Goal: Task Accomplishment & Management: Use online tool/utility

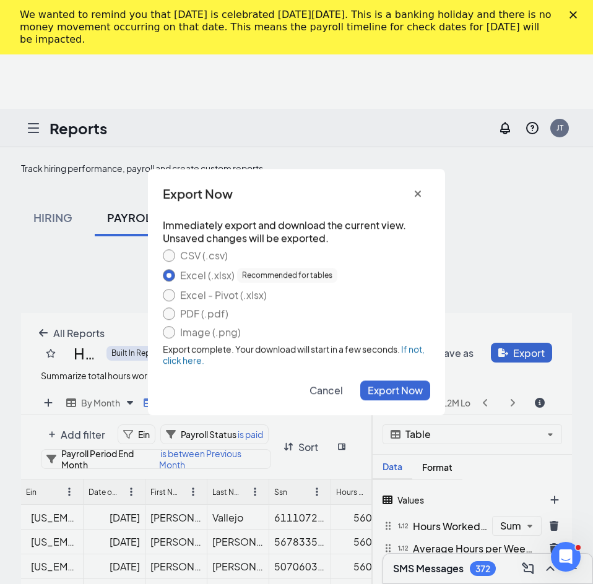
scroll to position [473, 551]
click at [418, 193] on icon "cross icon" at bounding box center [418, 194] width 6 height 6
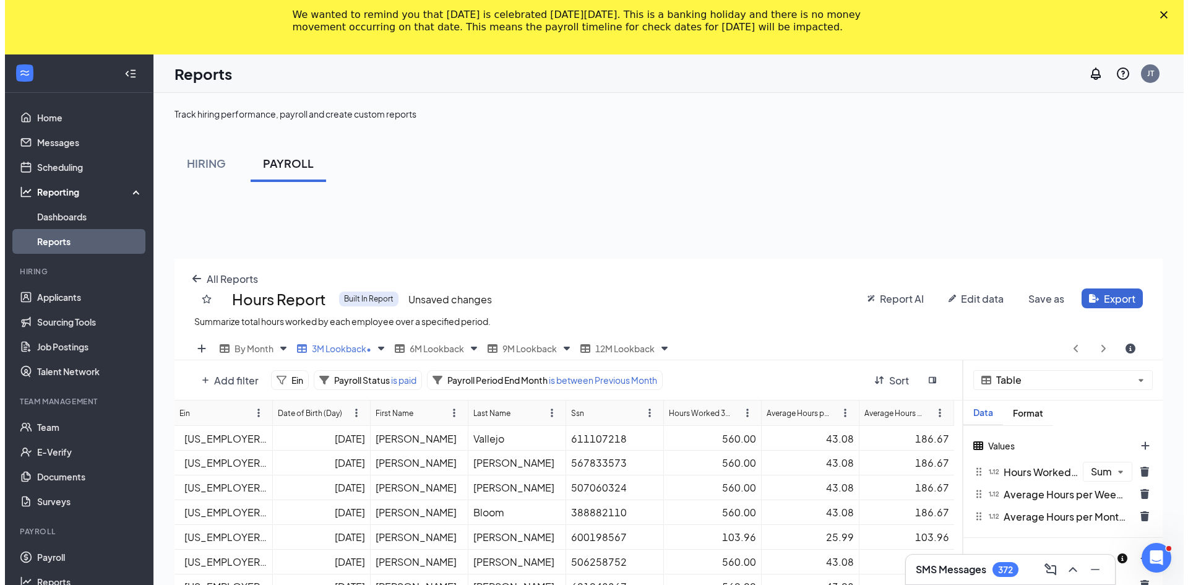
scroll to position [483, 988]
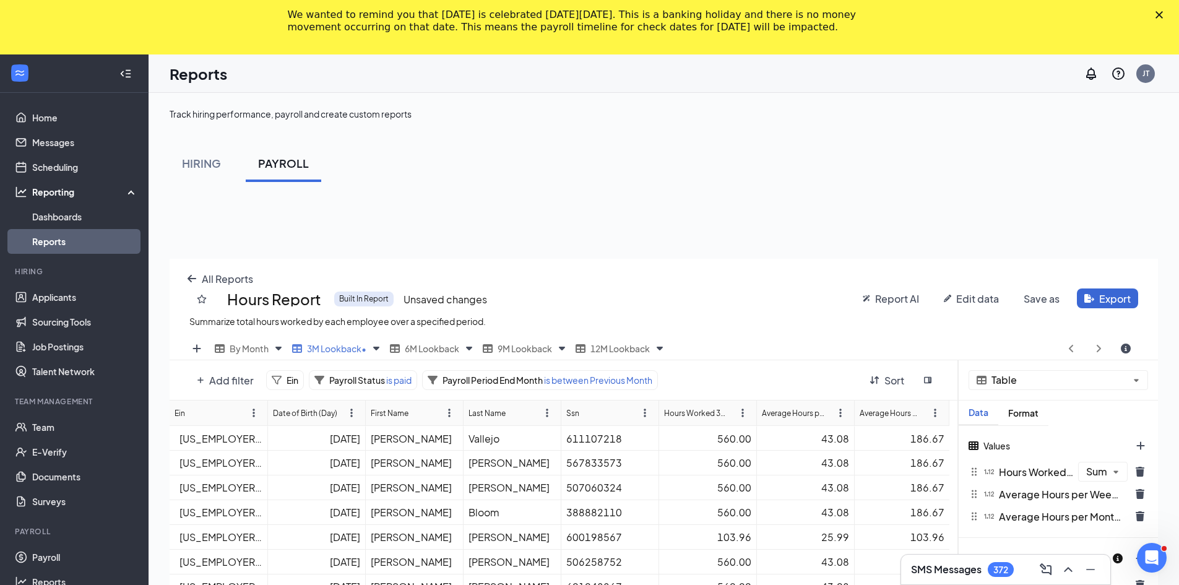
click at [72, 239] on link "Reports" at bounding box center [85, 241] width 106 height 25
click at [65, 241] on link "Reports" at bounding box center [85, 241] width 106 height 25
click at [207, 280] on span "All Reports" at bounding box center [227, 278] width 51 height 13
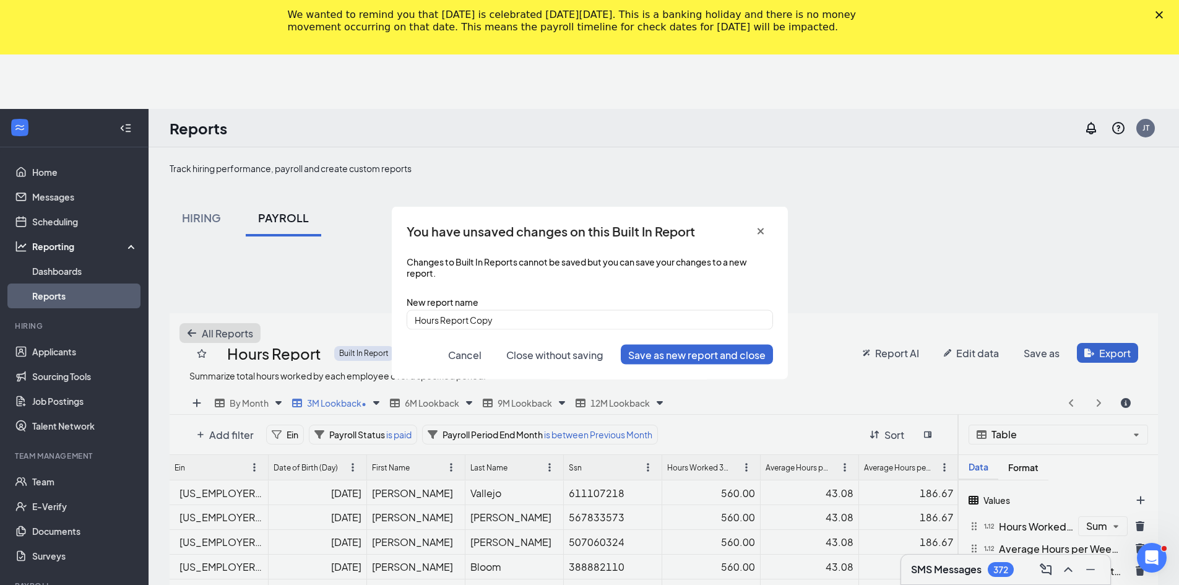
scroll to position [483, 997]
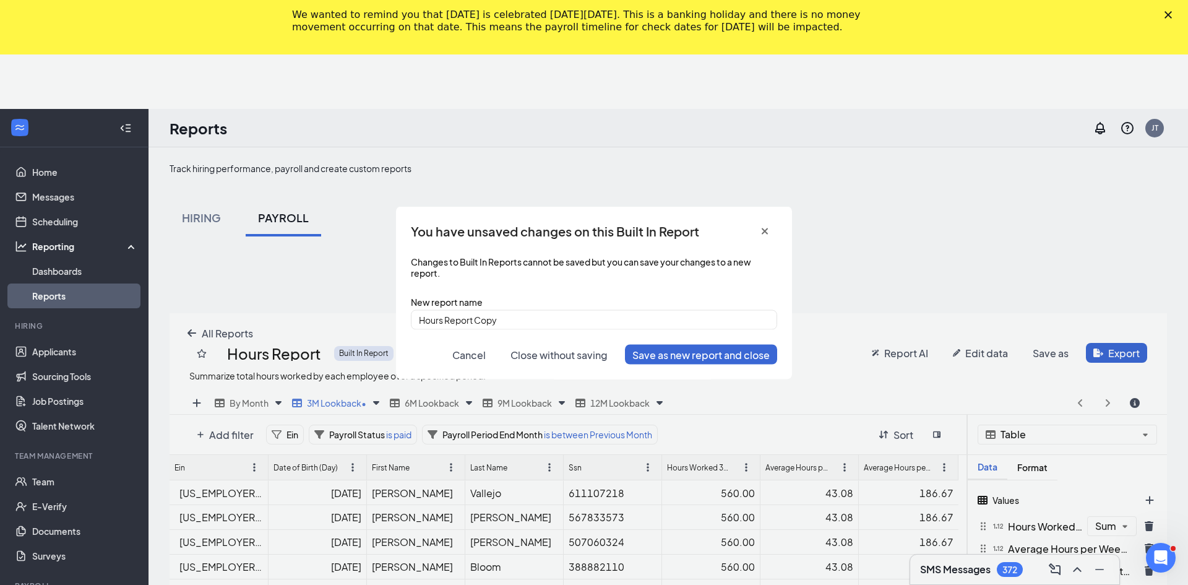
click at [572, 351] on span "Close without saving" at bounding box center [558, 354] width 97 height 13
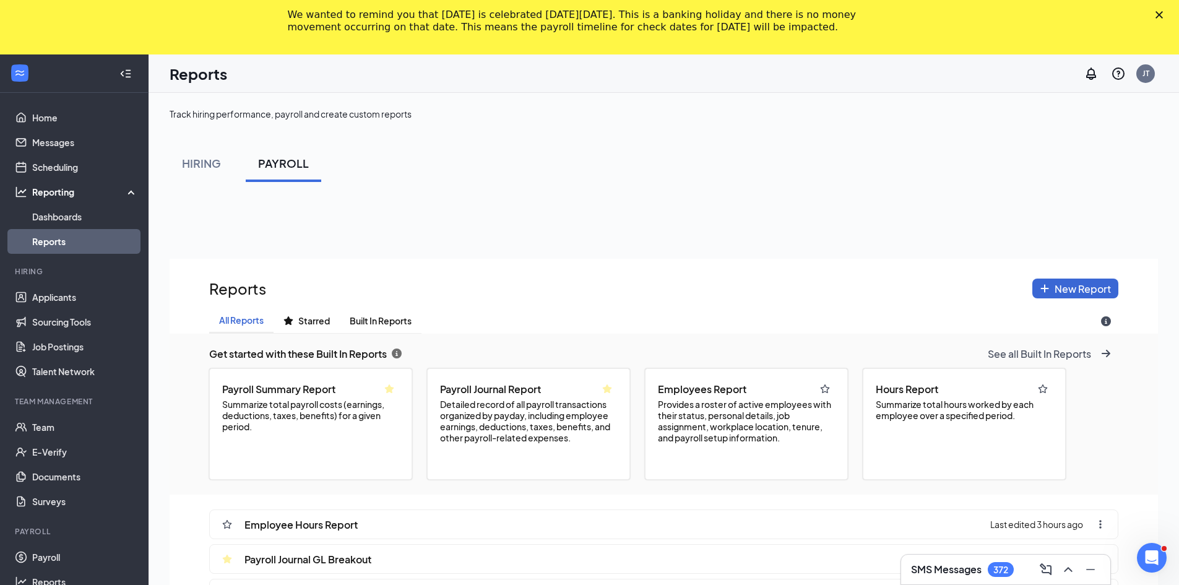
scroll to position [671, 988]
click at [592, 419] on span "Provides a roster of active employees with their status, personal details, job …" at bounding box center [746, 420] width 177 height 45
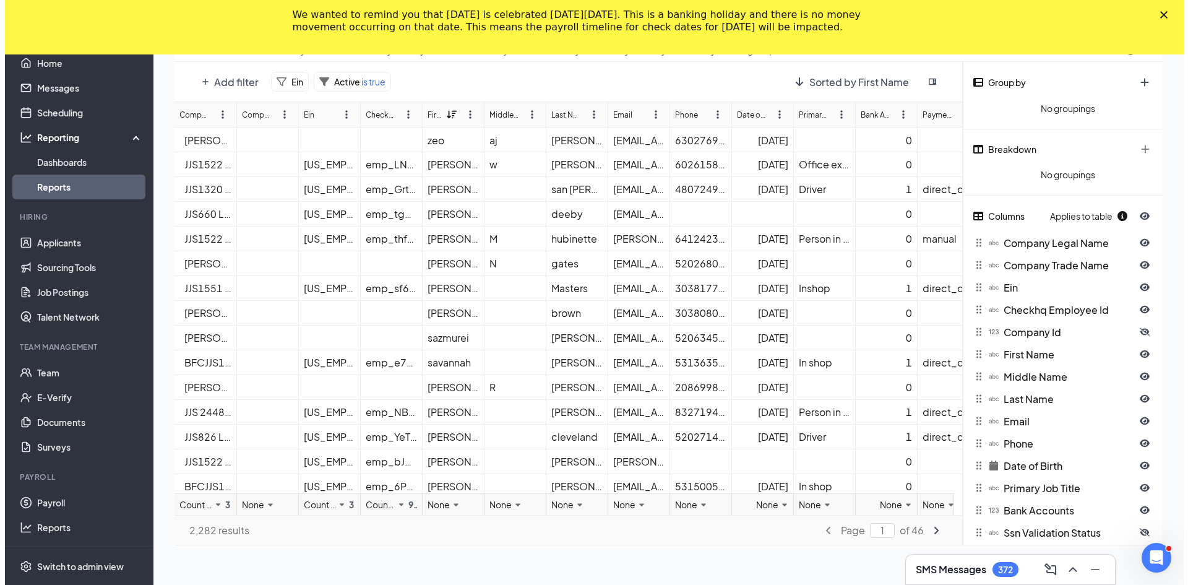
scroll to position [0, 0]
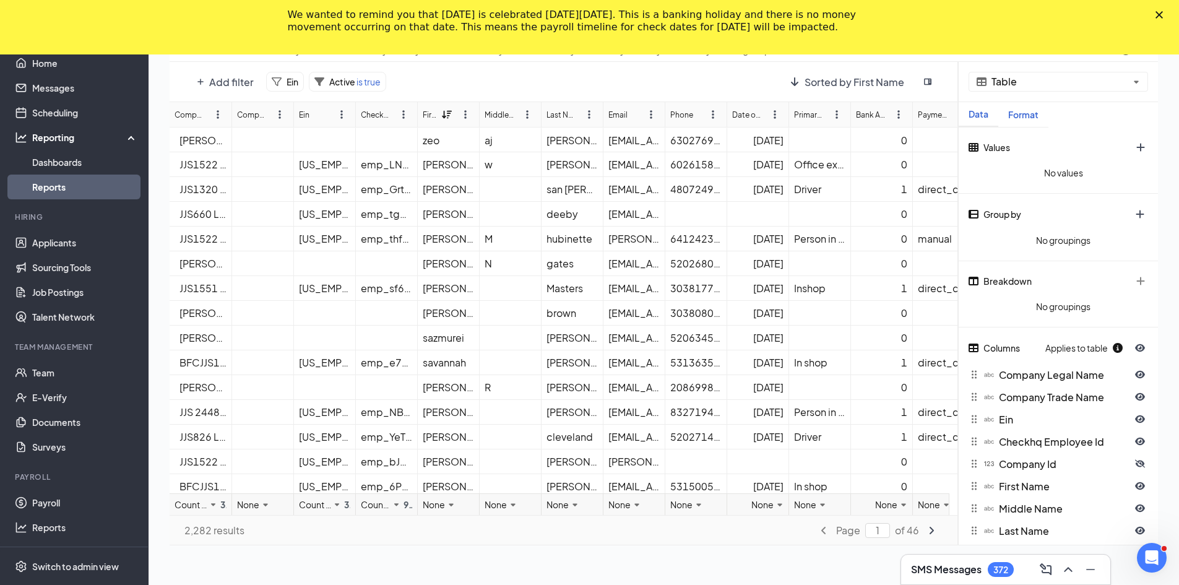
click at [592, 115] on div "Format" at bounding box center [1023, 115] width 50 height 11
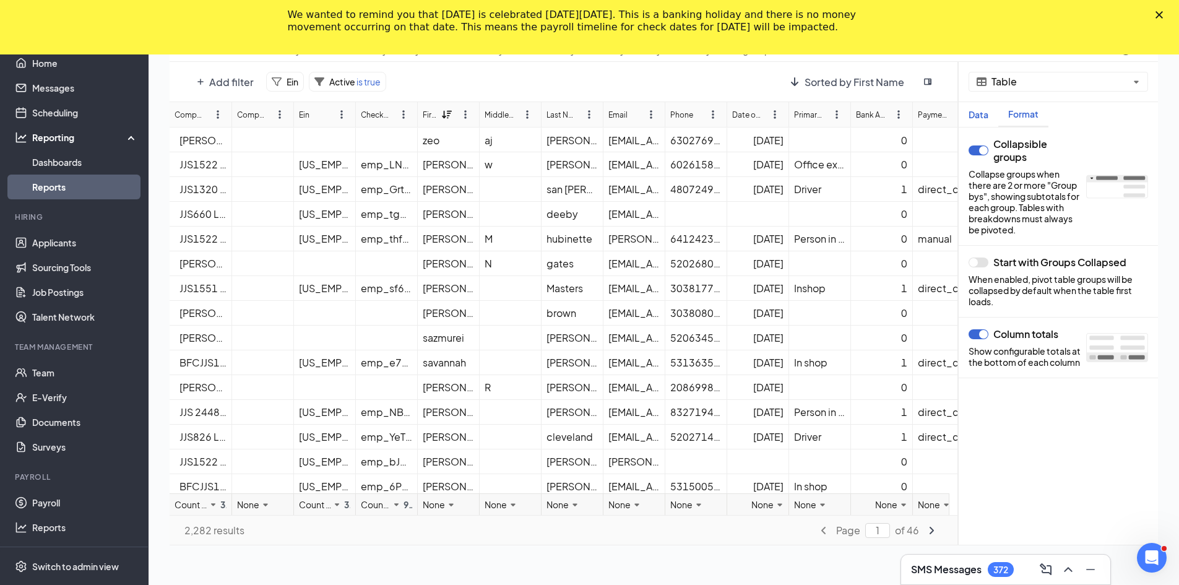
click at [592, 114] on div "Data" at bounding box center [978, 115] width 40 height 11
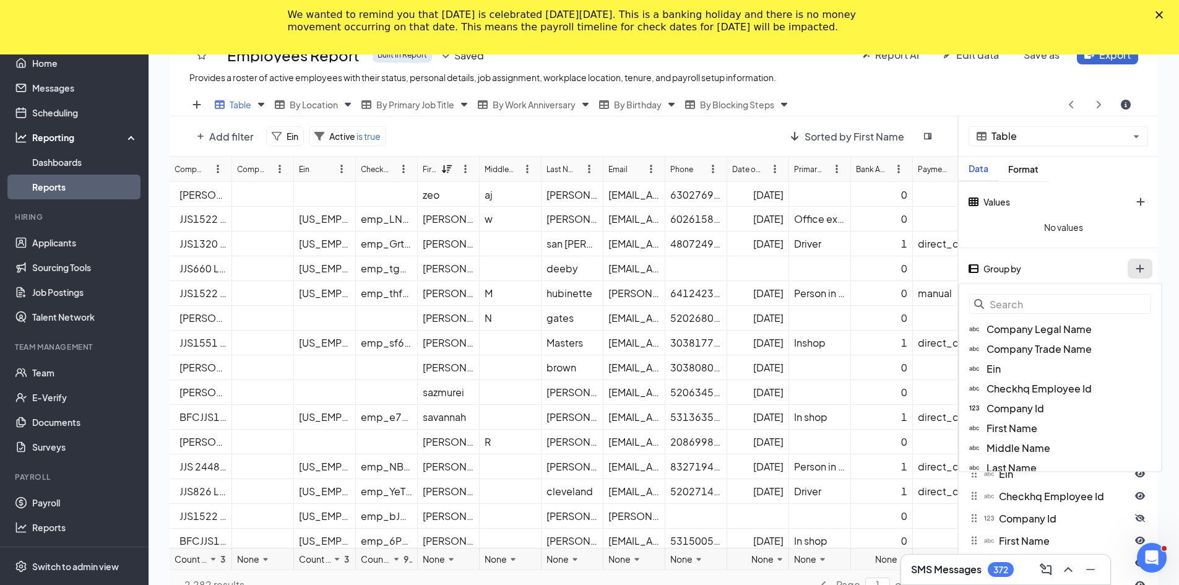
scroll to position [483, 997]
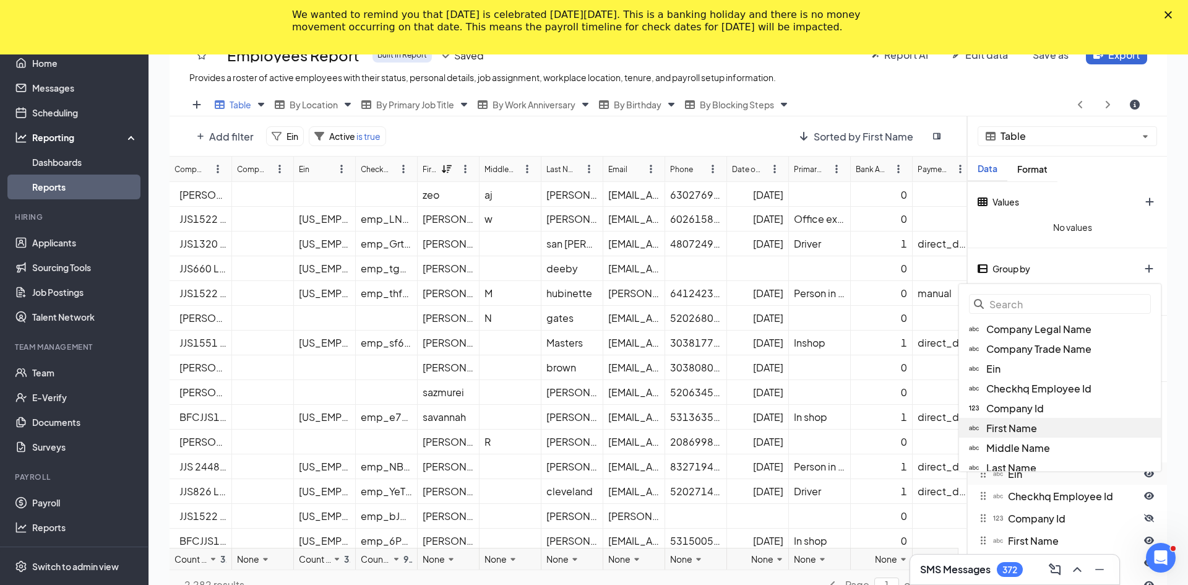
click at [592, 431] on div "First Name" at bounding box center [1060, 428] width 202 height 20
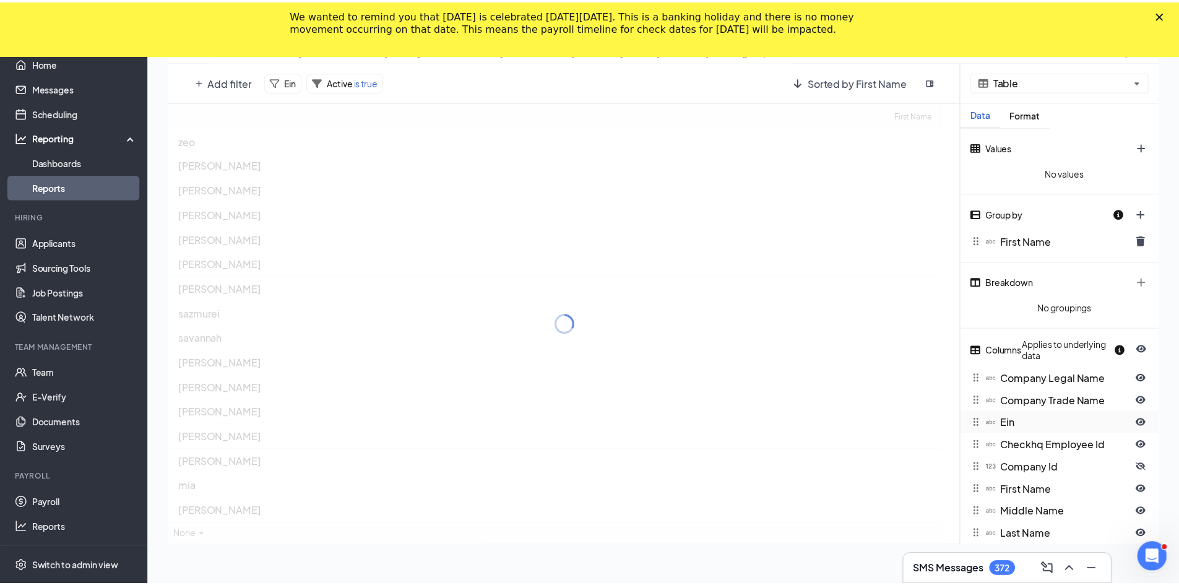
scroll to position [61386, 60881]
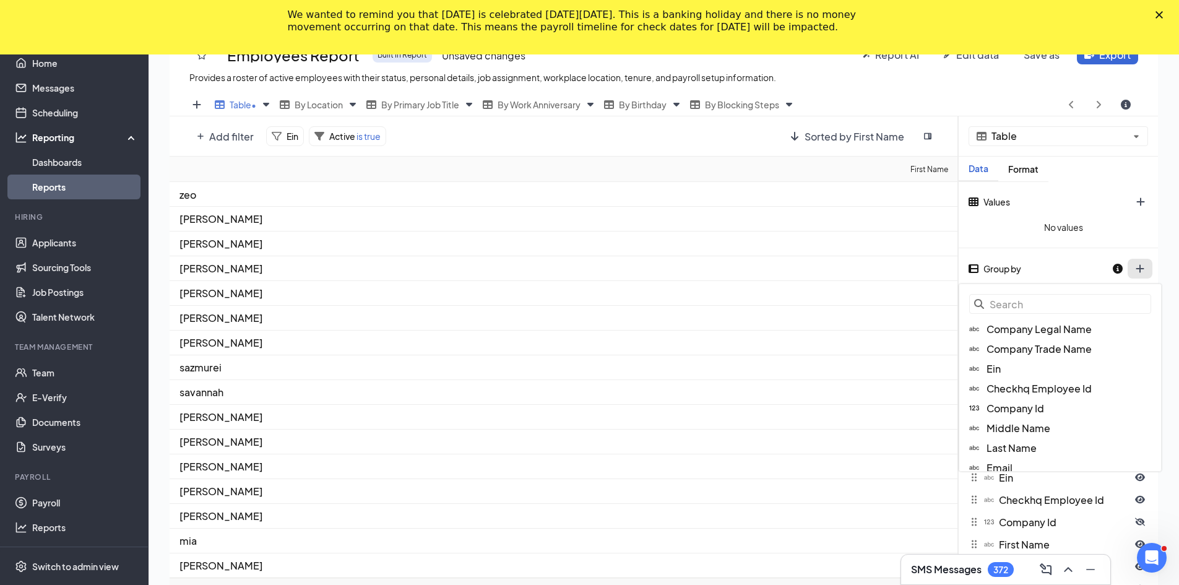
scroll to position [483, 997]
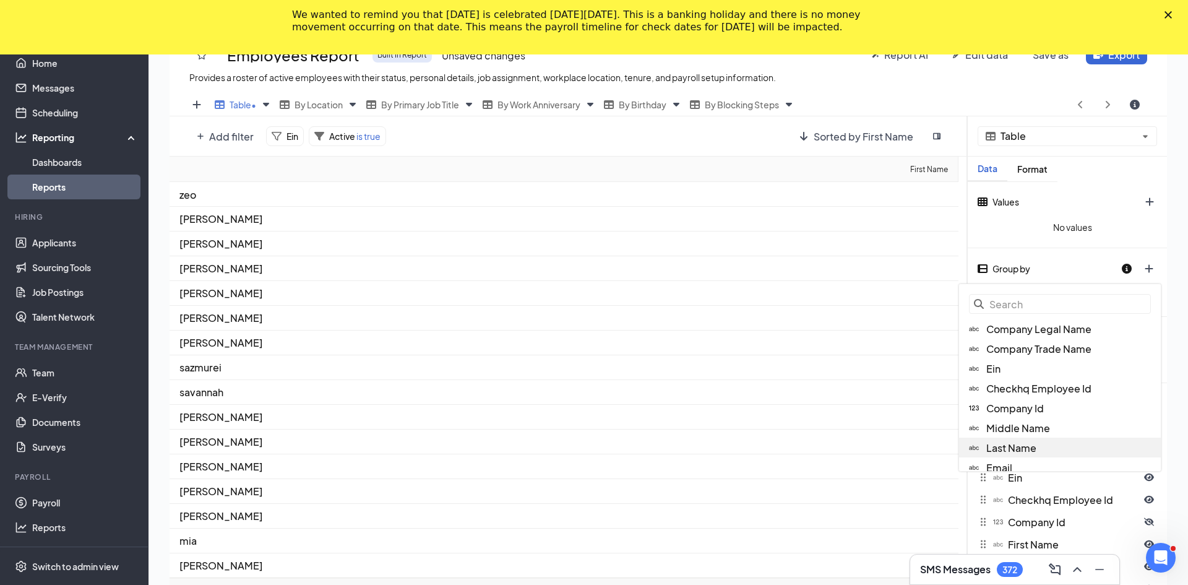
click at [592, 456] on div "Last Name" at bounding box center [1060, 447] width 202 height 20
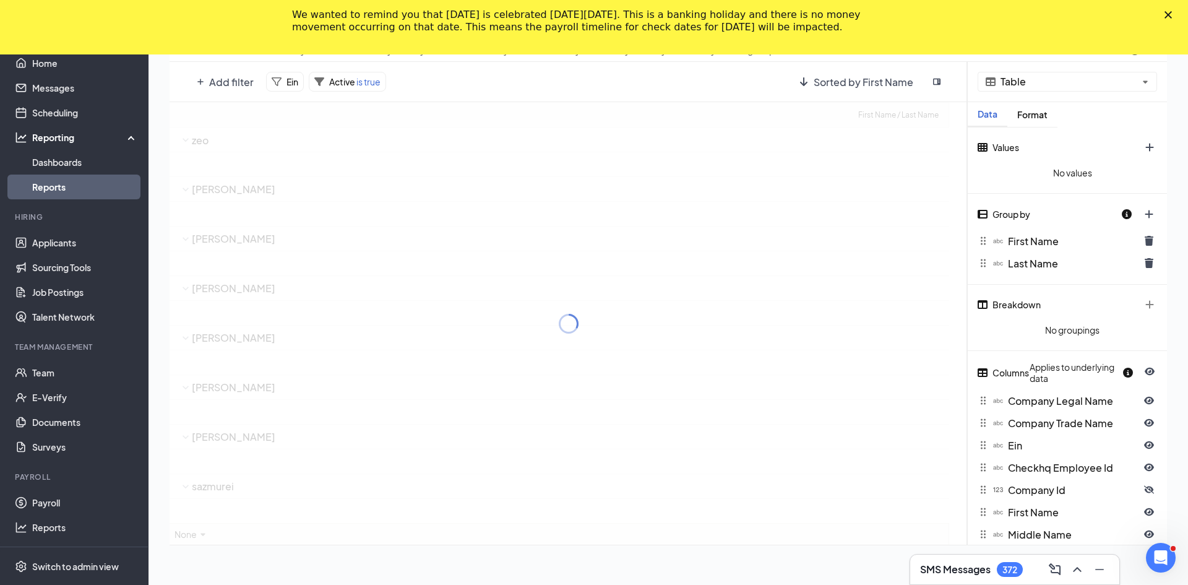
scroll to position [61386, 60881]
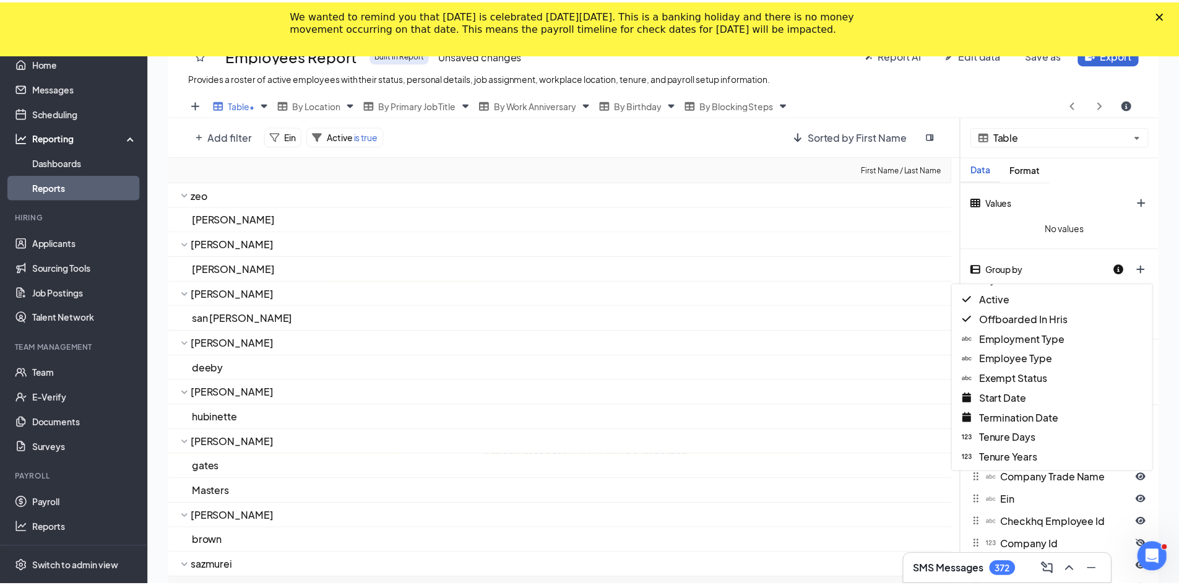
scroll to position [309, 0]
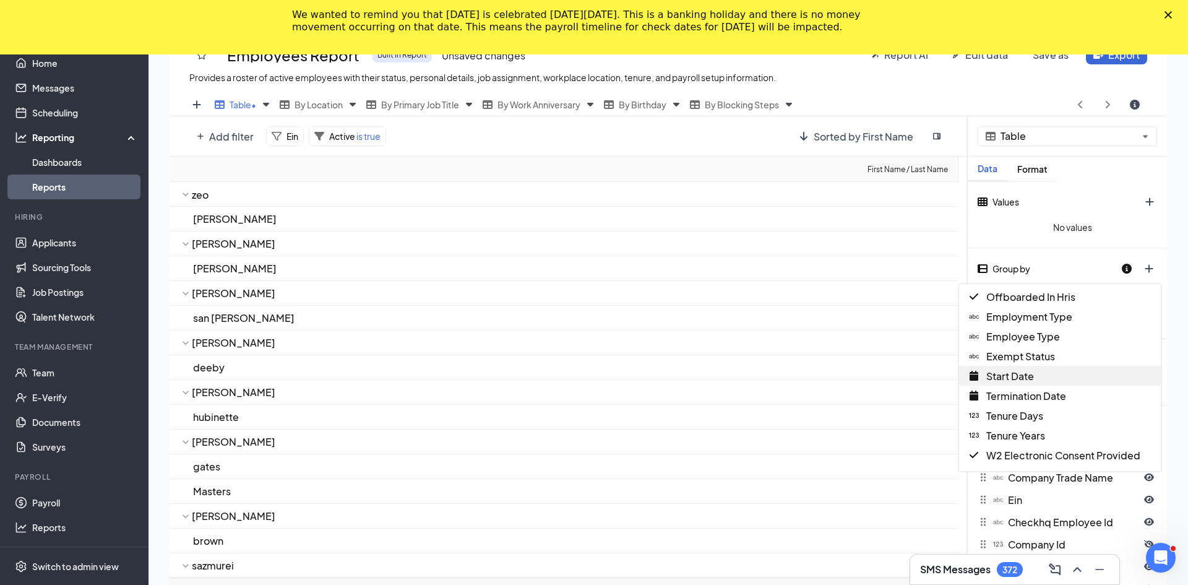
click at [592, 378] on div "Start Date" at bounding box center [1060, 376] width 202 height 20
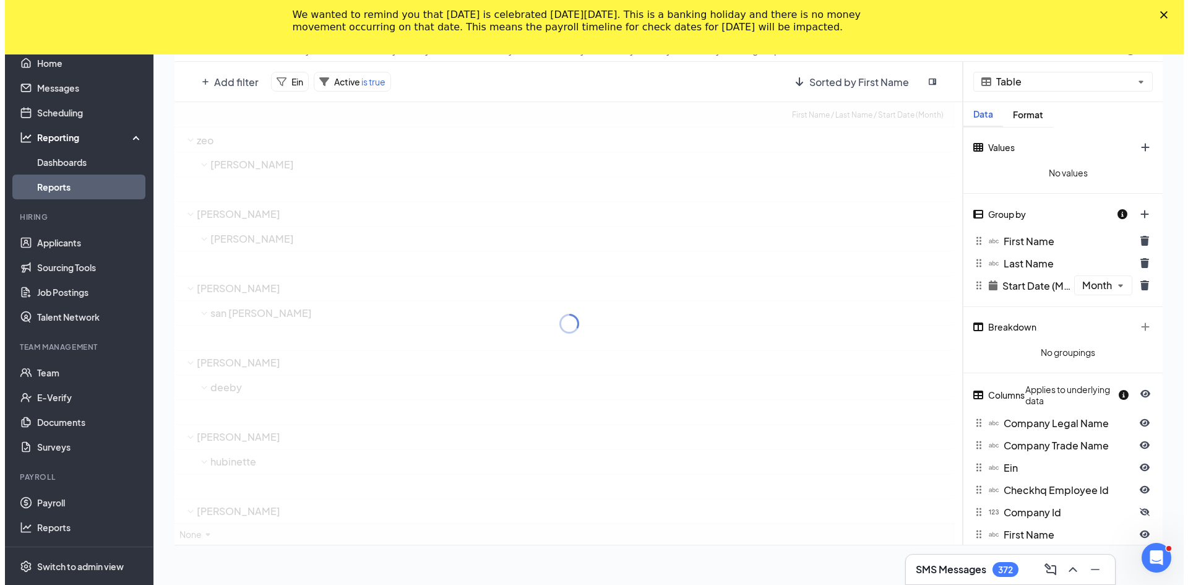
scroll to position [61386, 60881]
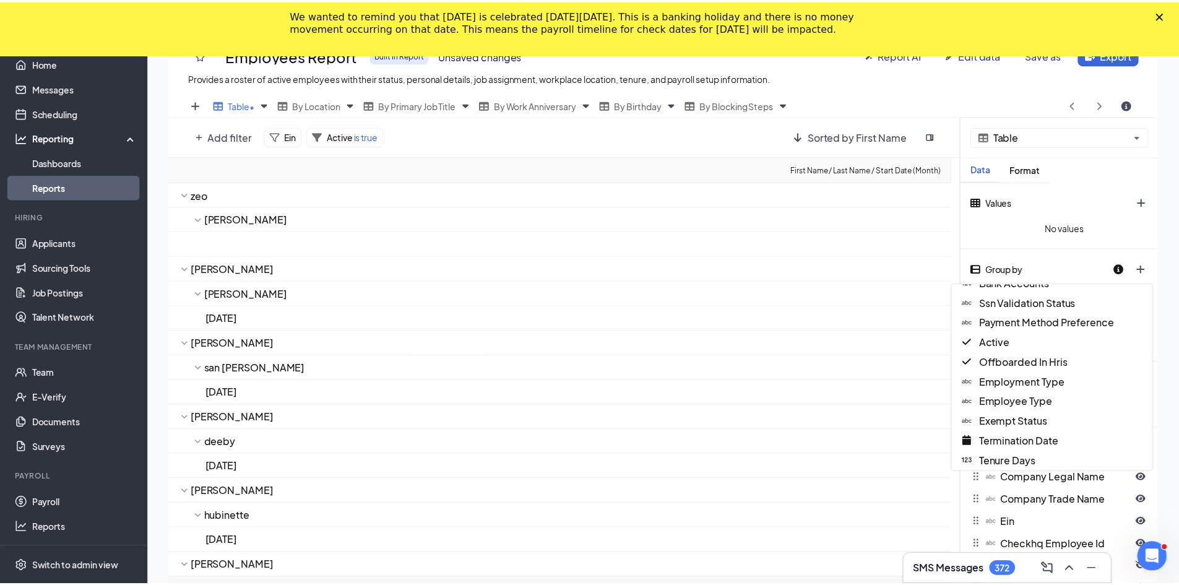
scroll to position [247, 0]
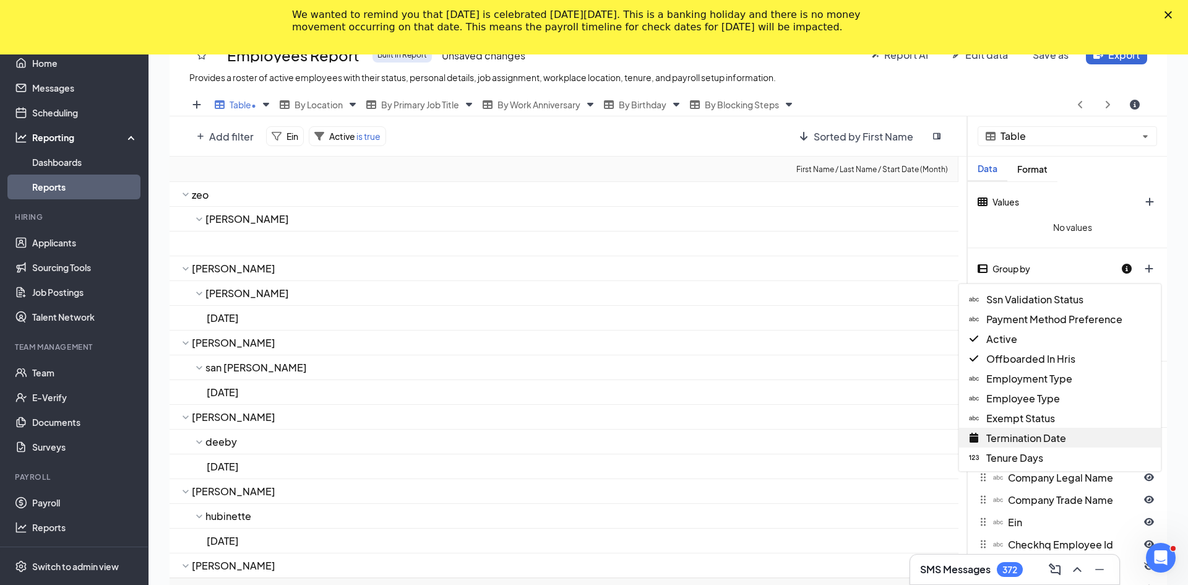
click at [592, 437] on div "Termination Date" at bounding box center [1060, 438] width 202 height 20
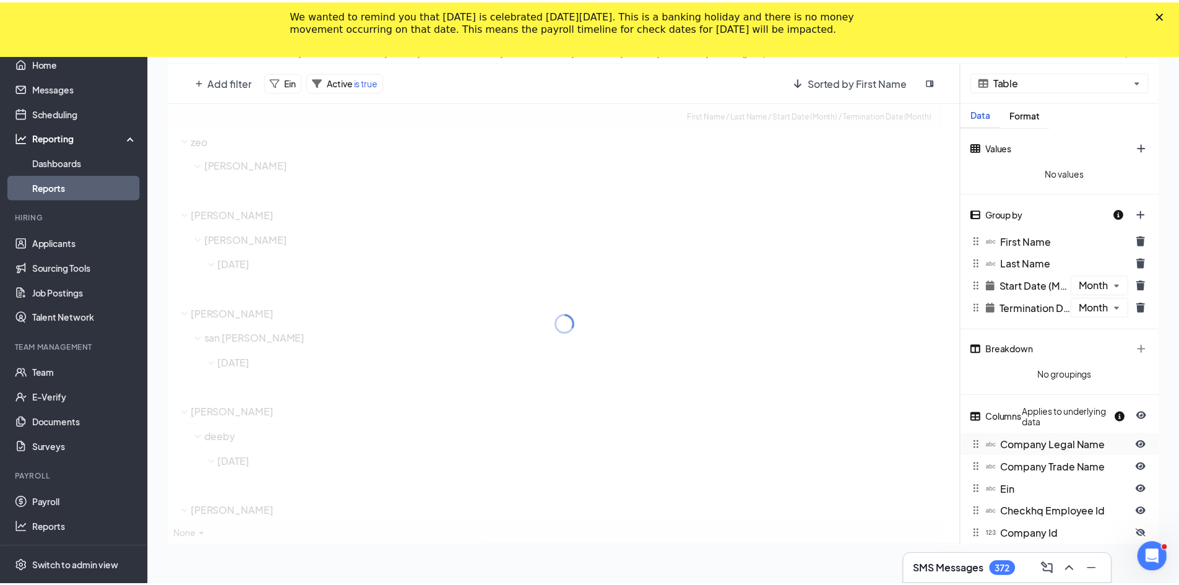
scroll to position [61386, 60881]
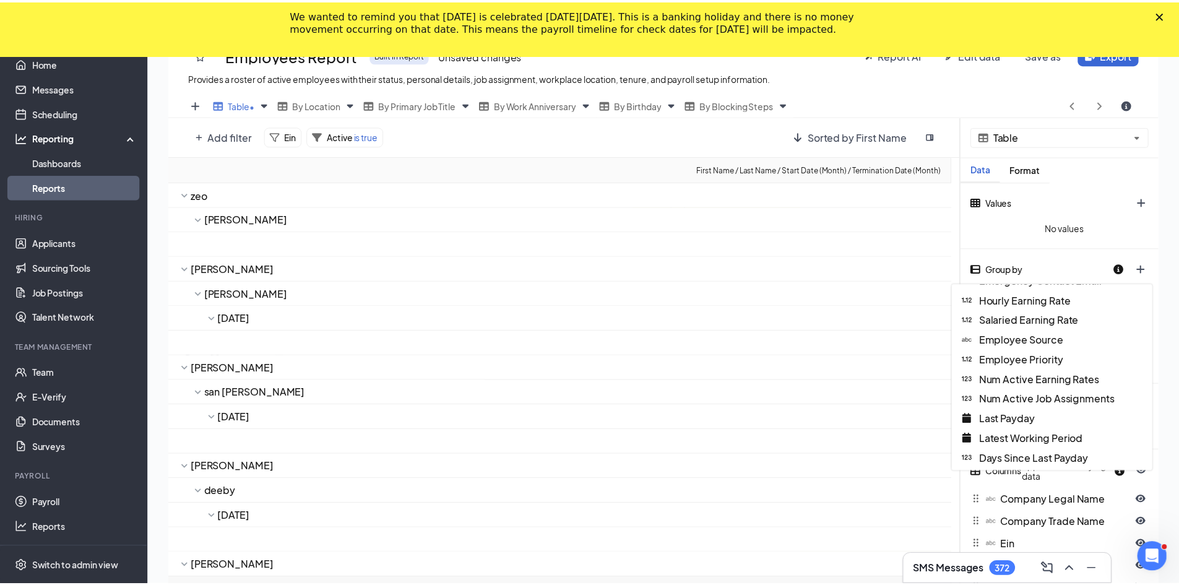
scroll to position [1199, 0]
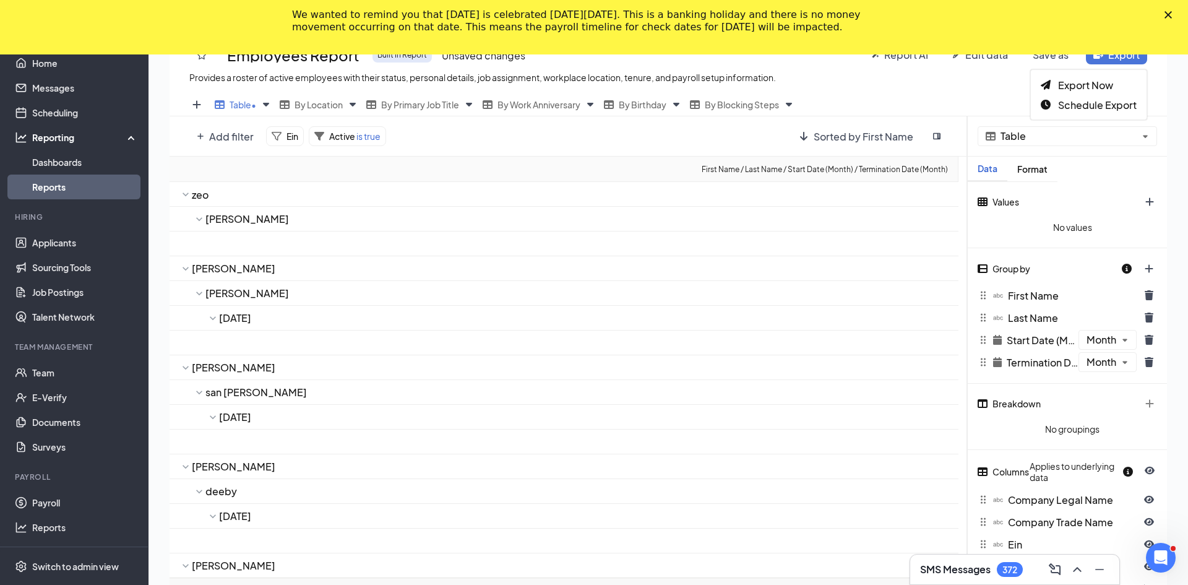
click at [592, 58] on span "Export" at bounding box center [1124, 54] width 32 height 13
click at [592, 80] on span "Export Now" at bounding box center [1085, 85] width 55 height 13
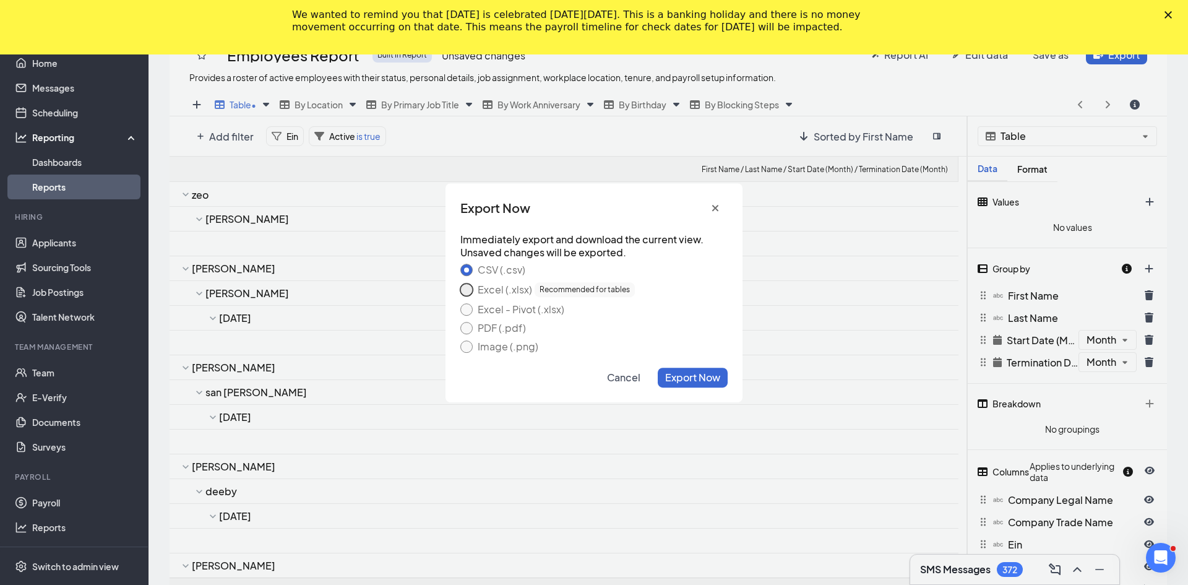
click at [466, 291] on button "Excel (.xlsx) Recommended for tables" at bounding box center [466, 289] width 12 height 12
click at [592, 376] on span "Export Now" at bounding box center [692, 377] width 55 height 13
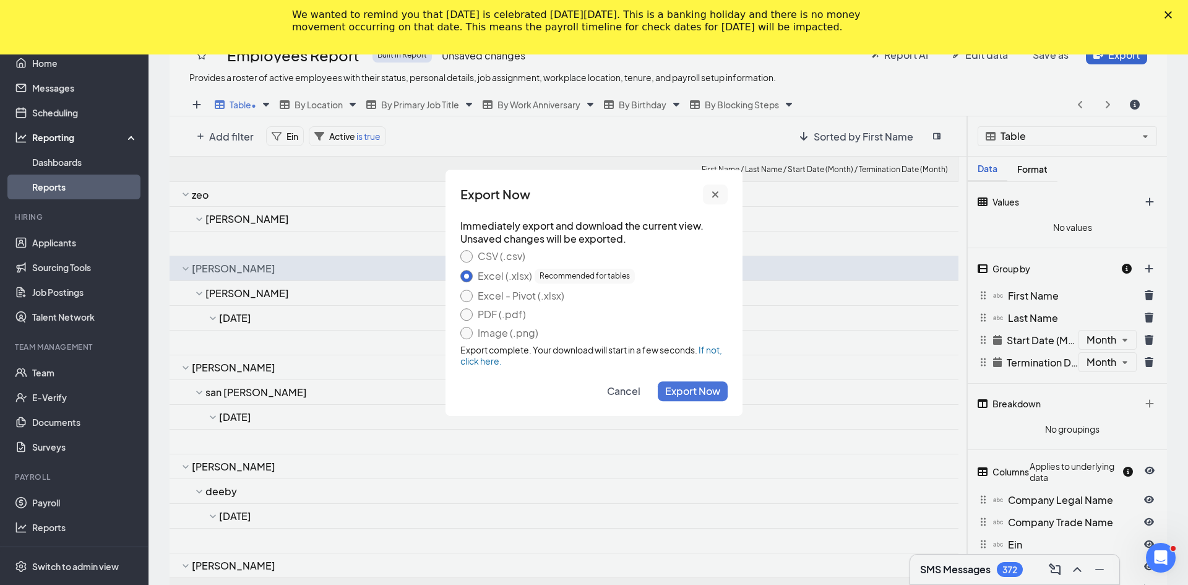
drag, startPoint x: 716, startPoint y: 194, endPoint x: 718, endPoint y: 205, distance: 11.4
click at [592, 194] on icon "cross icon" at bounding box center [715, 194] width 6 height 6
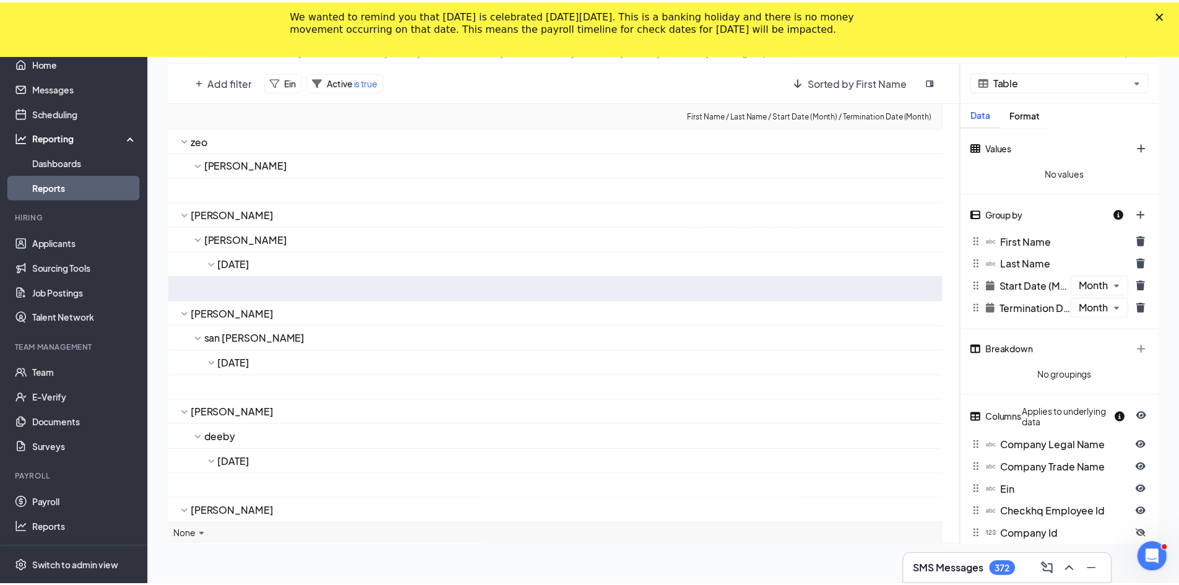
scroll to position [61386, 60881]
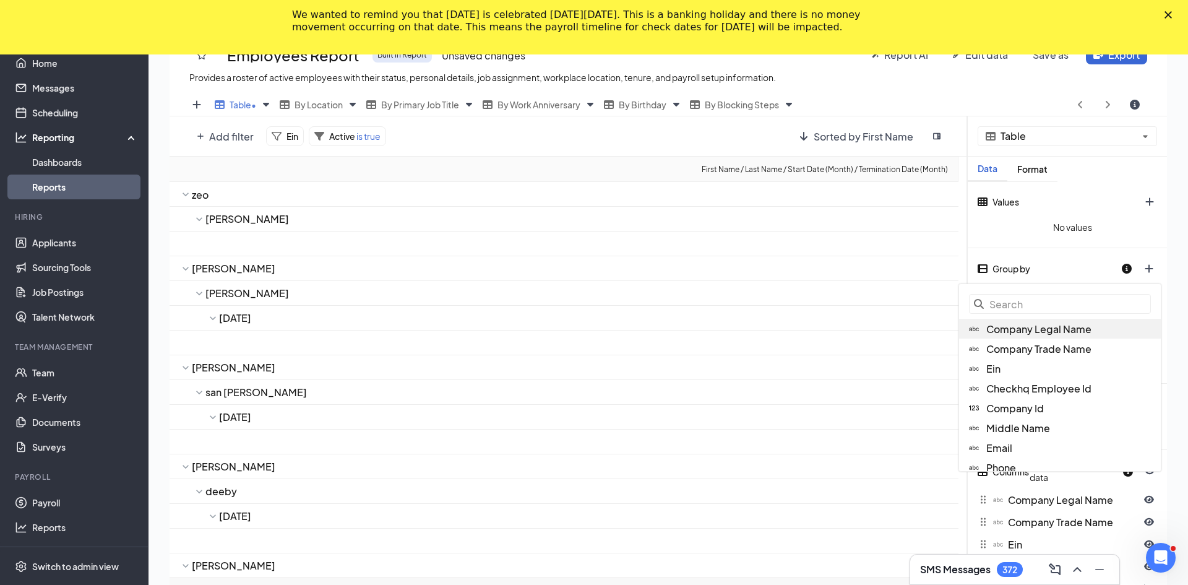
click at [592, 332] on span "Company Legal Name" at bounding box center [1038, 328] width 105 height 13
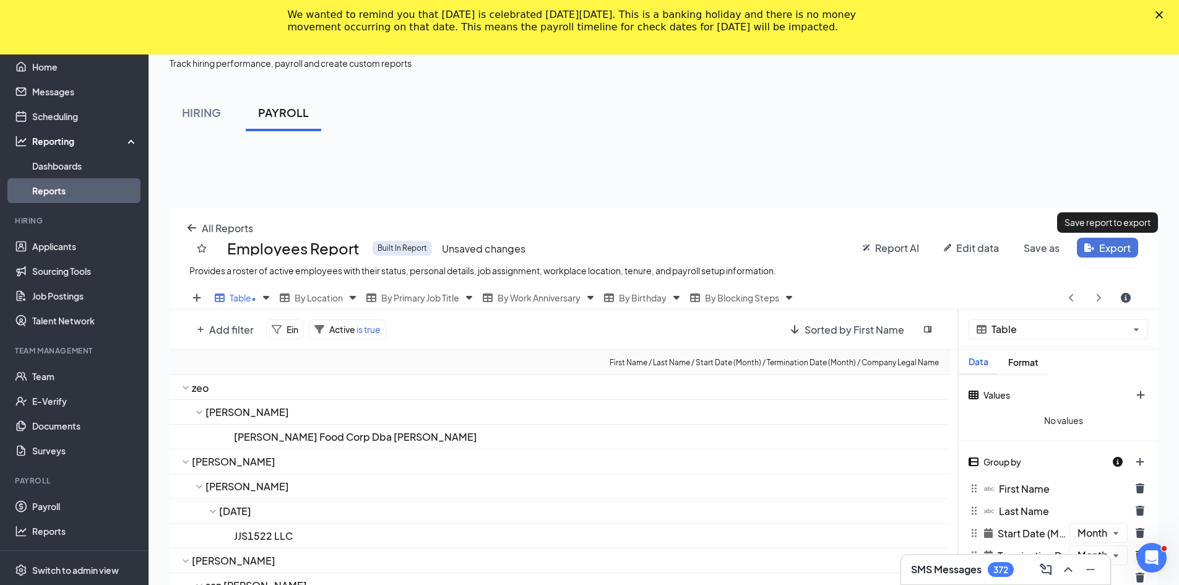
click at [592, 250] on html "Home Messages Scheduling Reporting Dashboards Reports Hiring Applicants Sourcin…" at bounding box center [589, 241] width 1179 height 585
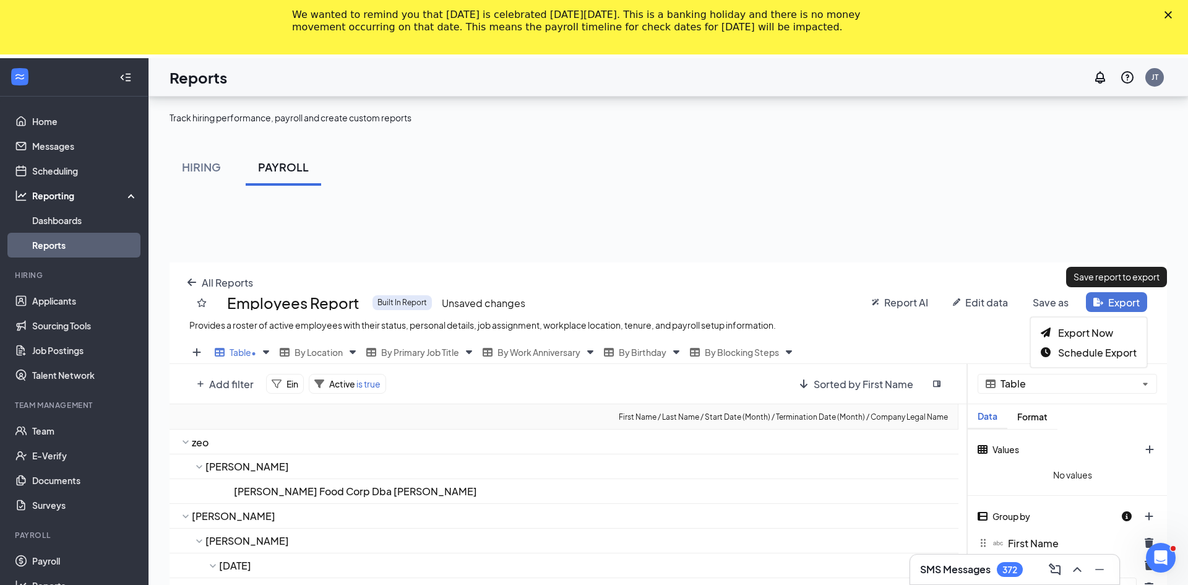
click at [592, 300] on div "All Reports Employees Report Built In Report Unsaved changes Provides a roster …" at bounding box center [668, 554] width 997 height 585
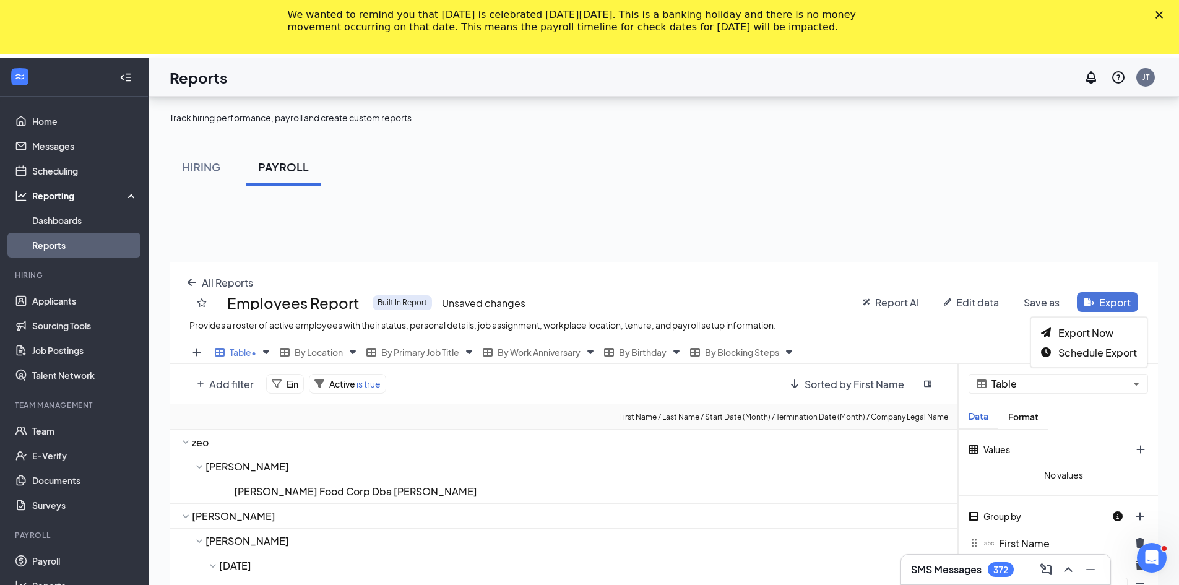
click at [592, 245] on html "Home Messages Scheduling Reporting Dashboards Reports Hiring Applicants Sourcin…" at bounding box center [589, 241] width 1179 height 585
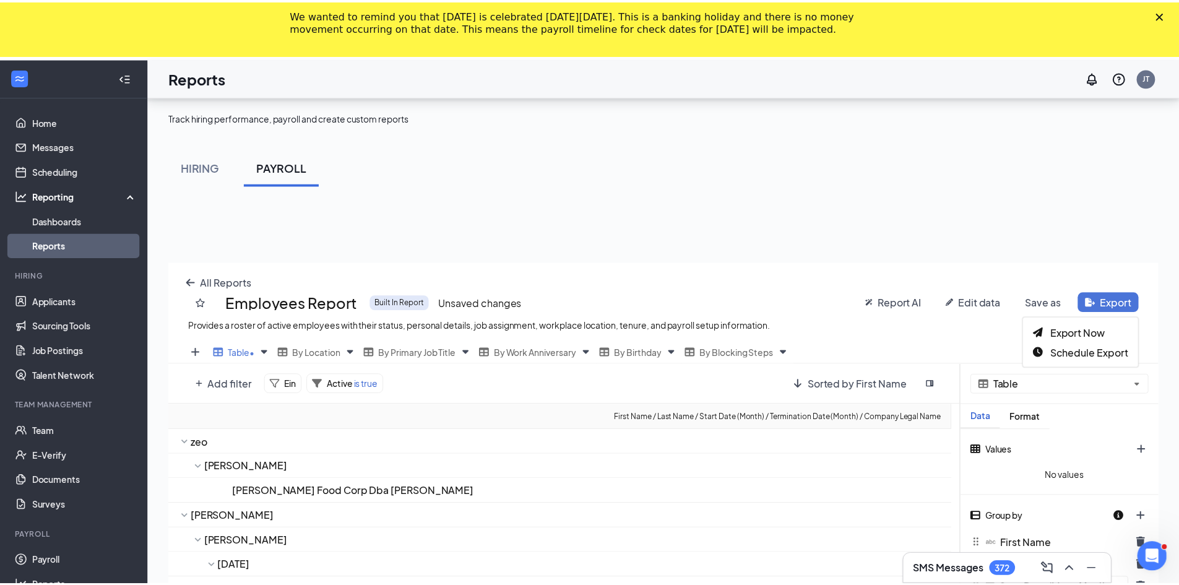
scroll to position [483, 997]
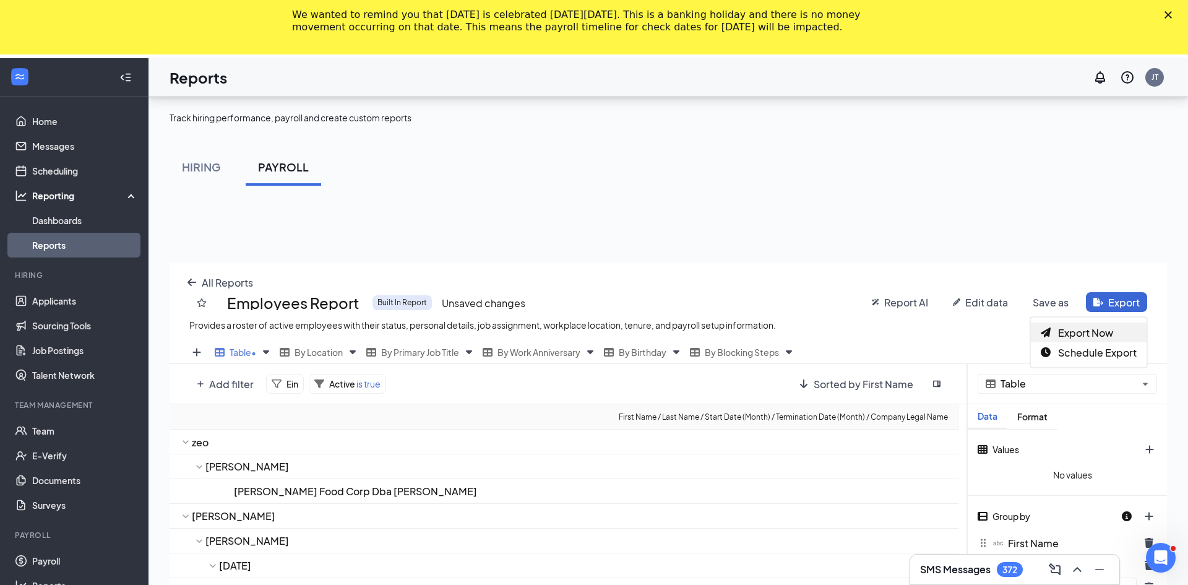
click at [592, 334] on span "Export Now" at bounding box center [1085, 332] width 55 height 13
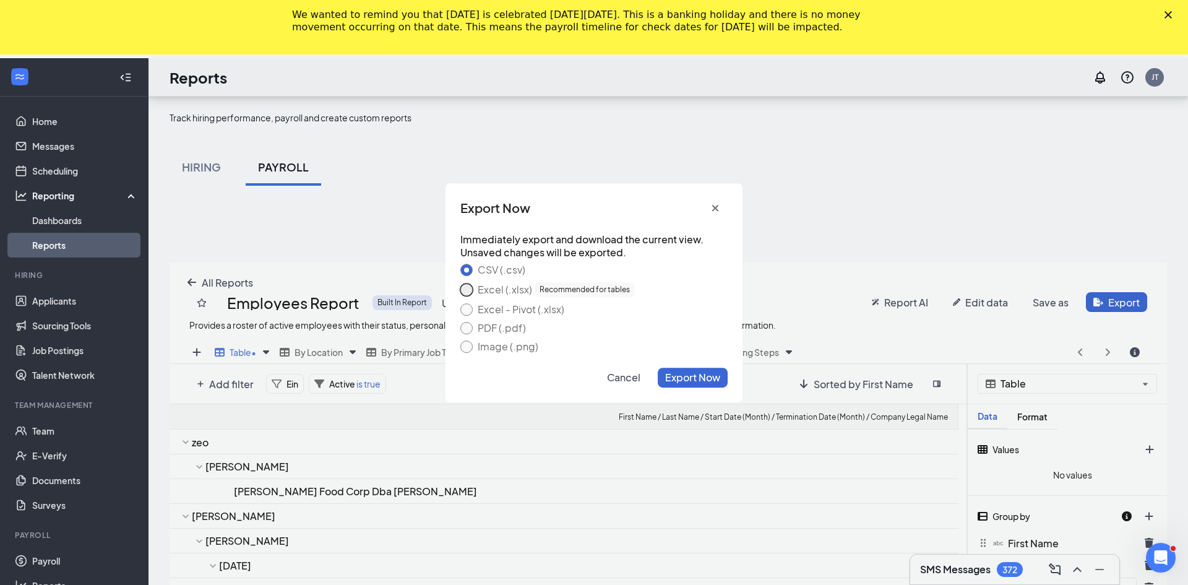
click at [469, 292] on button "Excel (.xlsx) Recommended for tables" at bounding box center [466, 289] width 12 height 12
click at [592, 380] on span "Export Now" at bounding box center [692, 377] width 55 height 13
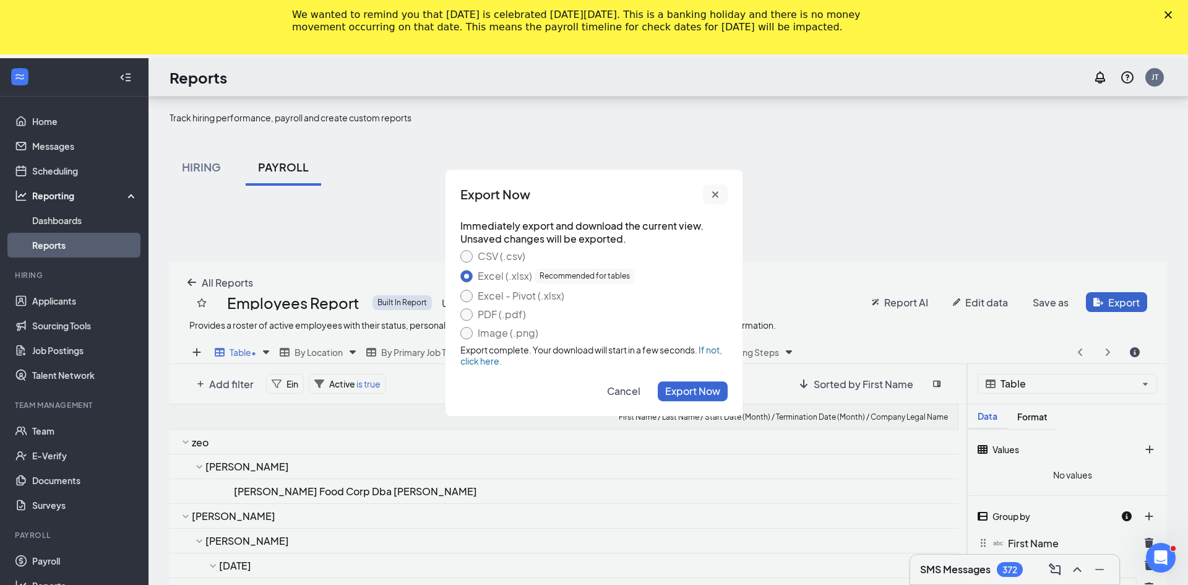
click at [592, 192] on icon "cross icon" at bounding box center [715, 194] width 10 height 10
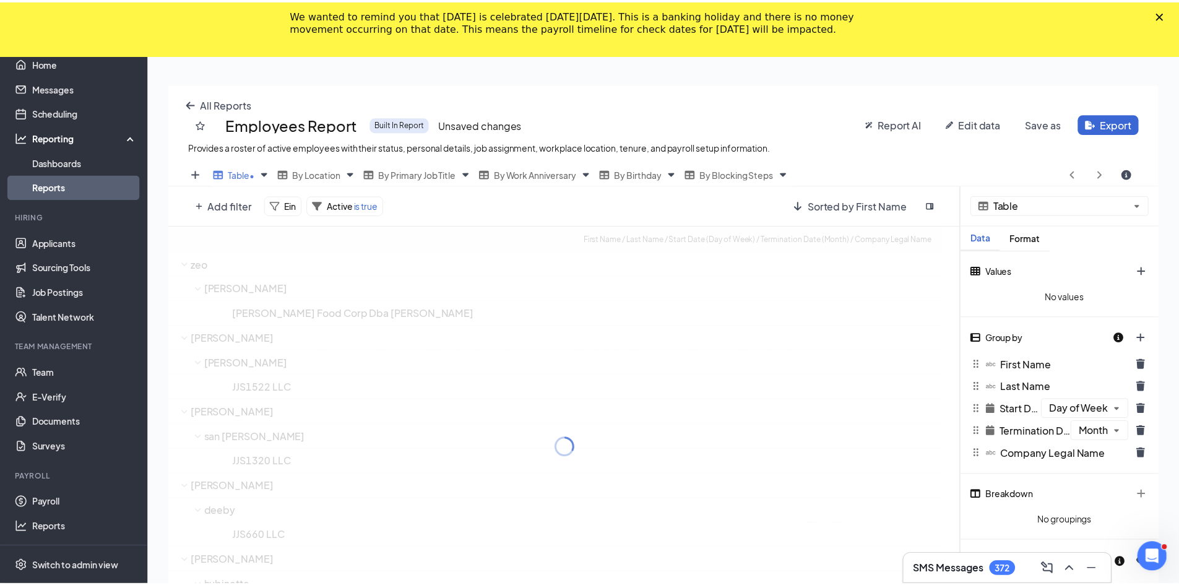
scroll to position [61386, 60881]
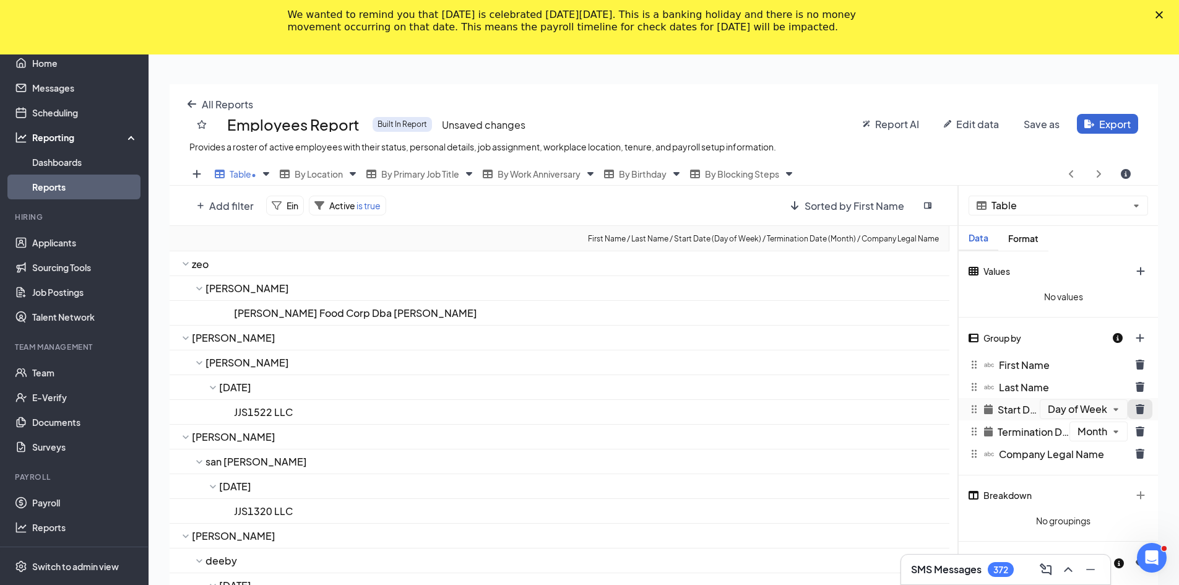
click at [592, 410] on icon "trash icon" at bounding box center [1139, 409] width 9 height 10
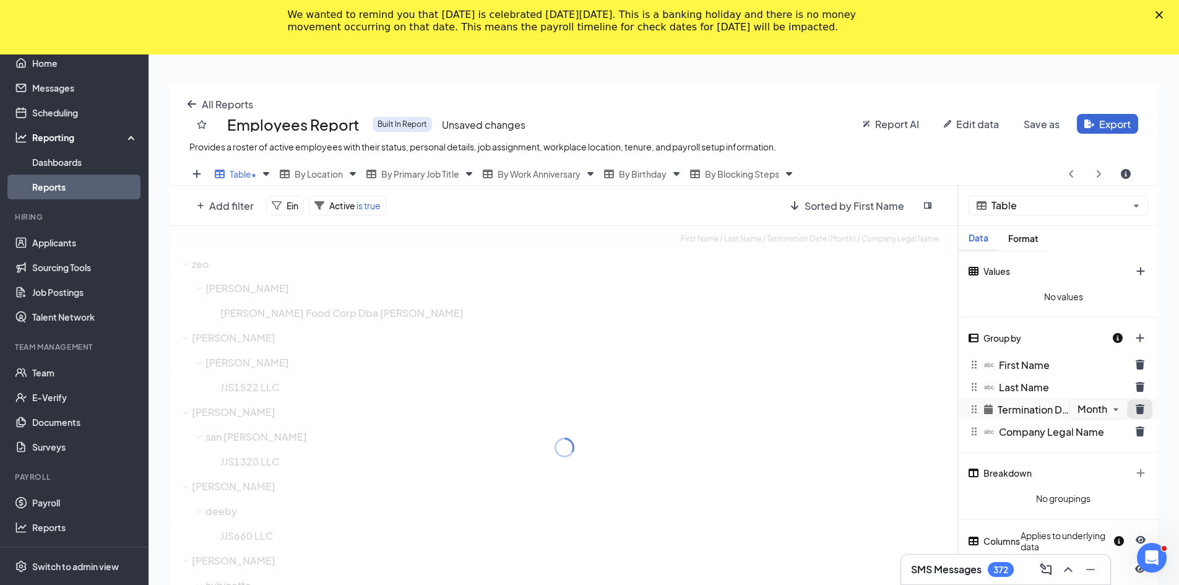
click at [592, 411] on icon "trash icon" at bounding box center [1139, 409] width 9 height 10
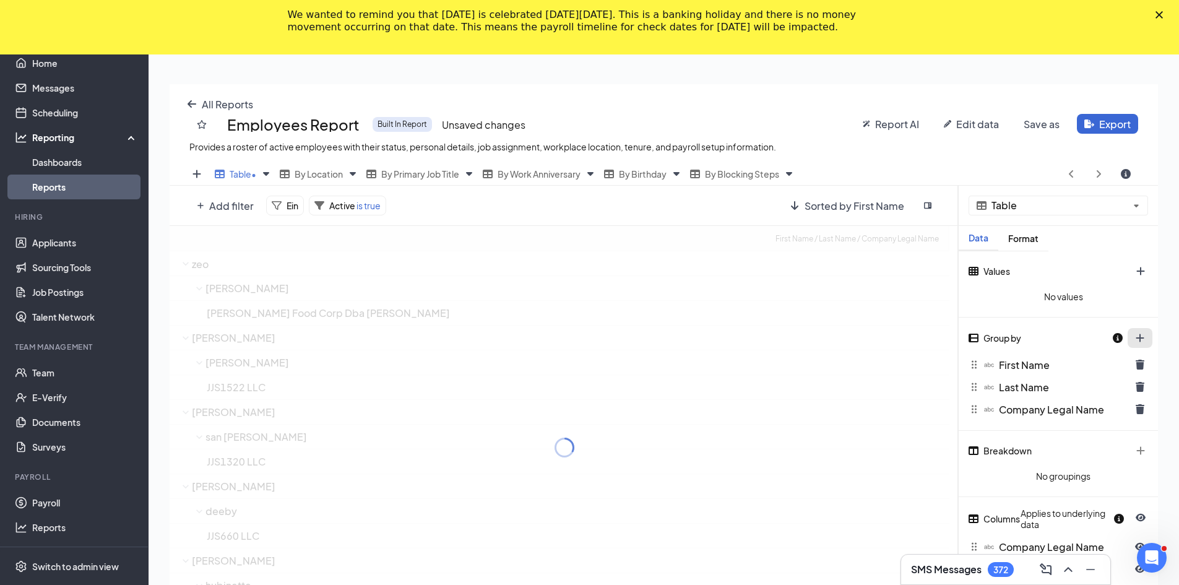
click at [592, 332] on div at bounding box center [1132, 337] width 41 height 21
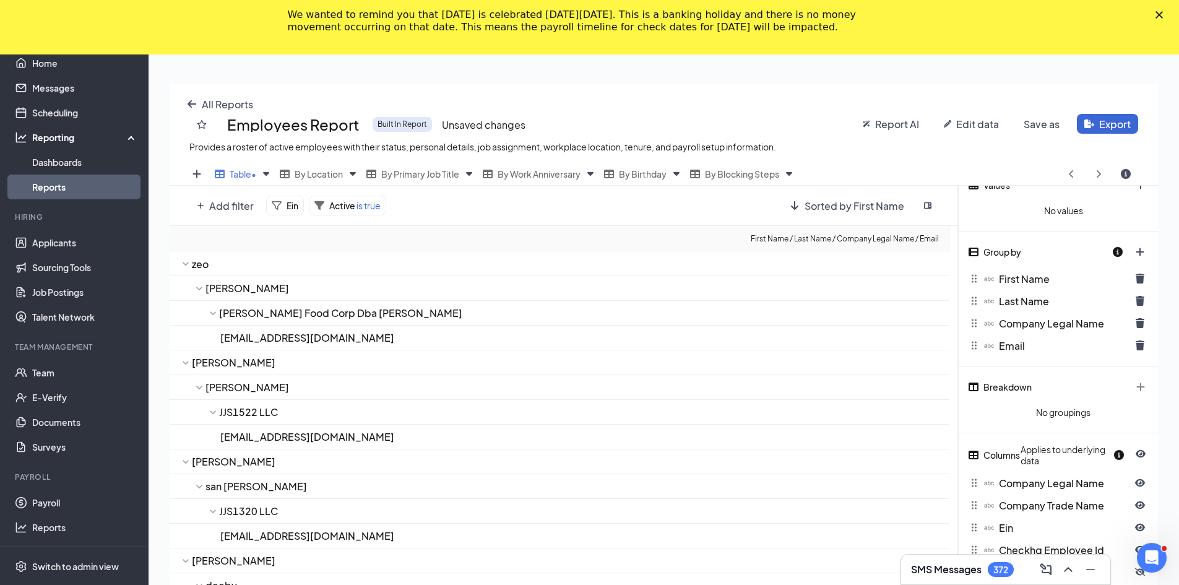
scroll to position [0, 0]
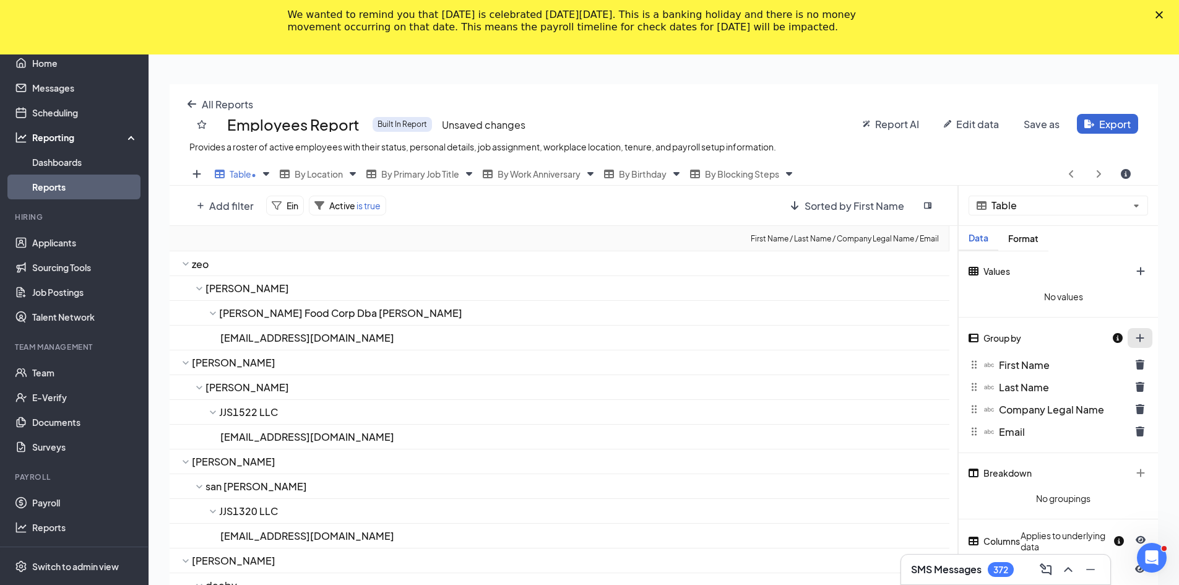
click at [592, 338] on div at bounding box center [1132, 337] width 41 height 21
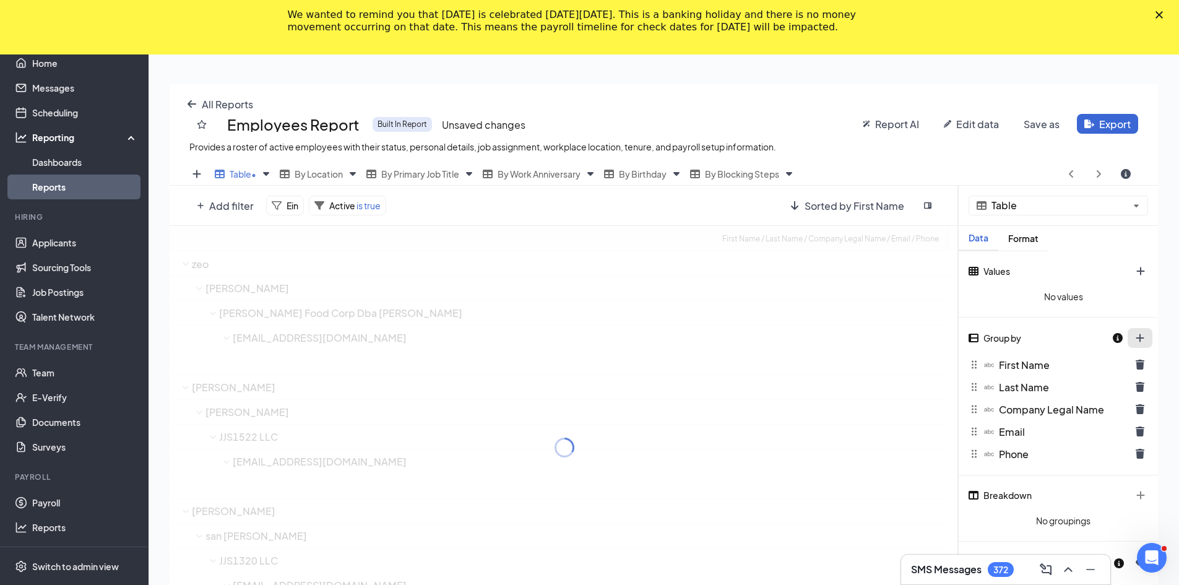
scroll to position [483, 988]
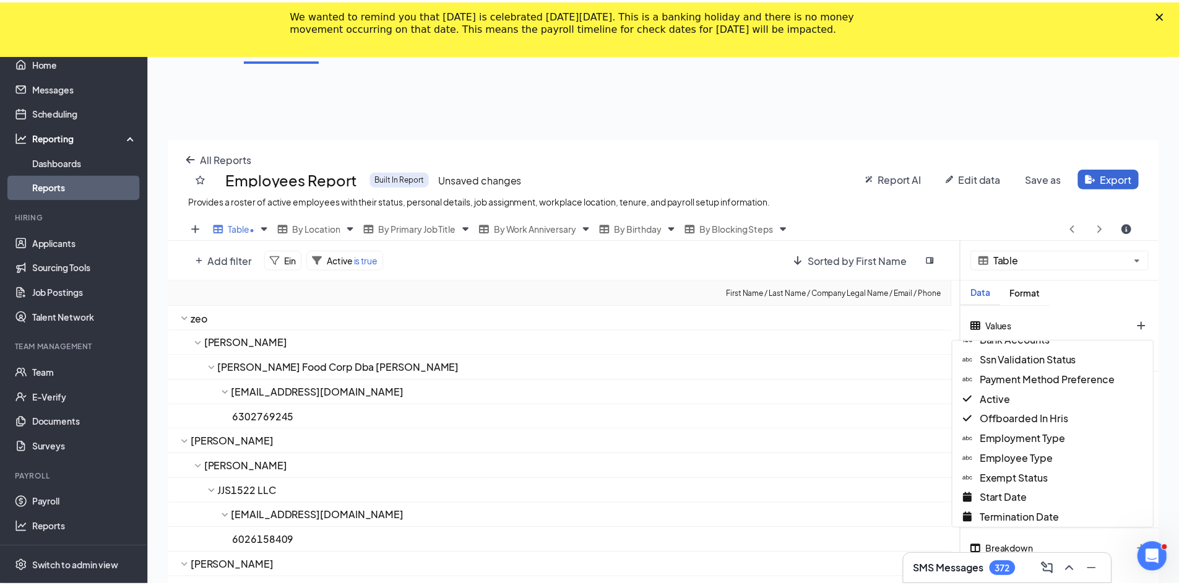
scroll to position [495, 0]
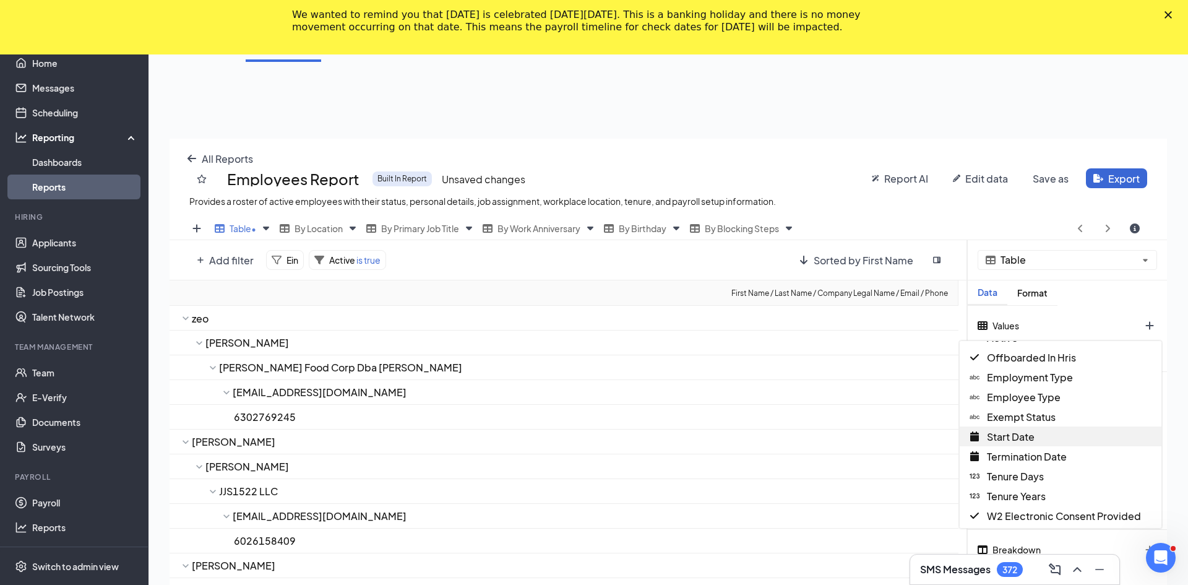
click at [592, 439] on span "Start Date" at bounding box center [1011, 436] width 48 height 13
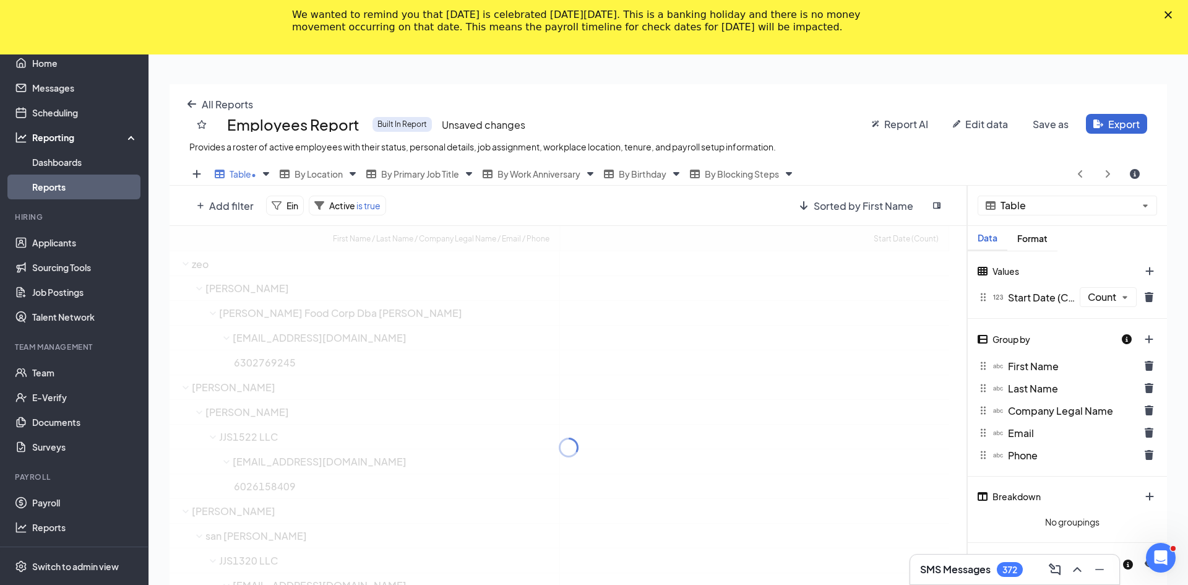
scroll to position [61386, 60881]
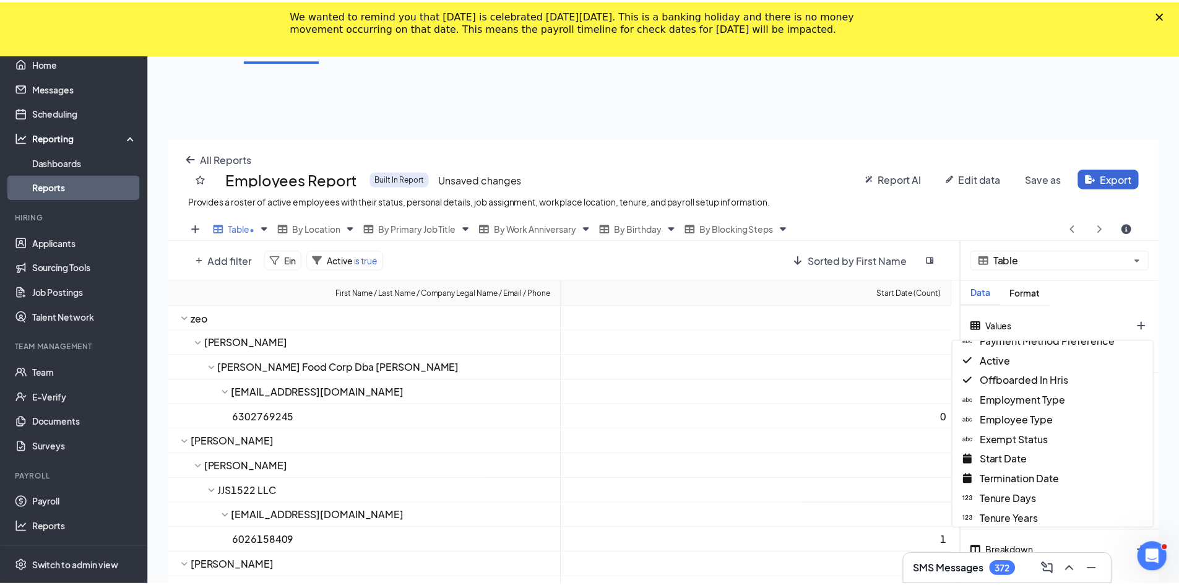
scroll to position [495, 0]
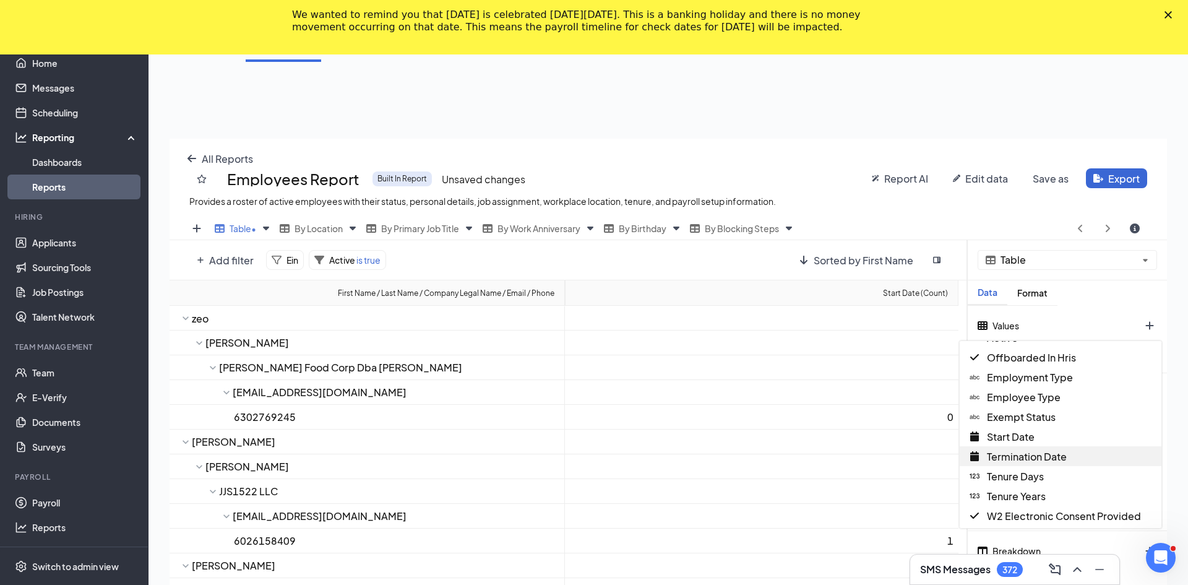
click at [592, 460] on span "Termination Date" at bounding box center [1027, 456] width 80 height 13
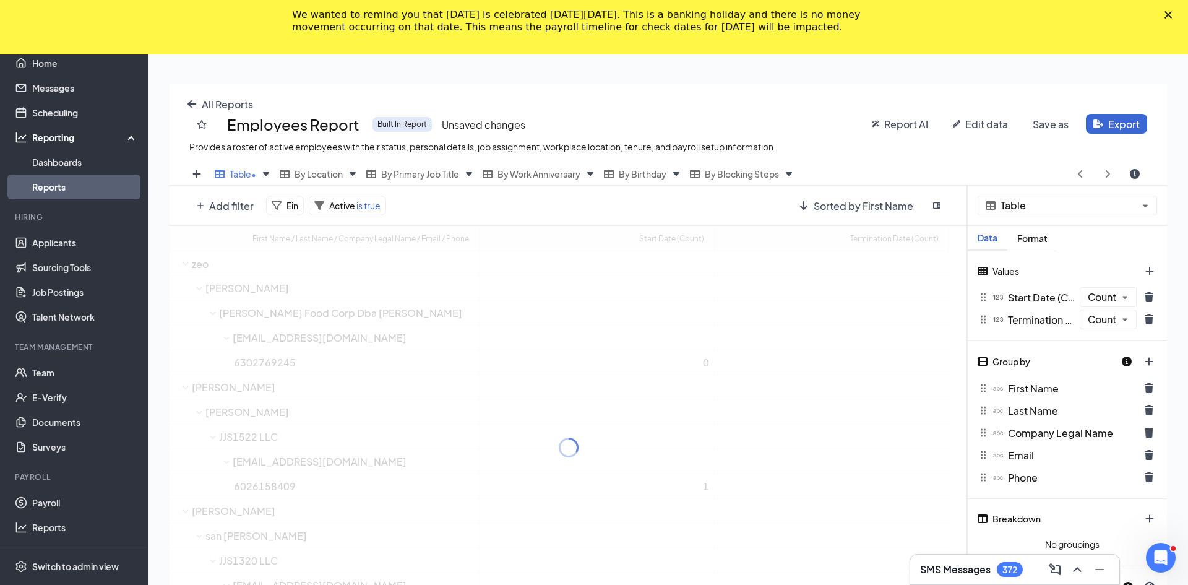
scroll to position [61386, 60881]
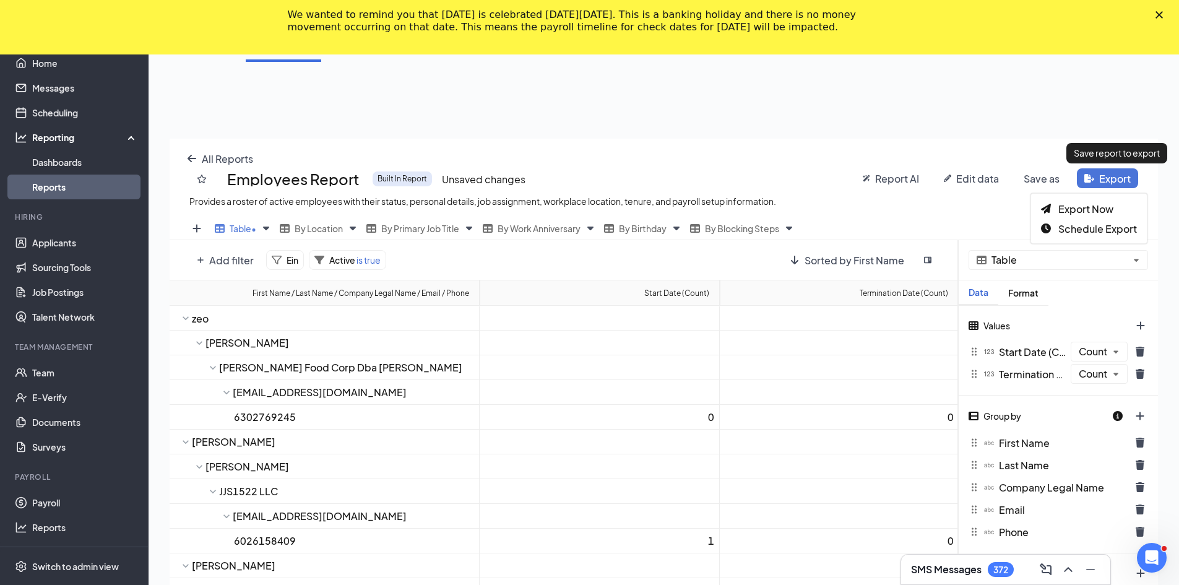
click at [592, 123] on html "Home Messages Scheduling Reporting Dashboards Reports Hiring Applicants Sourcin…" at bounding box center [589, 118] width 1179 height 585
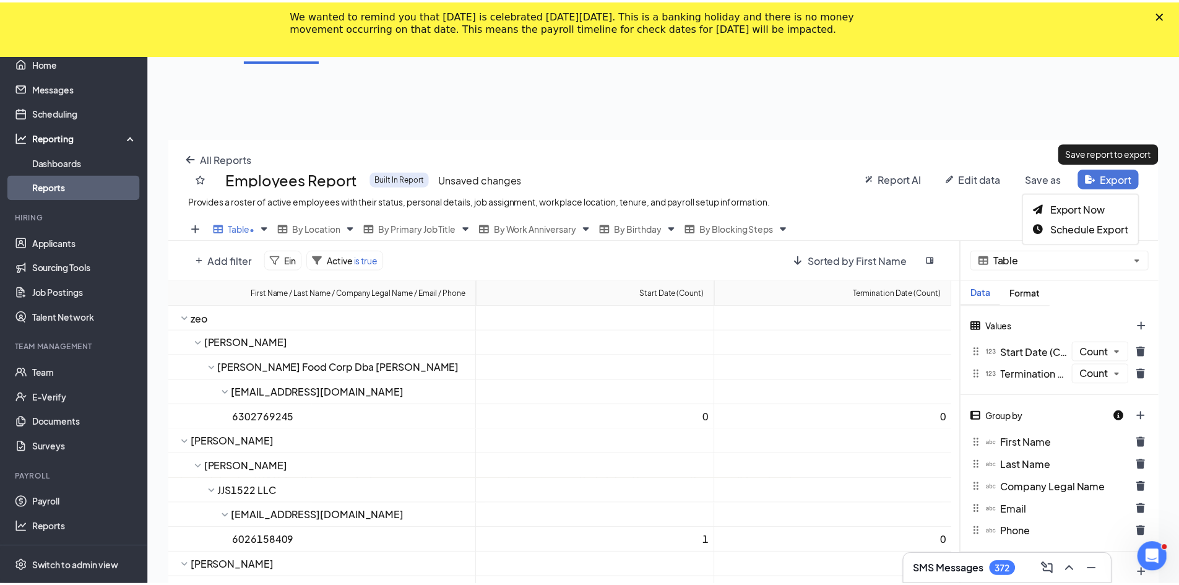
scroll to position [483, 997]
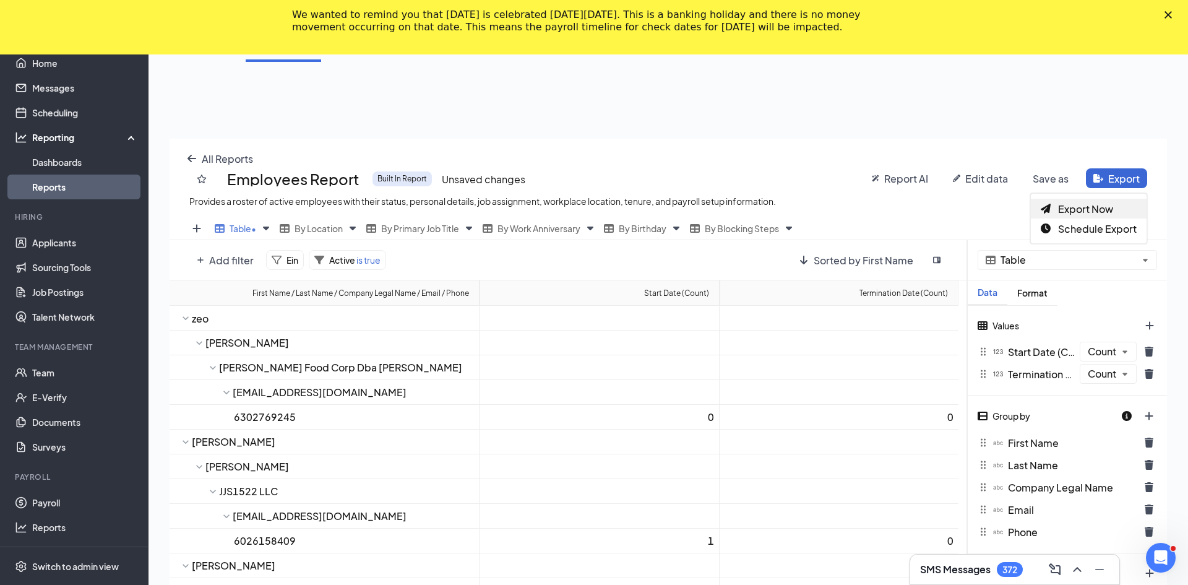
click at [592, 209] on span "Export Now" at bounding box center [1085, 208] width 55 height 13
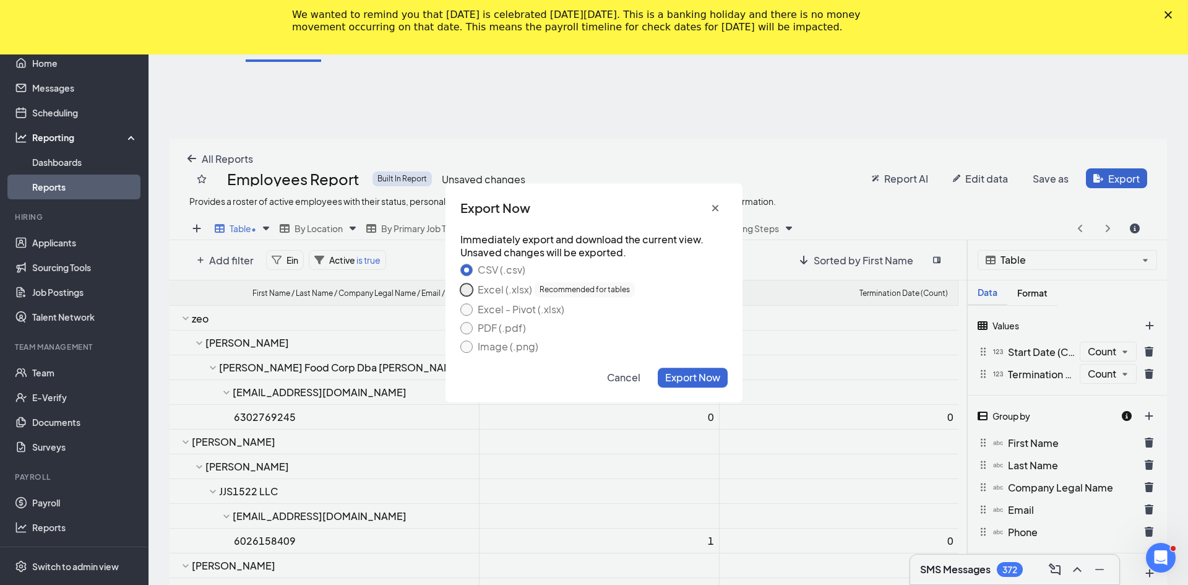
click at [465, 288] on button "Excel (.xlsx) Recommended for tables" at bounding box center [466, 289] width 12 height 12
click at [592, 371] on span "Export Now" at bounding box center [692, 377] width 55 height 13
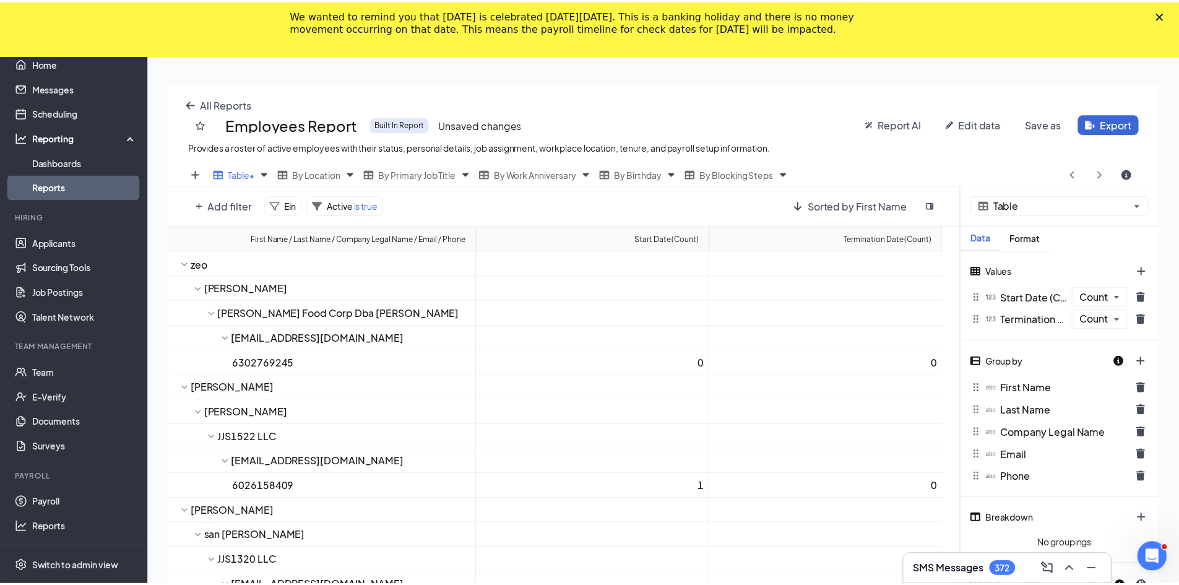
scroll to position [61386, 60881]
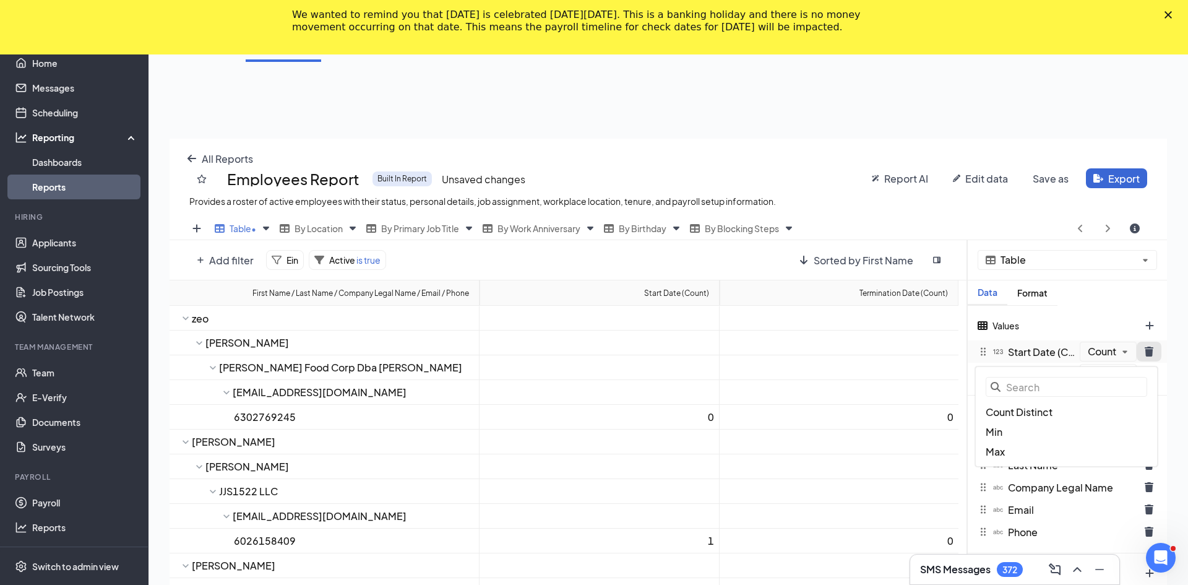
click at [592, 346] on div "Table Data Format Values Start Date (Count) The start date of the employee or […" at bounding box center [1067, 481] width 199 height 483
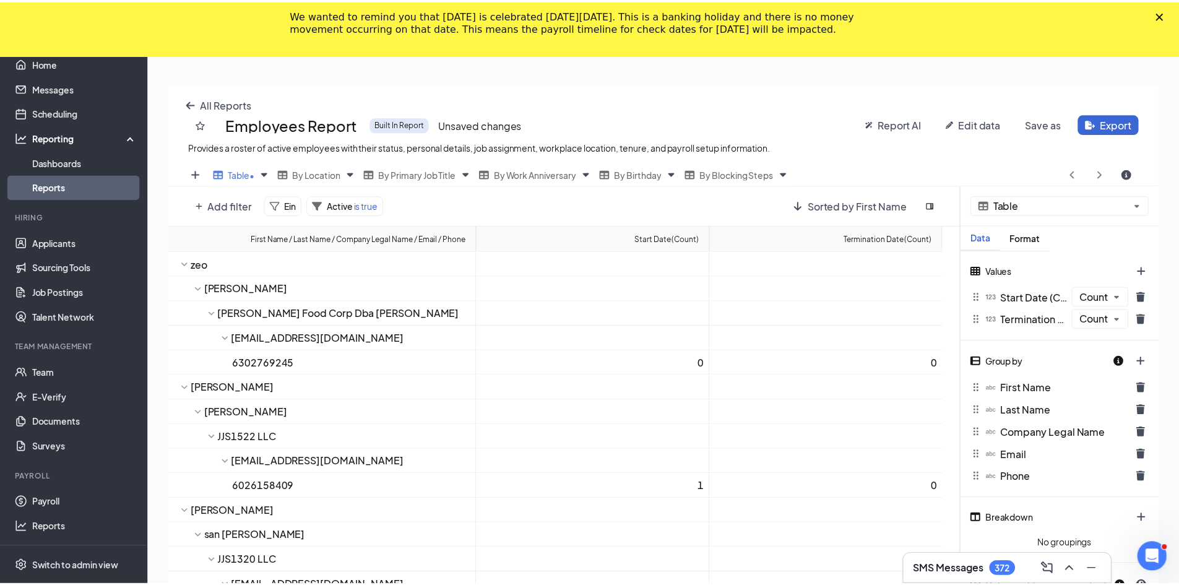
scroll to position [61386, 60881]
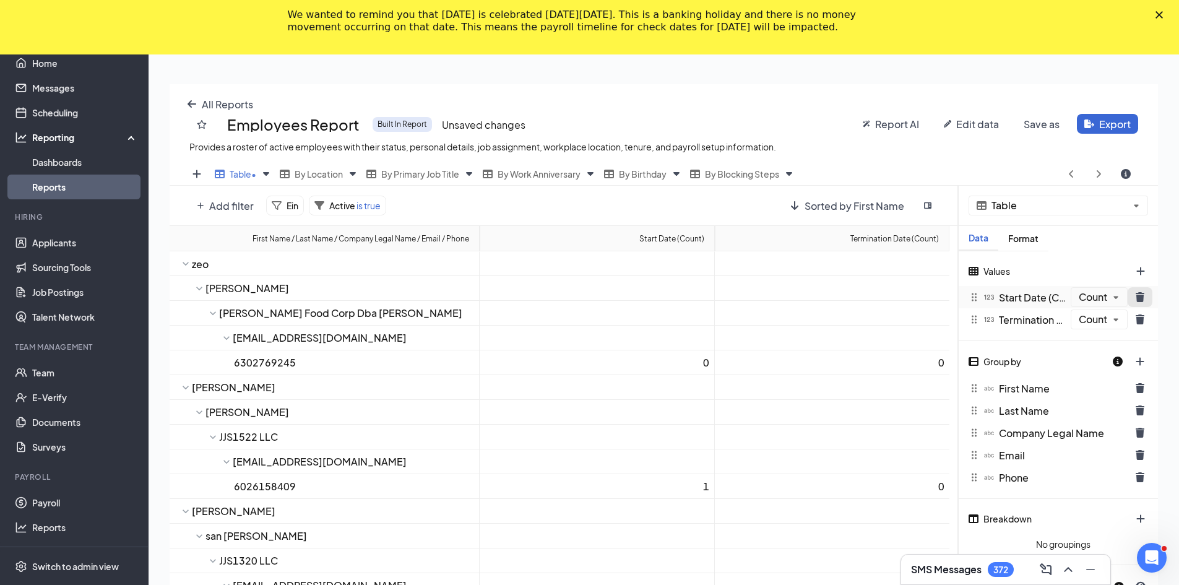
click at [592, 295] on icon "trash icon" at bounding box center [1139, 297] width 9 height 10
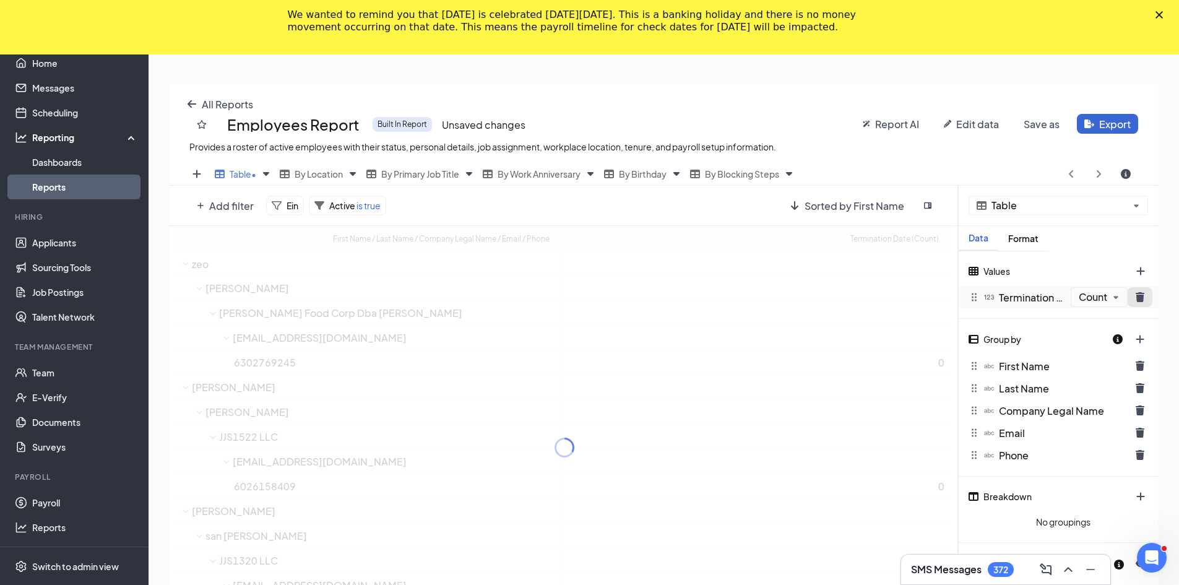
click at [592, 298] on button "trash icon" at bounding box center [1139, 297] width 25 height 20
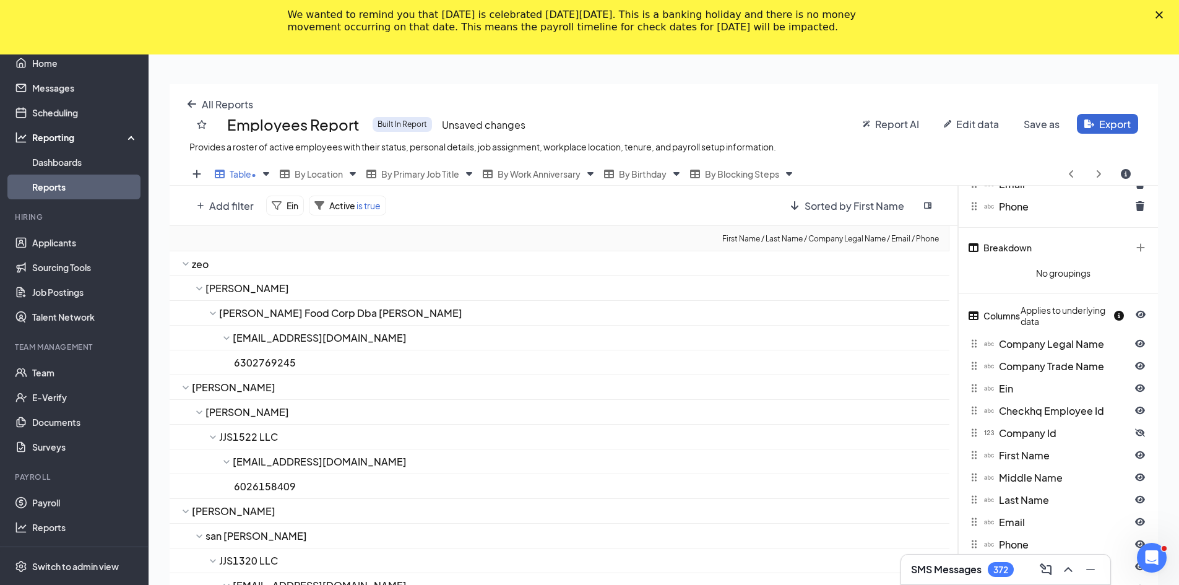
scroll to position [0, 0]
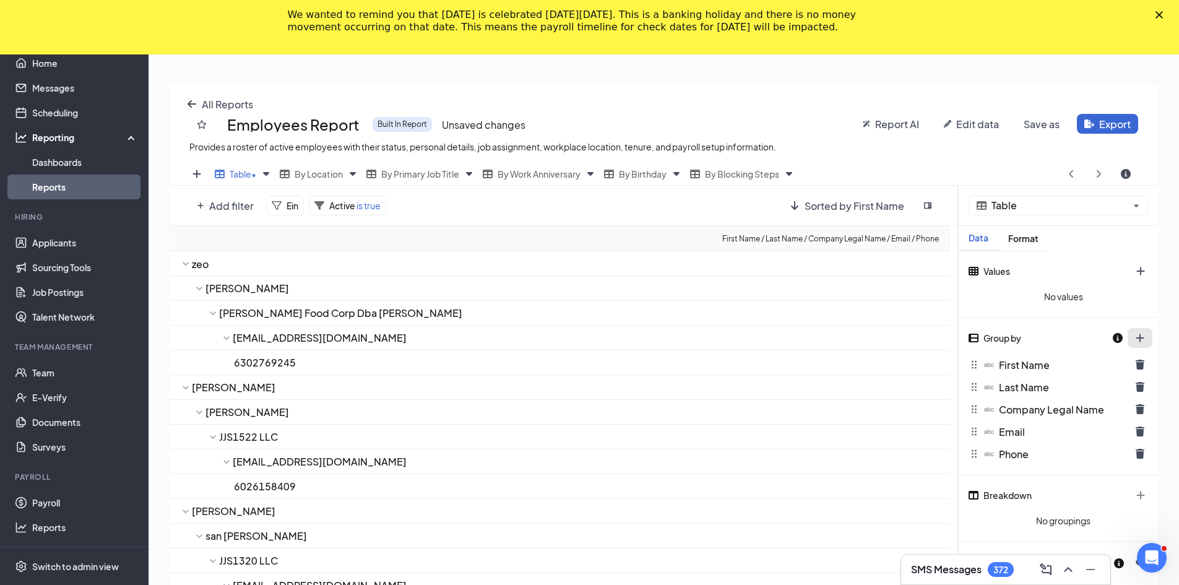
click at [592, 335] on div at bounding box center [1132, 337] width 41 height 21
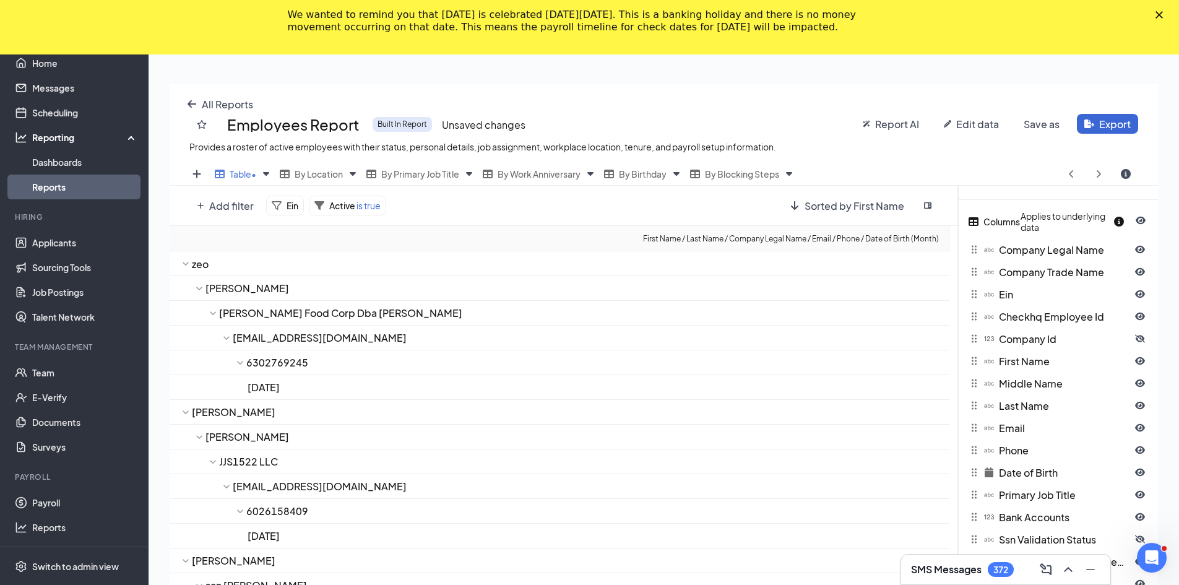
scroll to position [371, 0]
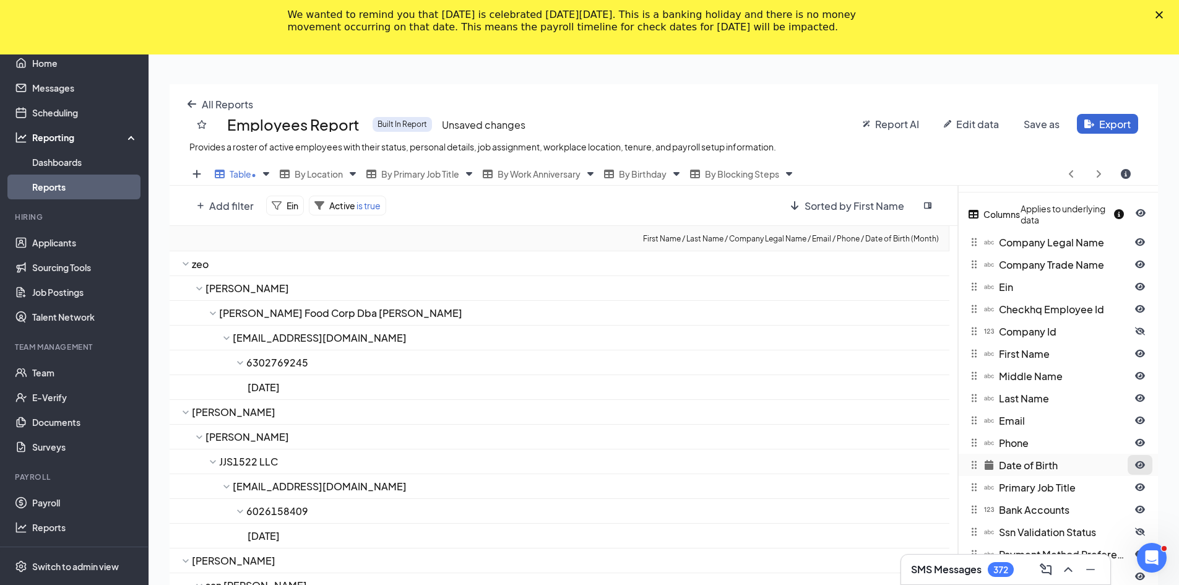
click at [592, 460] on icon "eye-open icon" at bounding box center [1140, 465] width 10 height 10
click at [592, 459] on button "eye-closed icon" at bounding box center [1139, 465] width 25 height 20
click at [192, 104] on icon "arrow-left icon" at bounding box center [191, 103] width 9 height 7
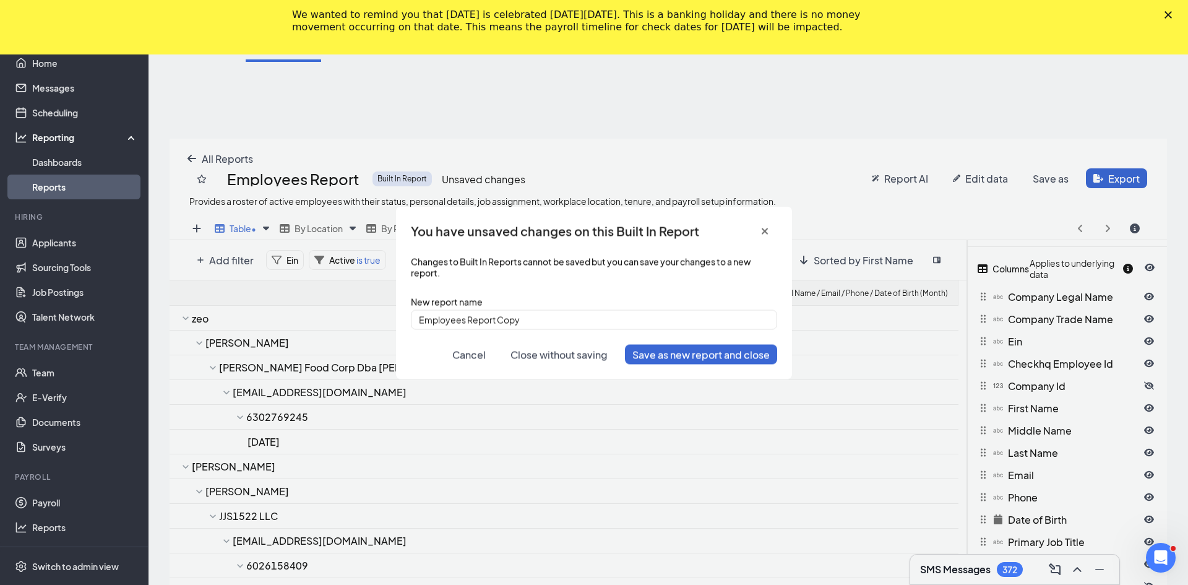
click at [569, 353] on span "Close without saving" at bounding box center [558, 354] width 97 height 13
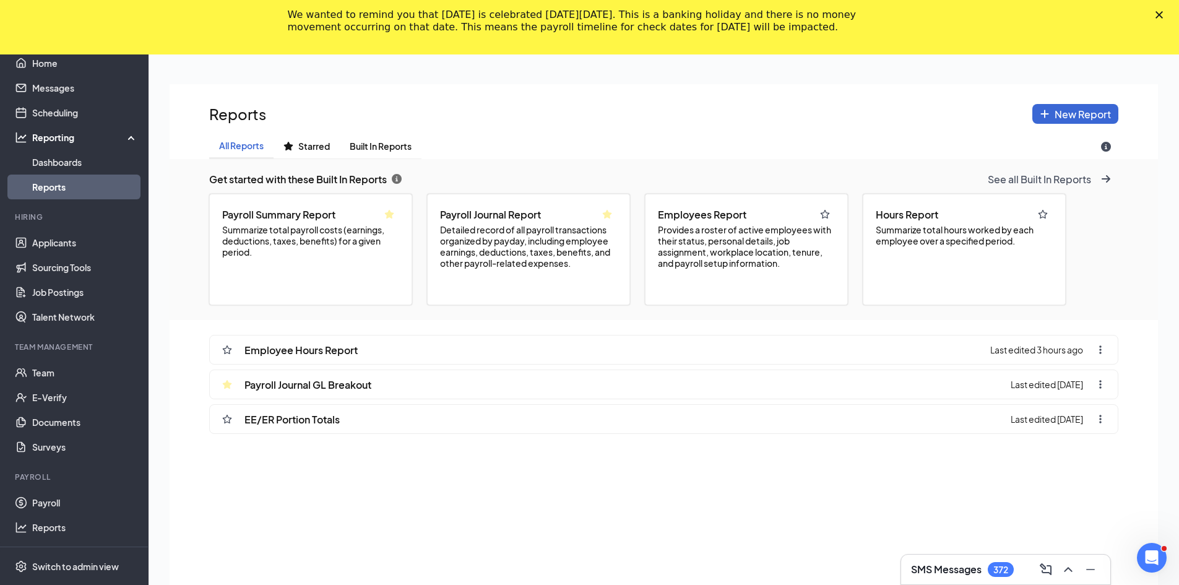
scroll to position [671, 988]
click at [592, 243] on span "Provides a roster of active employees with their status, personal details, job …" at bounding box center [746, 246] width 177 height 45
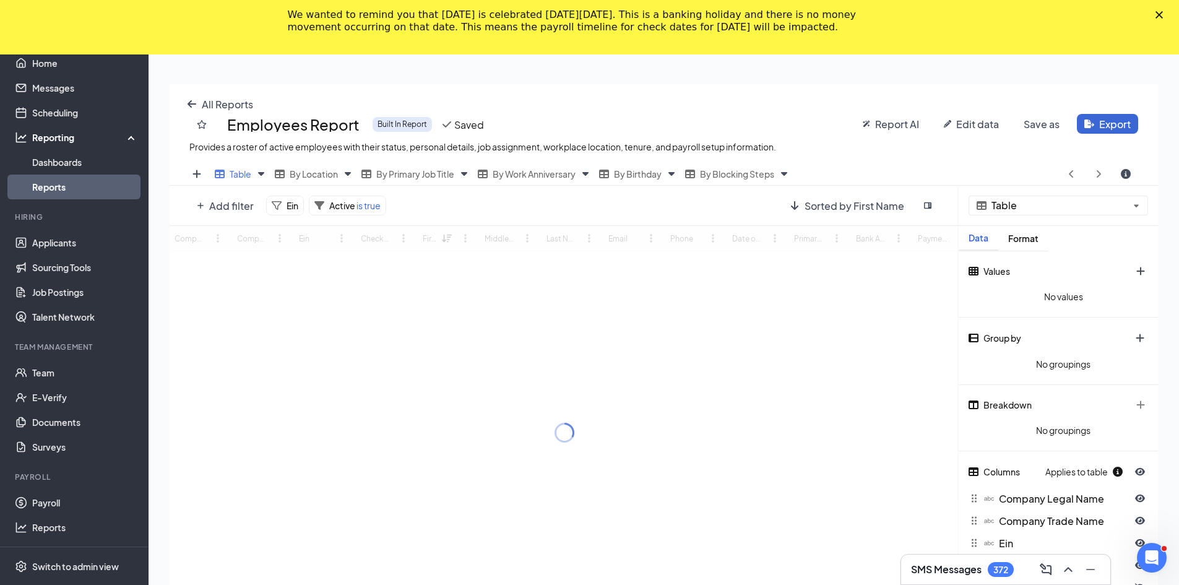
scroll to position [483, 988]
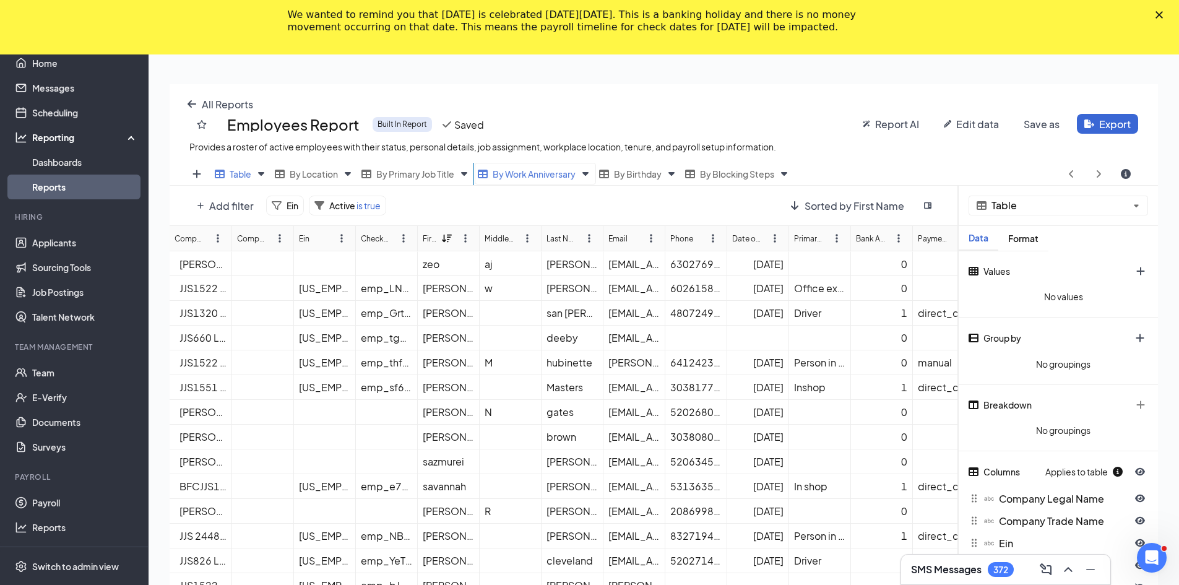
click at [537, 178] on span "By Work Anniversary" at bounding box center [533, 173] width 83 height 11
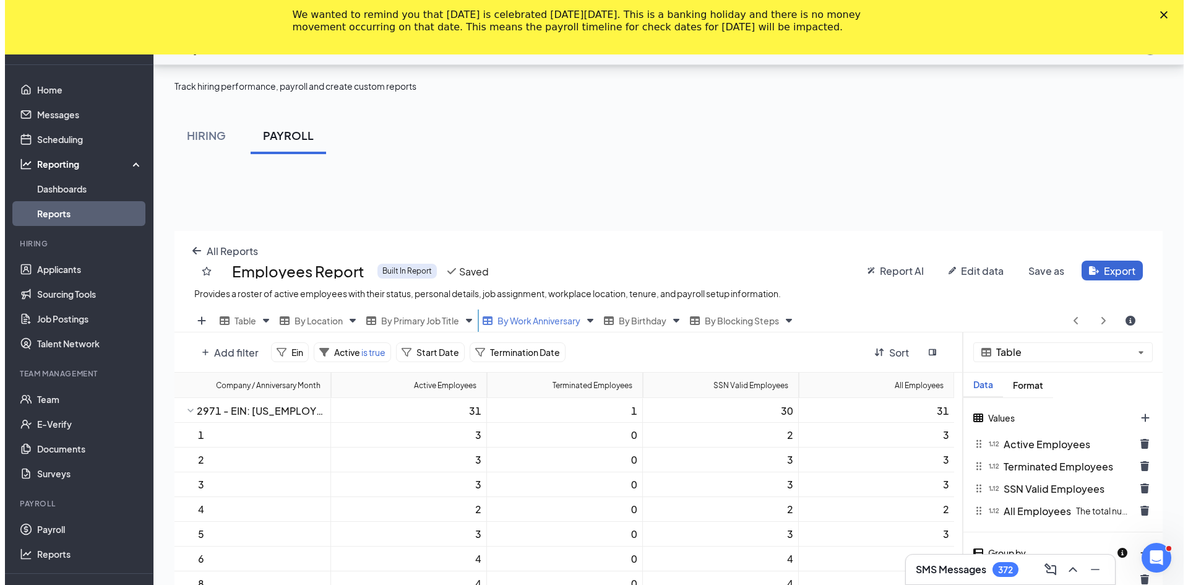
scroll to position [0, 0]
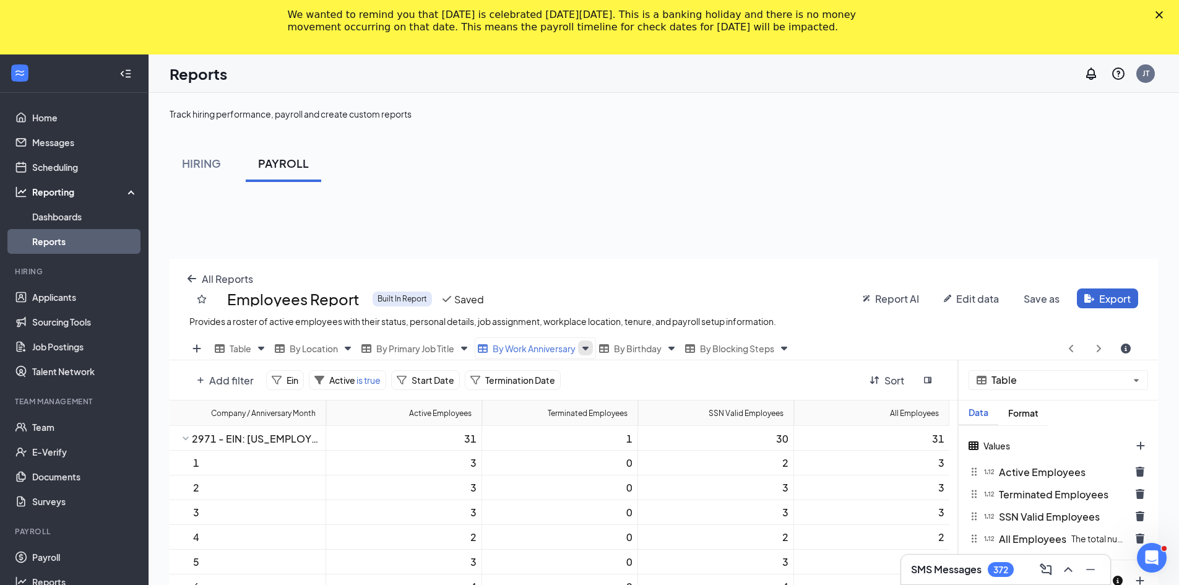
click at [588, 350] on div "All Reports Employees Report Built In Report Saved Provides a roster of active …" at bounding box center [664, 551] width 988 height 585
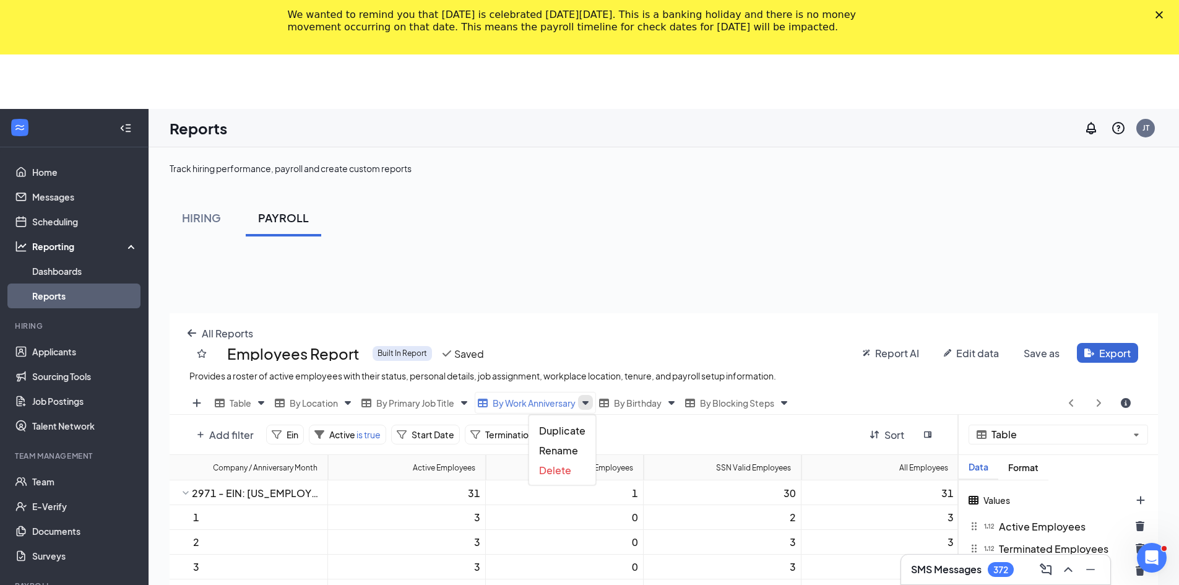
scroll to position [483, 997]
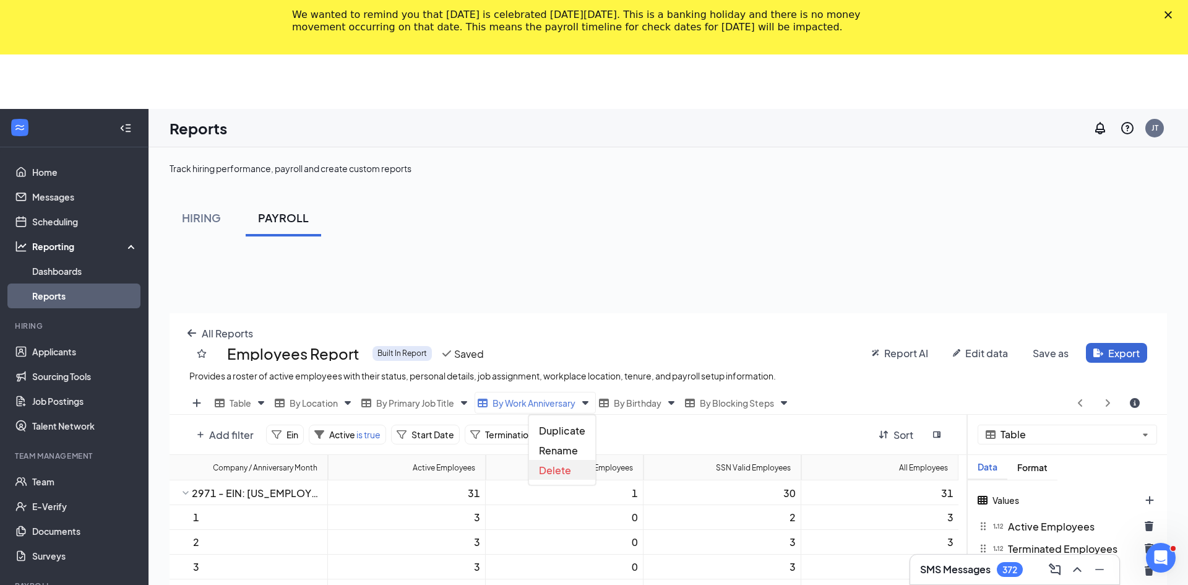
click at [564, 470] on span "Delete" at bounding box center [555, 469] width 32 height 13
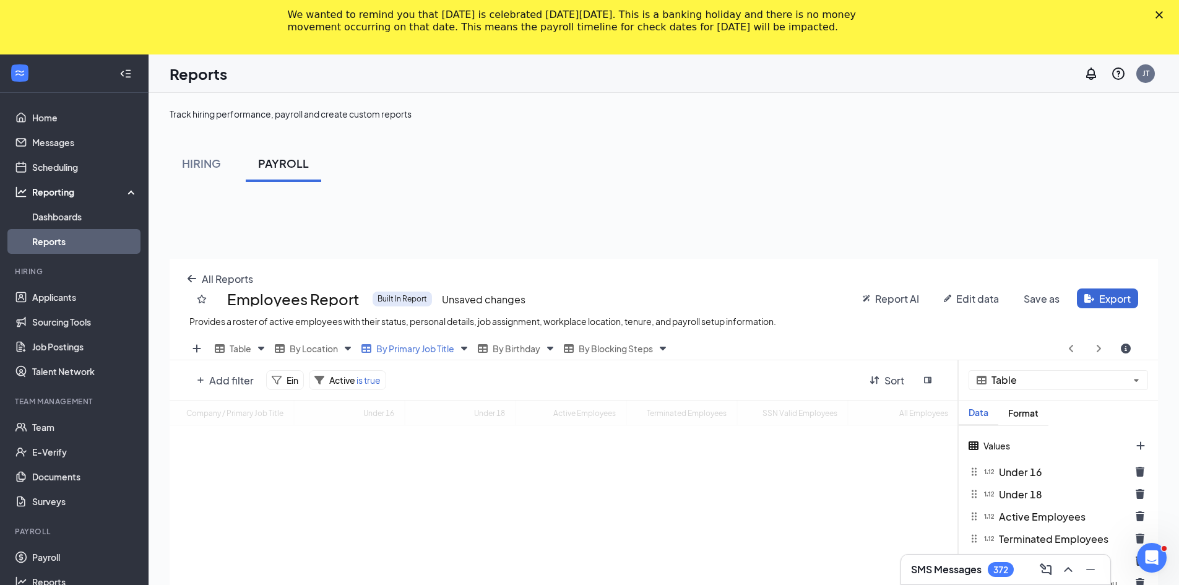
scroll to position [61386, 60881]
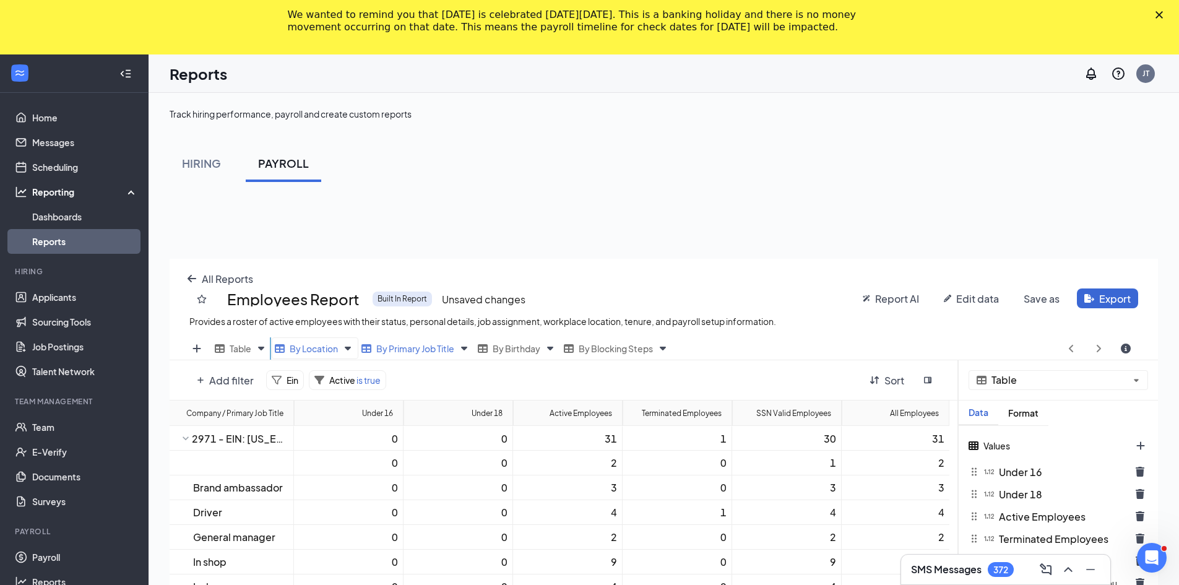
click at [313, 348] on span "By Location" at bounding box center [314, 348] width 48 height 11
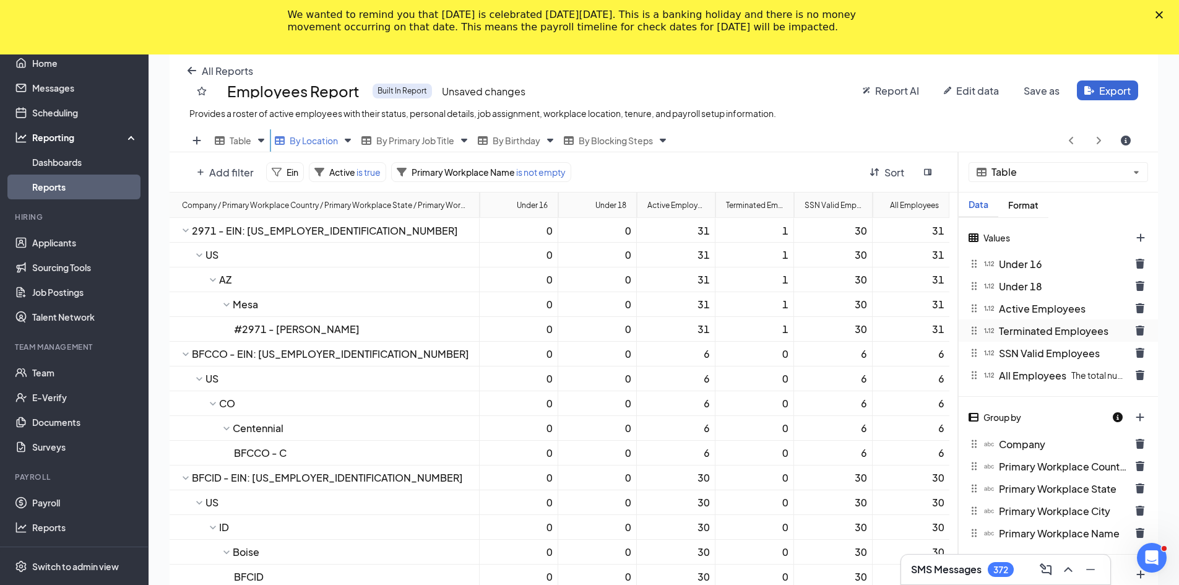
scroll to position [186, 0]
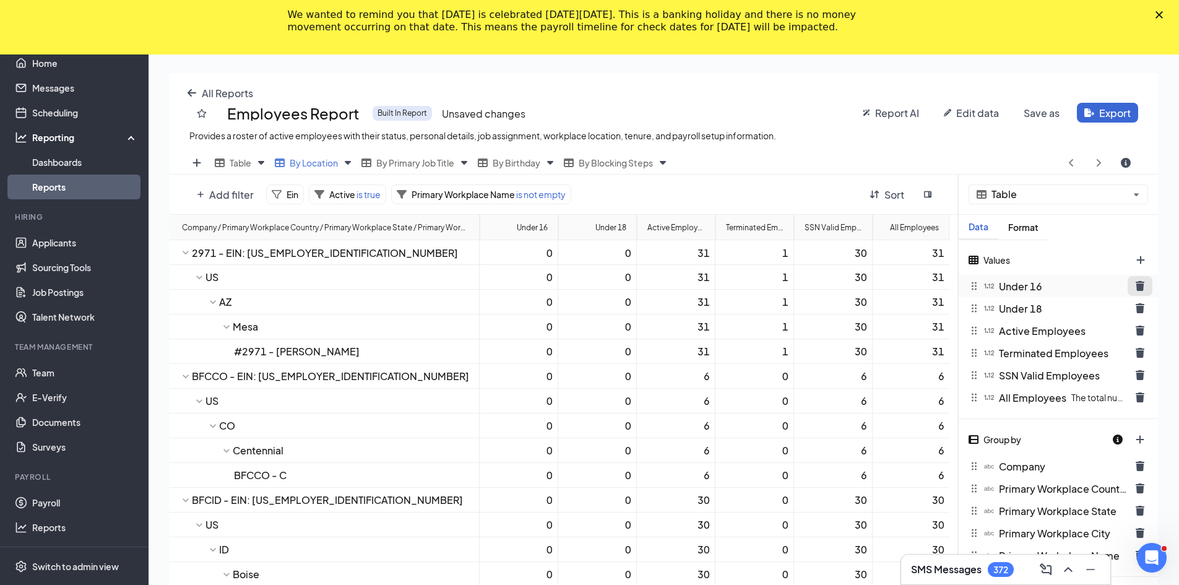
click at [592, 287] on icon "trash icon" at bounding box center [1139, 286] width 9 height 10
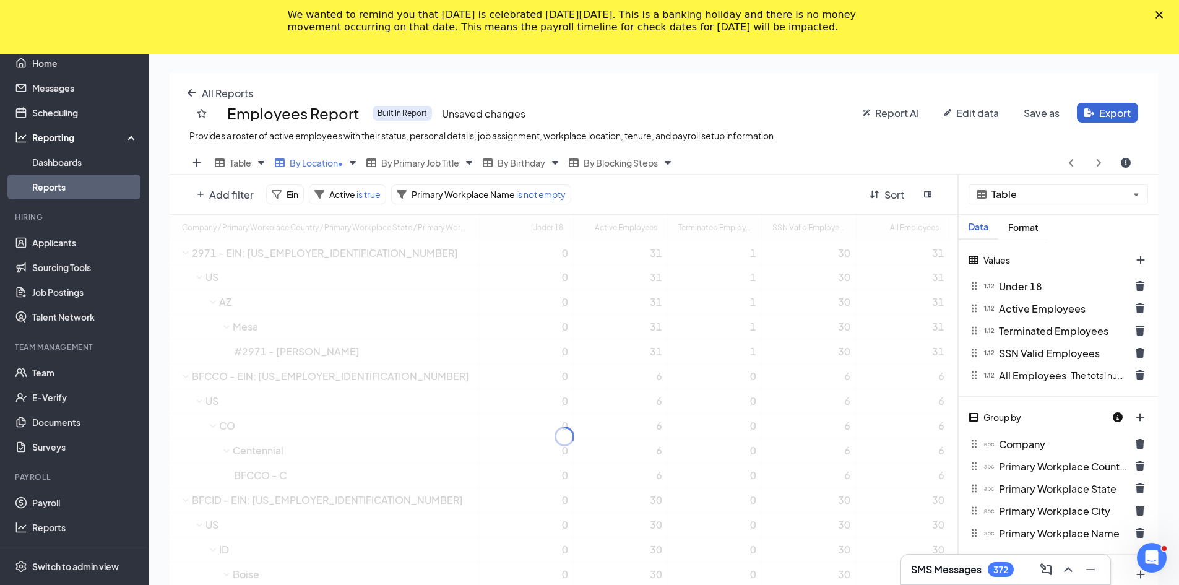
click at [592, 287] on icon "trash icon" at bounding box center [1139, 286] width 9 height 10
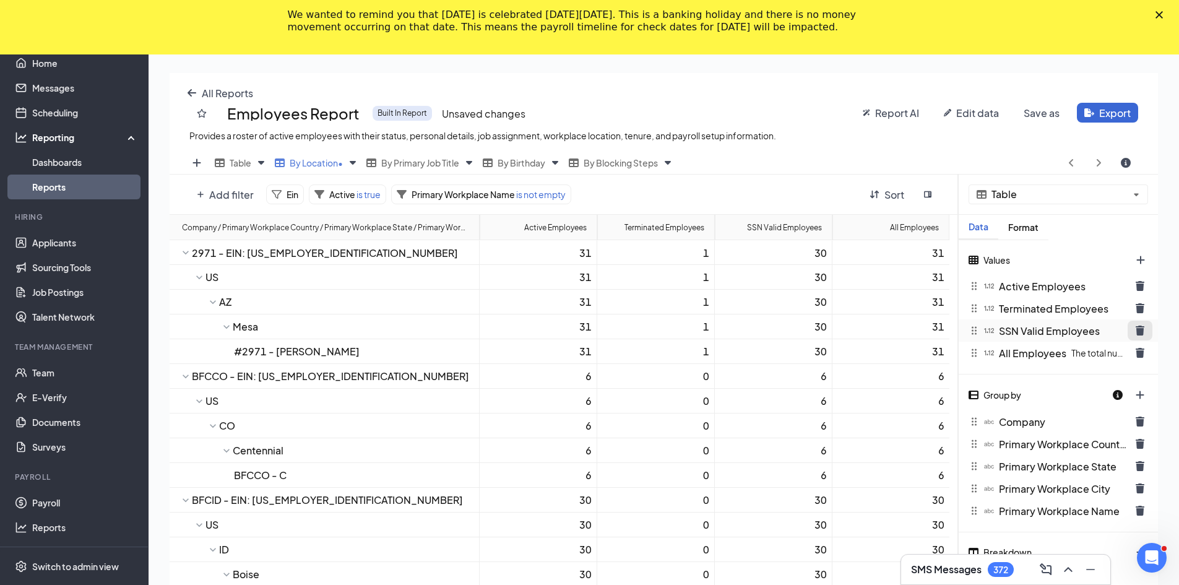
click at [592, 329] on icon "trash icon" at bounding box center [1139, 330] width 9 height 10
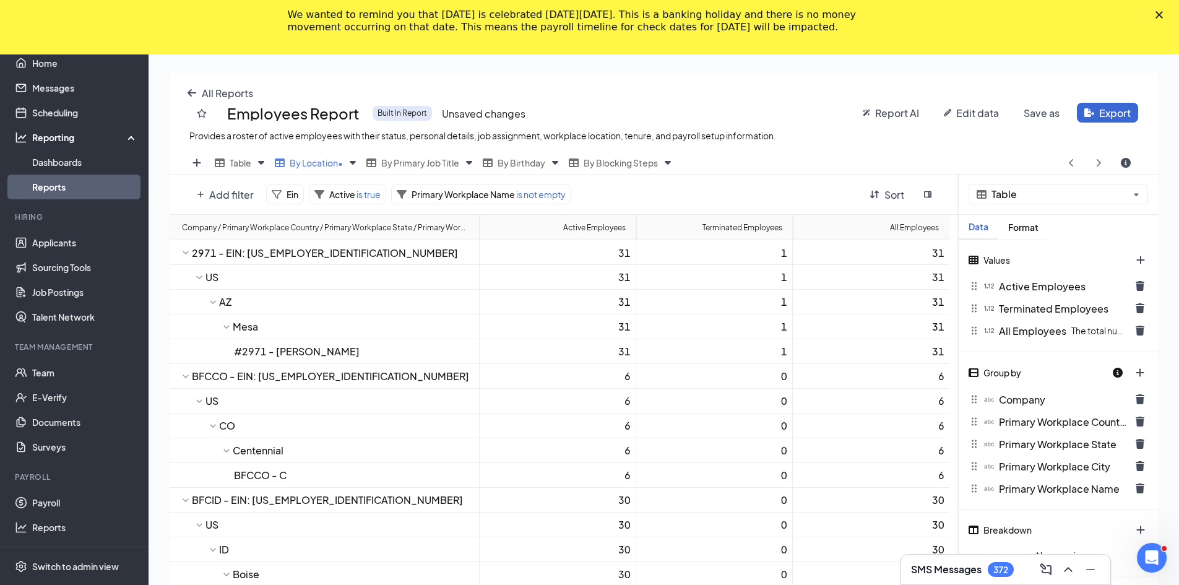
click at [592, 329] on icon "trash icon" at bounding box center [1139, 330] width 9 height 10
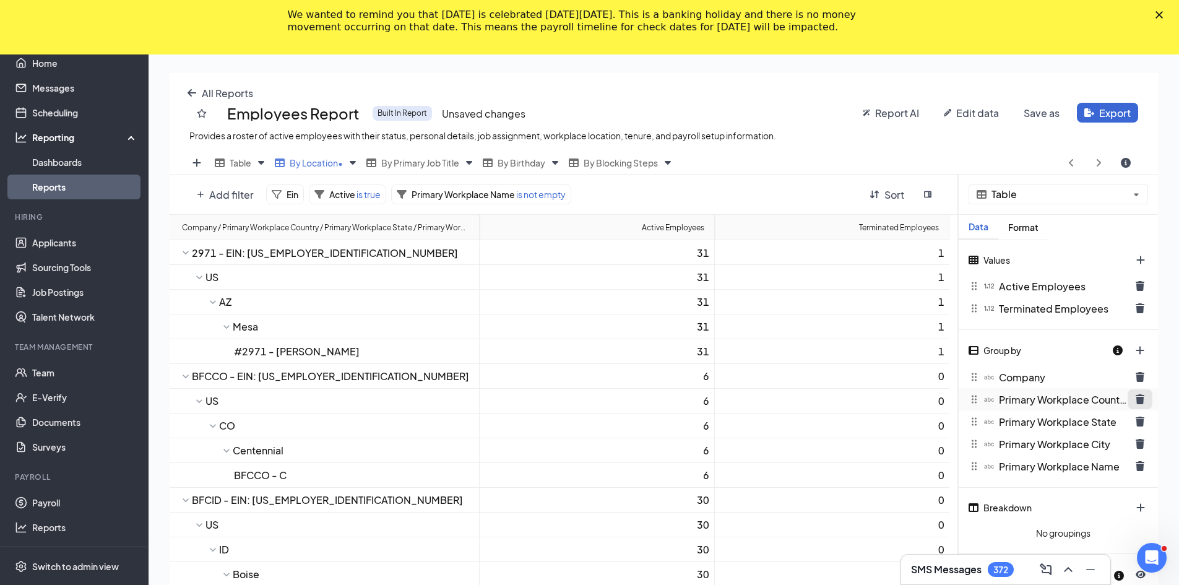
click at [592, 395] on icon "trash icon" at bounding box center [1140, 399] width 10 height 10
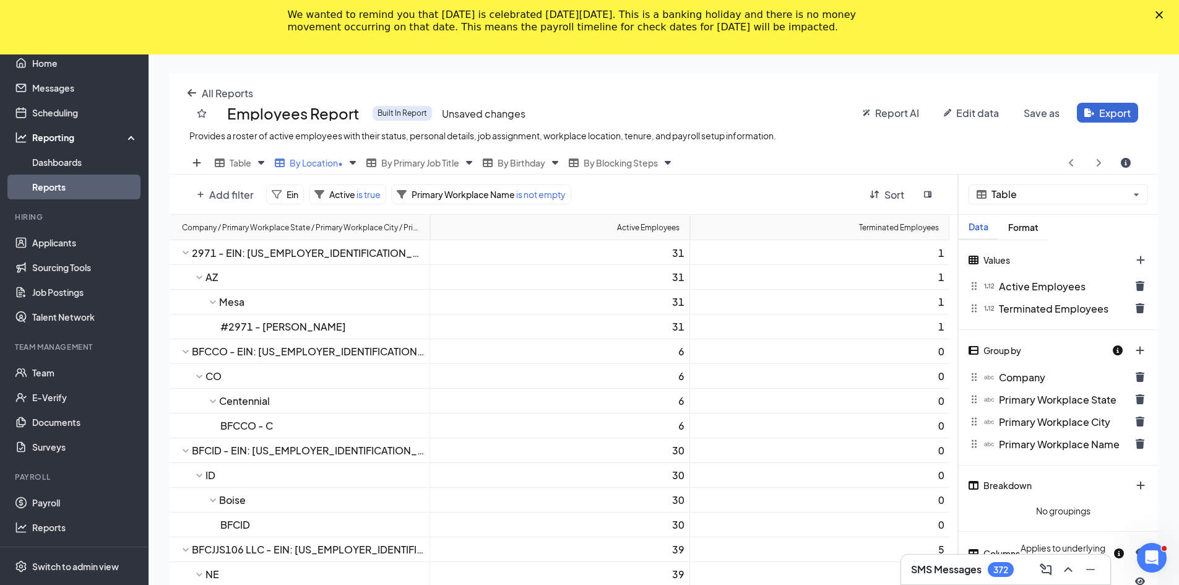
click at [592, 395] on icon "trash icon" at bounding box center [1140, 399] width 10 height 10
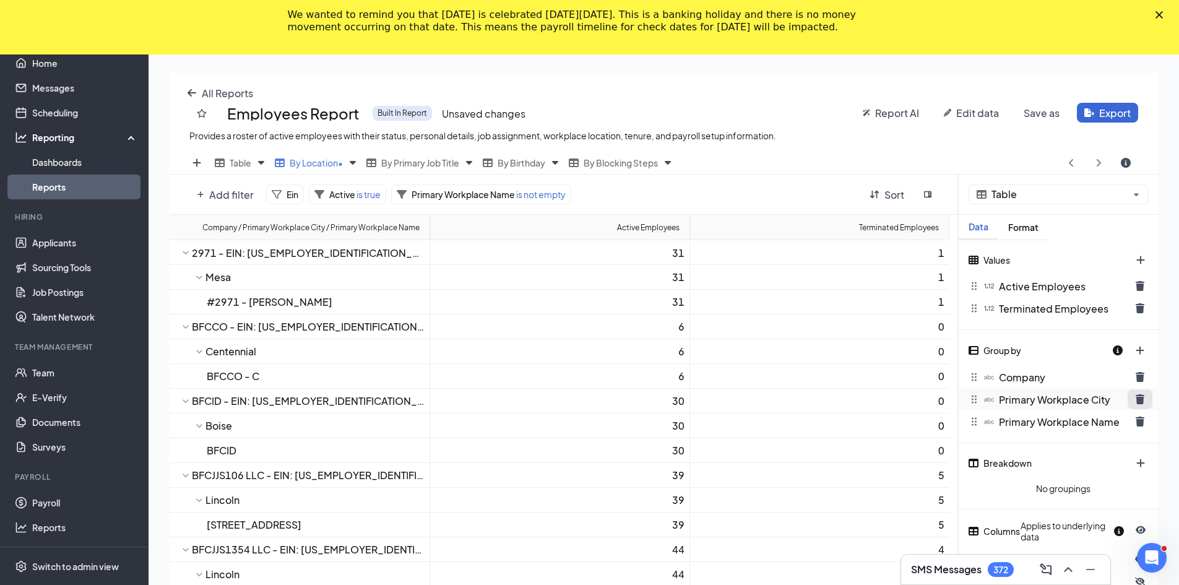
click at [592, 396] on icon "trash icon" at bounding box center [1139, 399] width 9 height 10
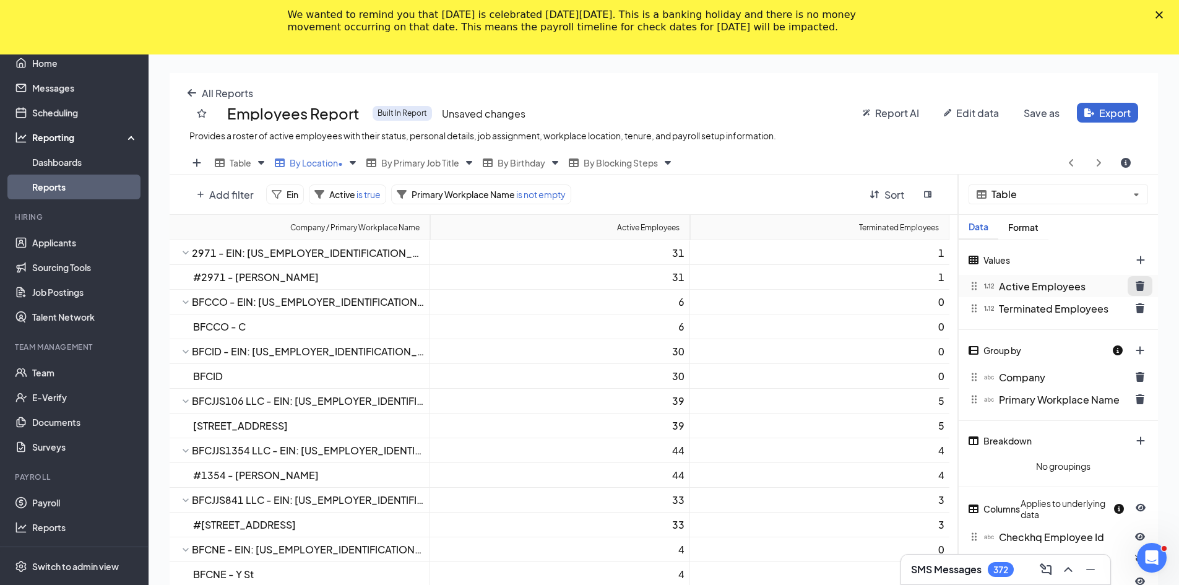
click at [592, 289] on icon "trash icon" at bounding box center [1139, 286] width 9 height 10
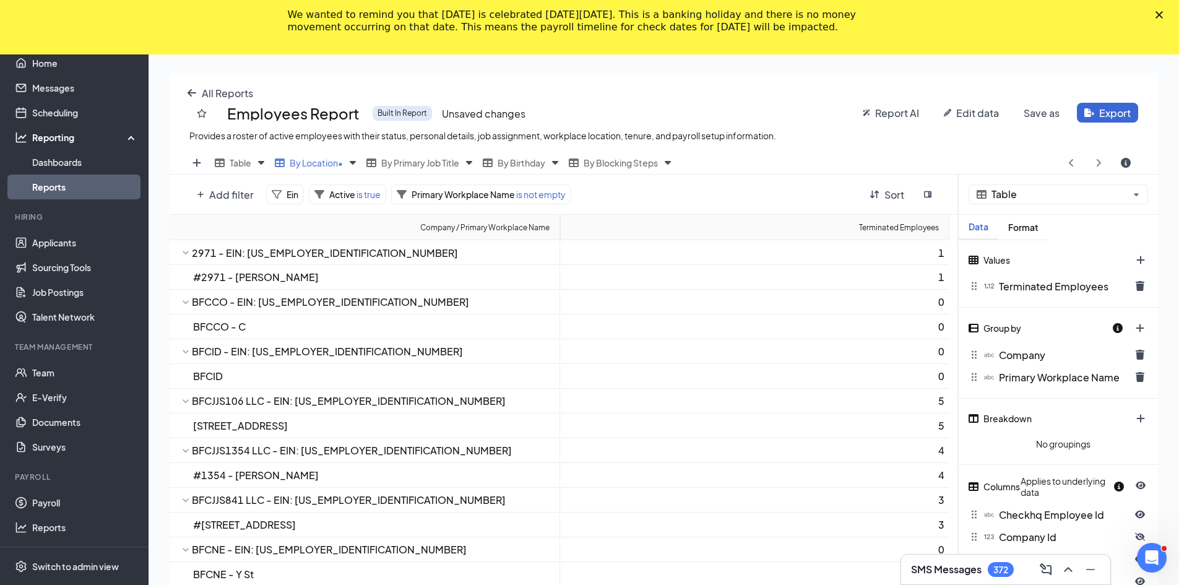
click at [592, 289] on icon "trash icon" at bounding box center [1139, 286] width 9 height 10
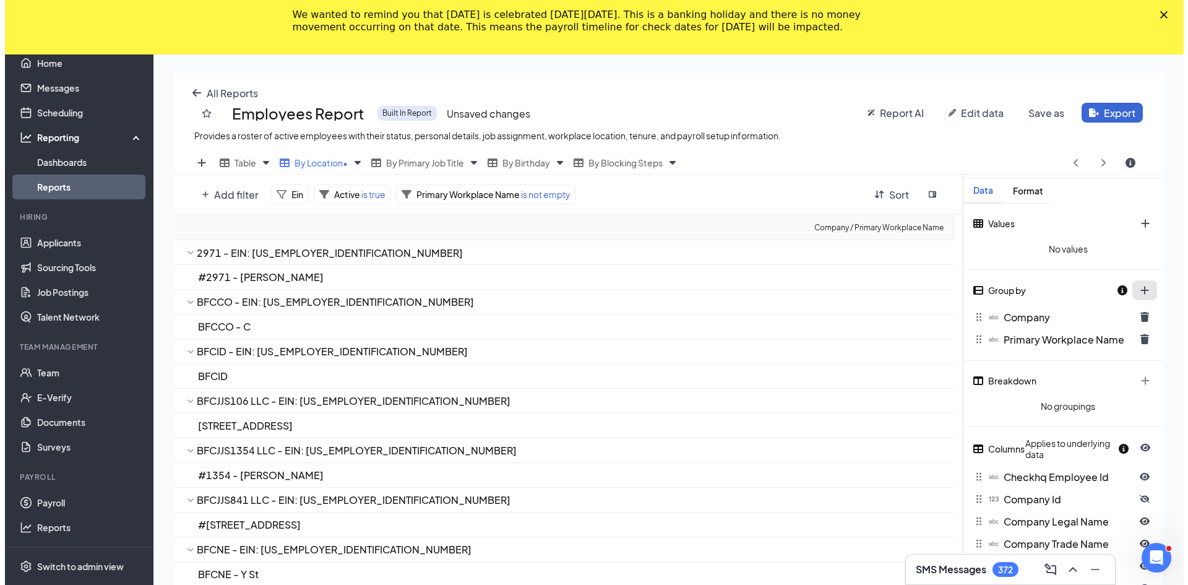
scroll to position [62, 0]
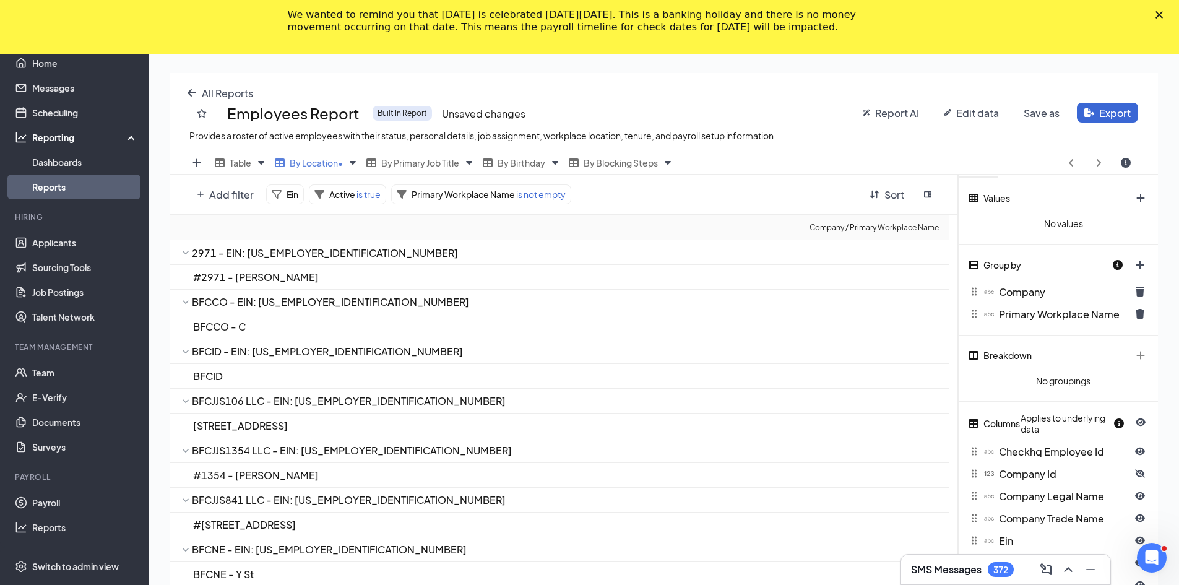
click at [78, 193] on link "Reports" at bounding box center [85, 186] width 106 height 25
click at [187, 91] on icon "arrow-left icon" at bounding box center [192, 93] width 10 height 10
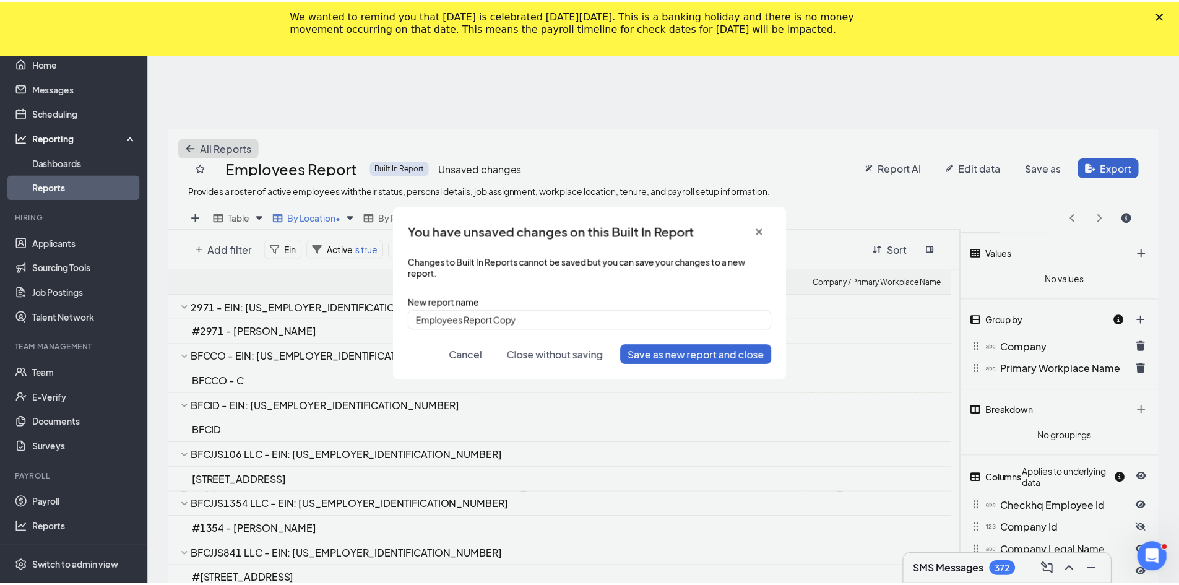
scroll to position [483, 997]
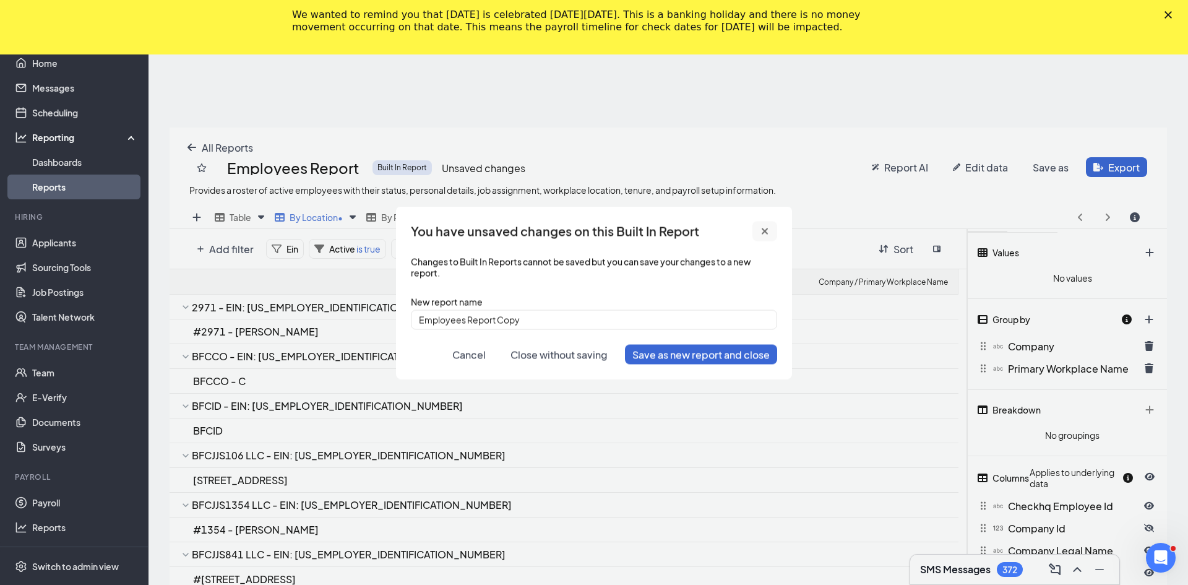
click at [592, 230] on icon "cross icon" at bounding box center [765, 231] width 6 height 6
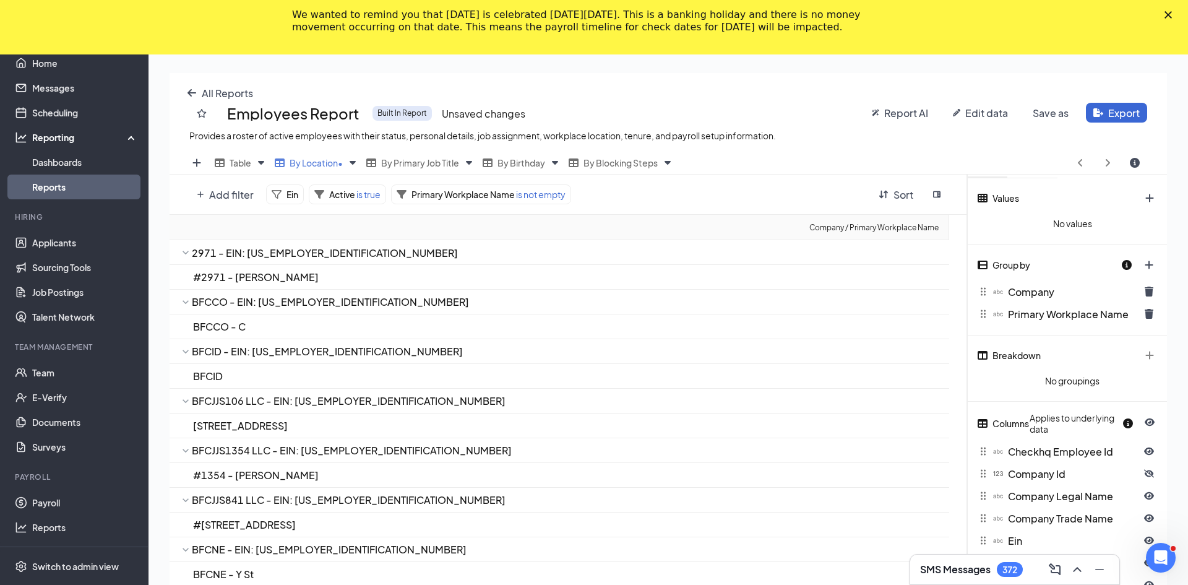
scroll to position [61386, 60881]
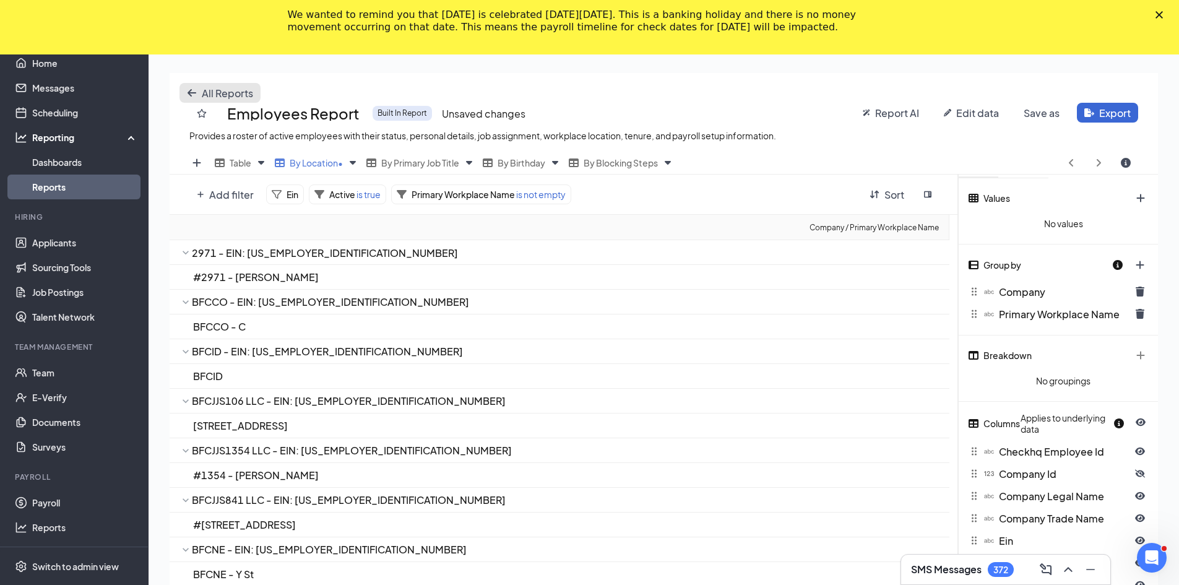
click at [190, 92] on icon "arrow-left icon" at bounding box center [191, 92] width 9 height 7
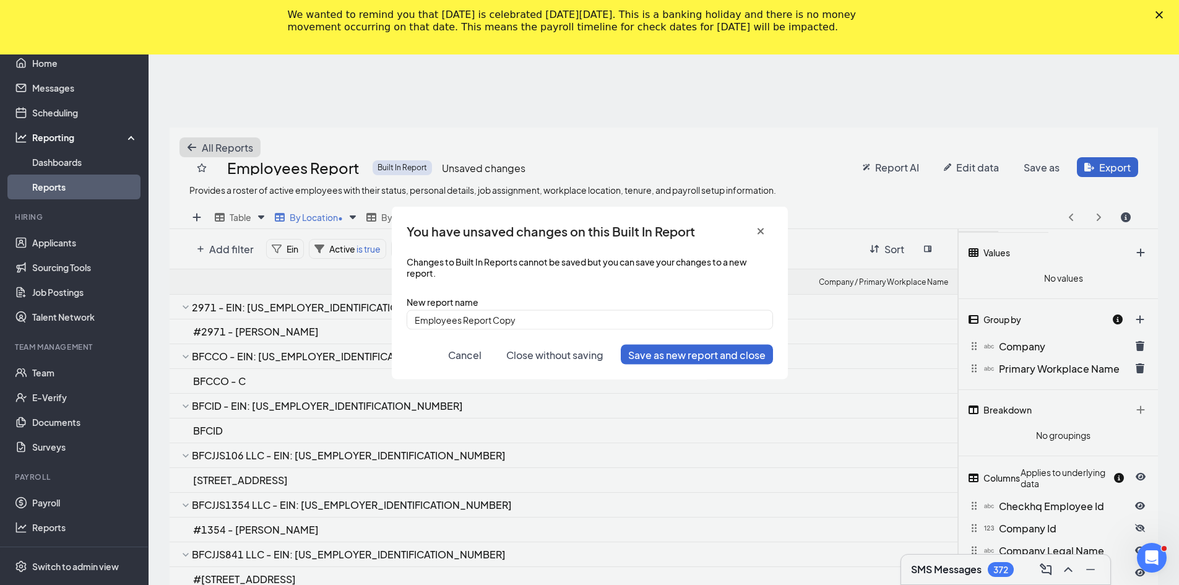
scroll to position [483, 997]
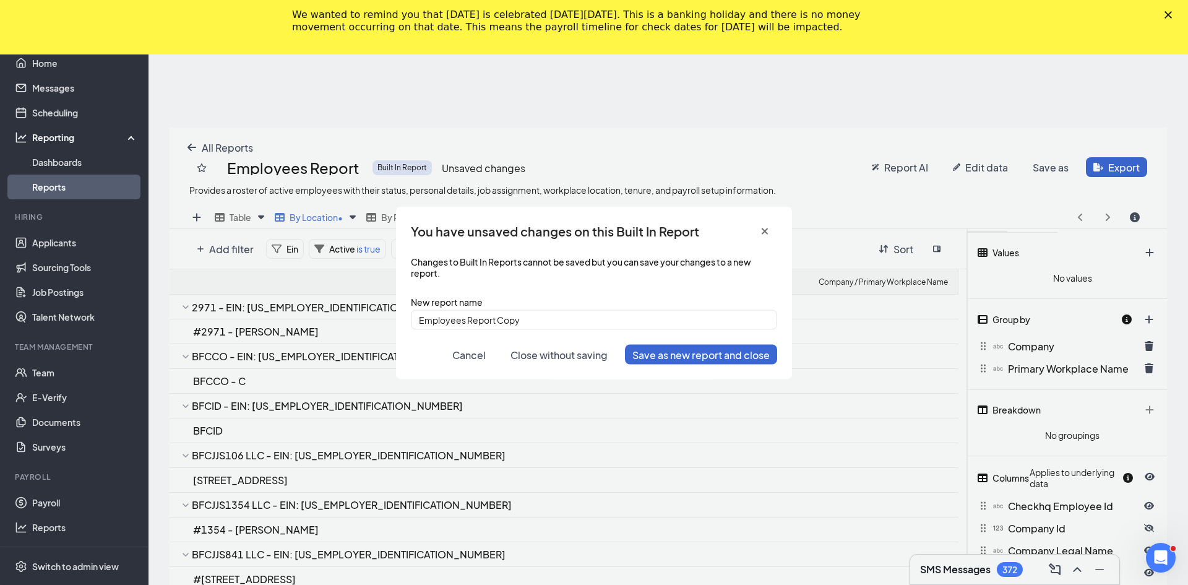
click at [566, 347] on button "Close without saving" at bounding box center [559, 354] width 112 height 20
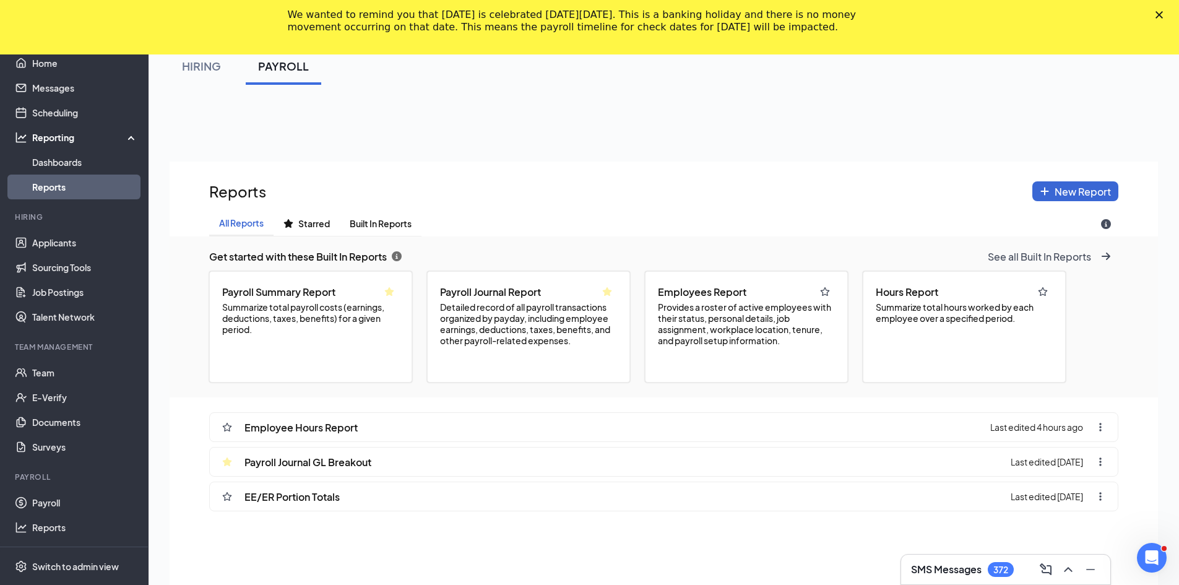
scroll to position [62, 0]
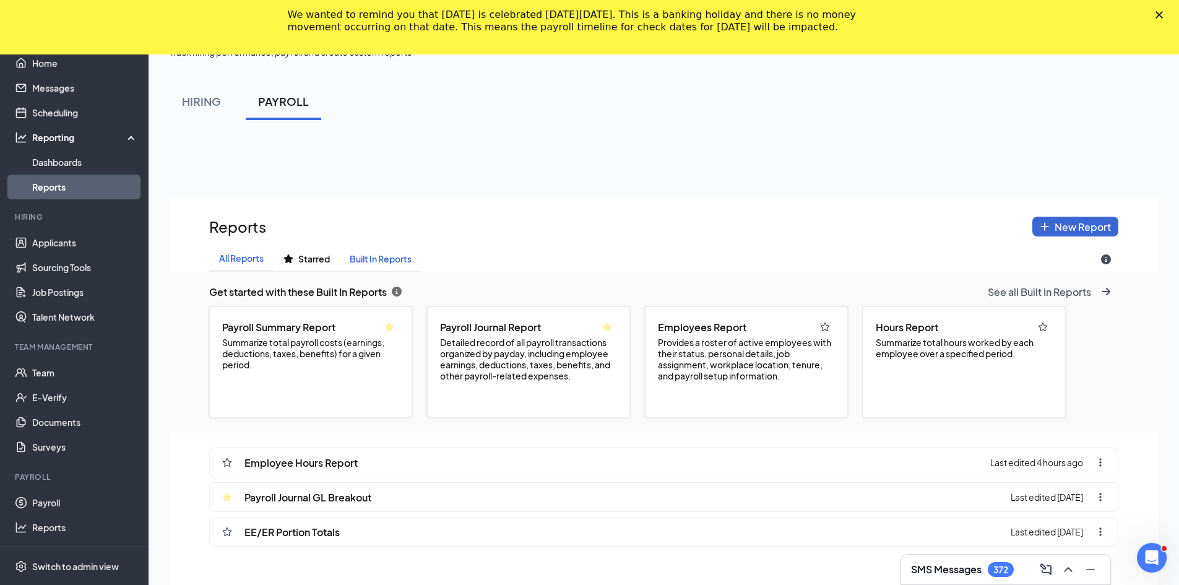
click at [395, 257] on span "Built In Reports" at bounding box center [381, 259] width 62 height 11
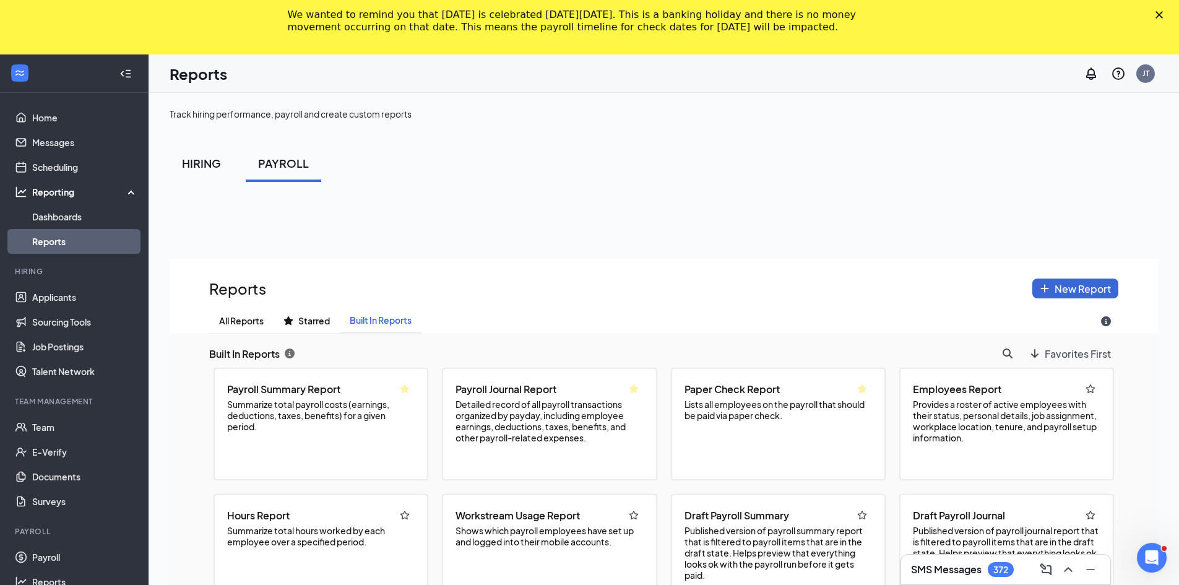
click at [194, 166] on div "HIRING" at bounding box center [201, 162] width 39 height 15
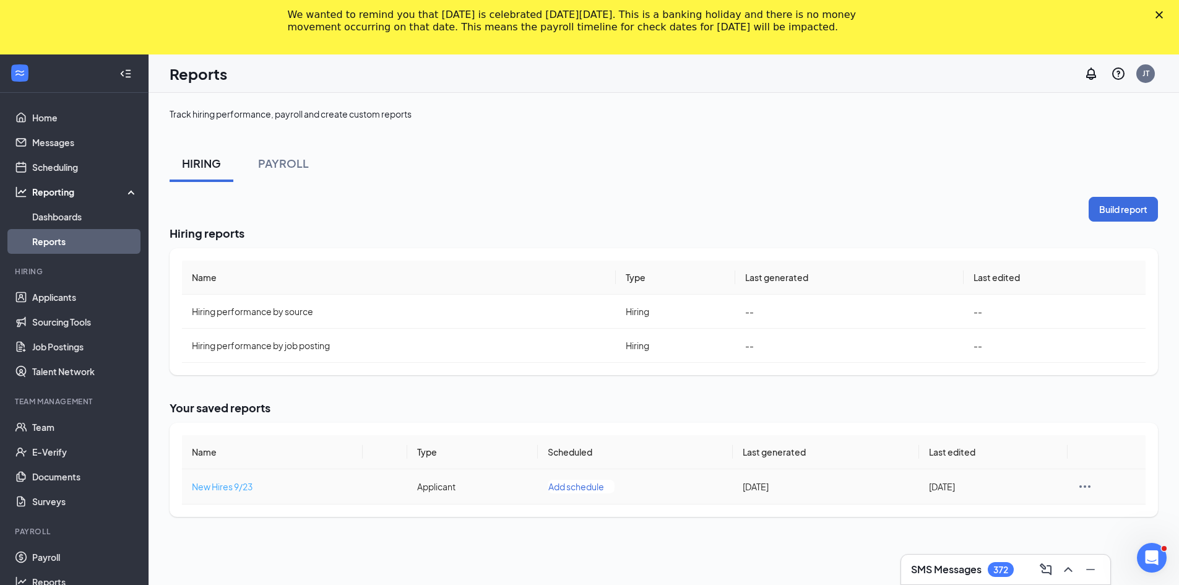
click at [218, 485] on span "New Hires 9/23" at bounding box center [222, 486] width 61 height 11
click at [592, 205] on button "Build report" at bounding box center [1122, 209] width 69 height 25
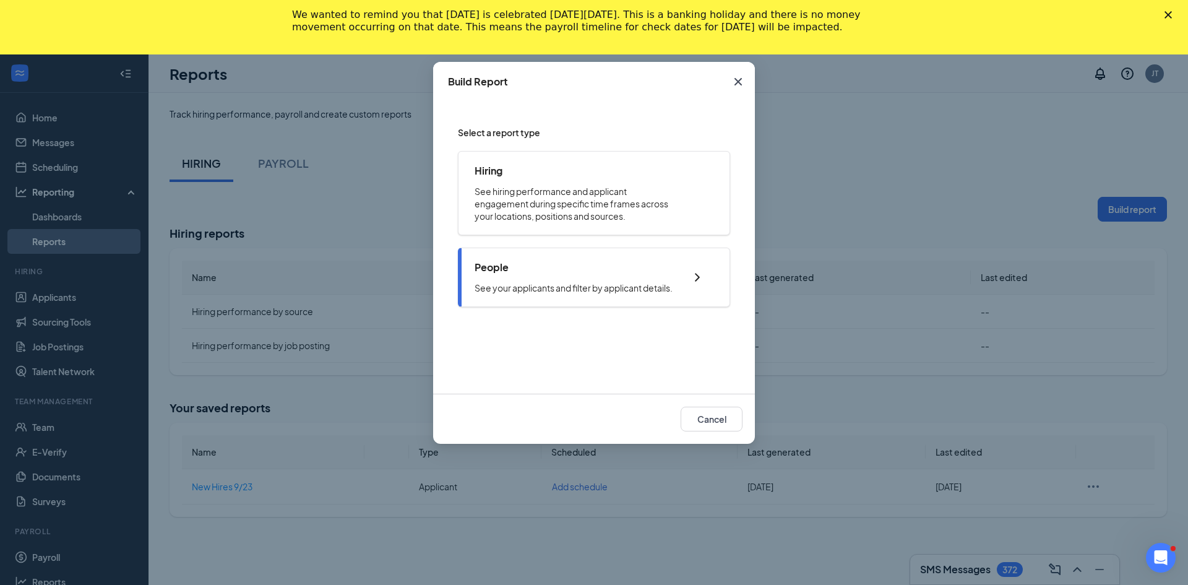
click at [592, 290] on p "See your applicants and filter by applicant details." at bounding box center [574, 288] width 198 height 12
checkbox input "true"
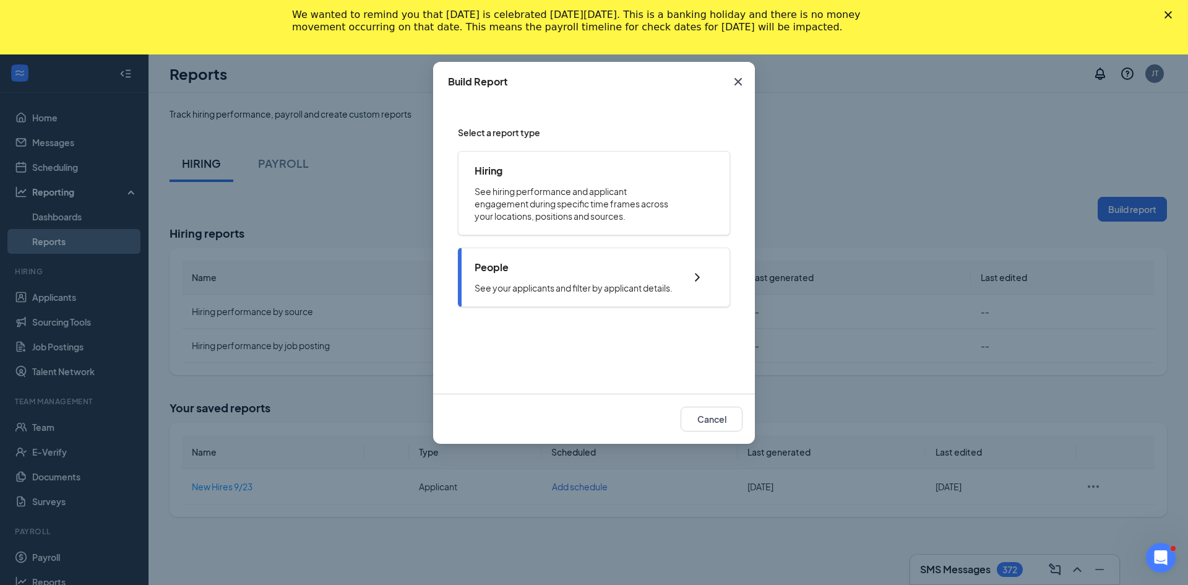
checkbox input "true"
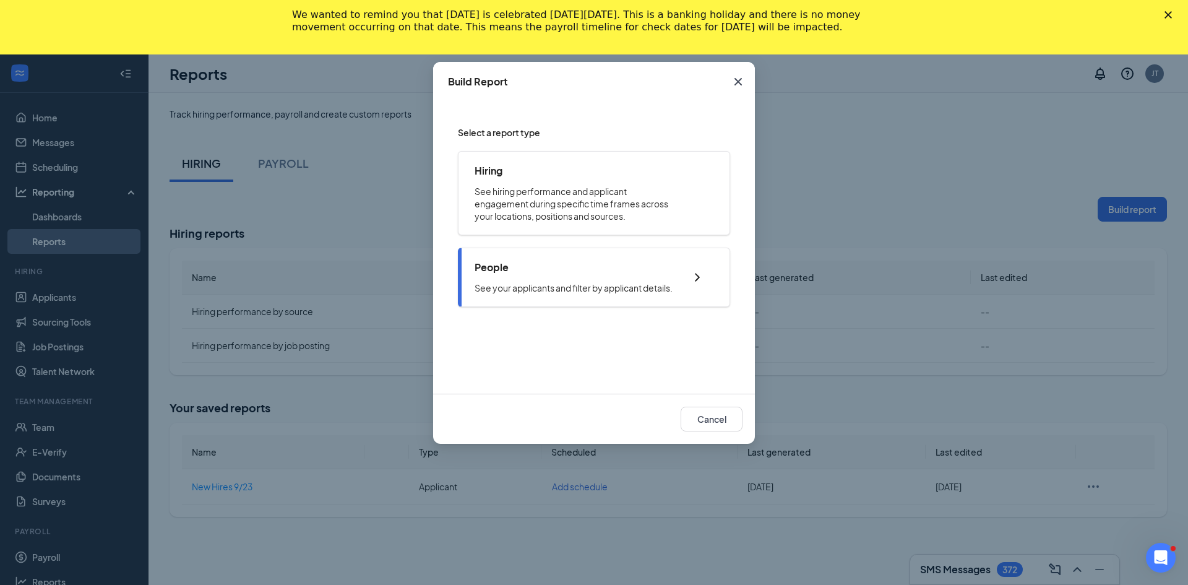
checkbox input "true"
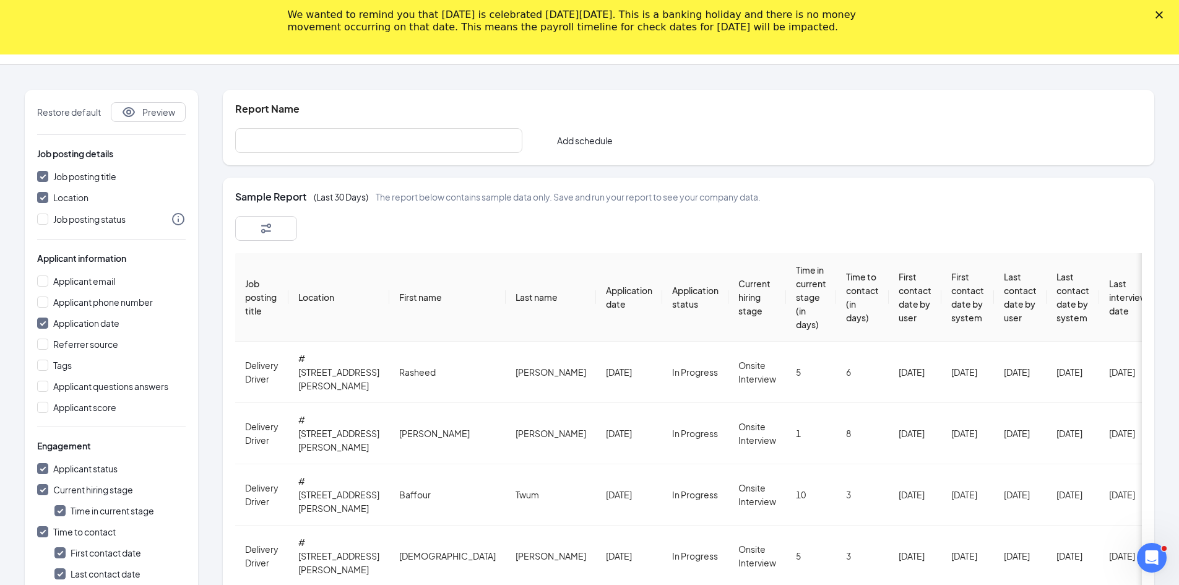
click at [43, 180] on input "Job posting title" at bounding box center [42, 176] width 11 height 11
checkbox input "false"
click at [40, 327] on input "Application date" at bounding box center [42, 322] width 11 height 11
checkbox input "false"
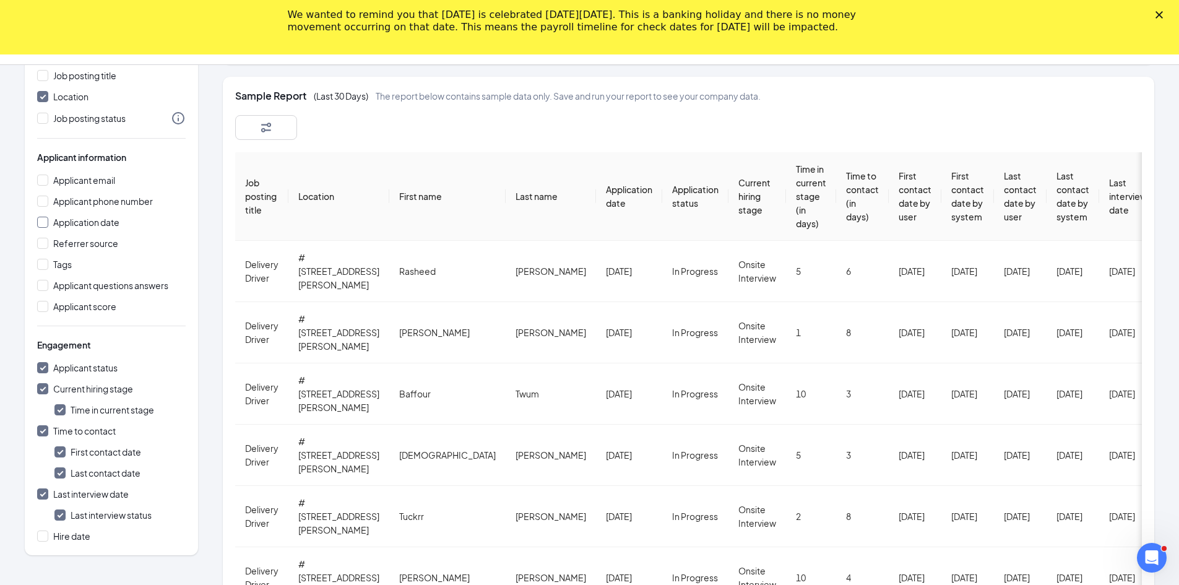
scroll to position [124, 0]
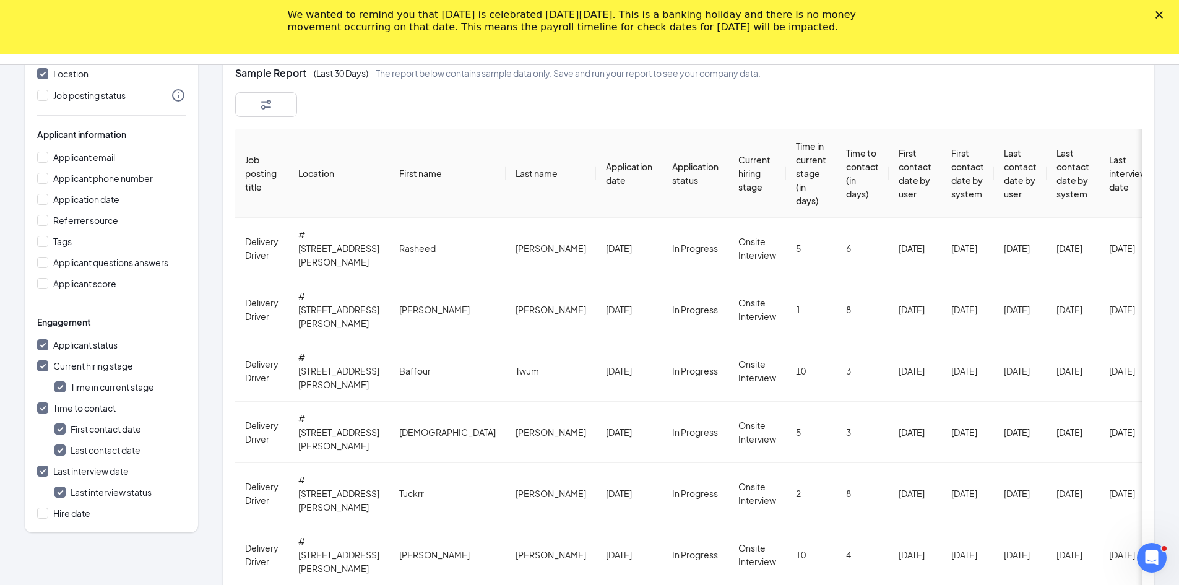
click at [41, 406] on input "Time to contact" at bounding box center [42, 407] width 11 height 11
checkbox input "false"
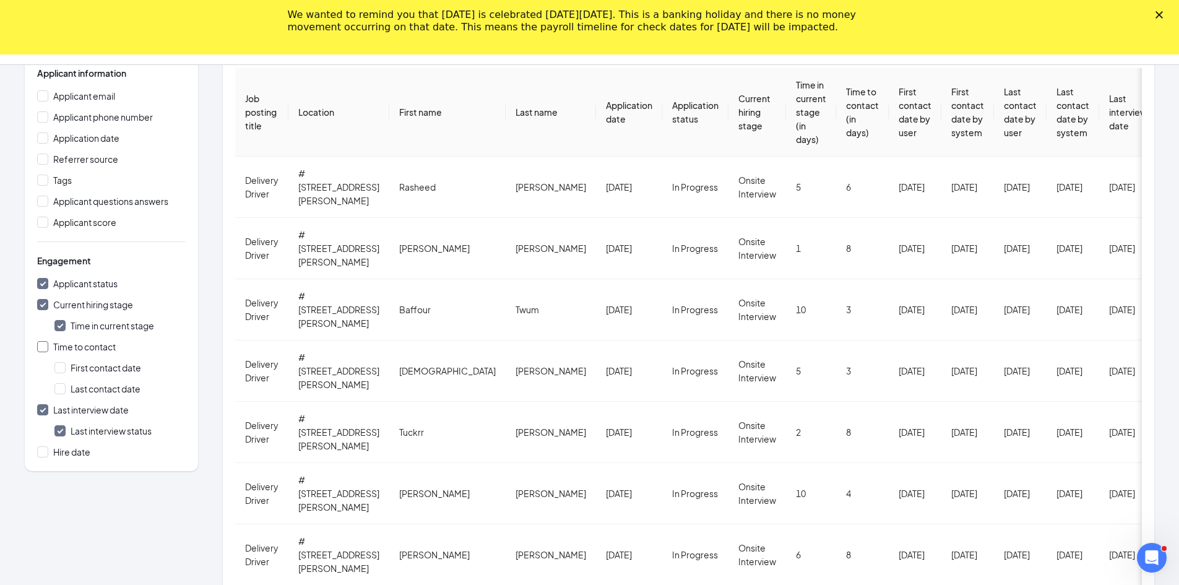
scroll to position [186, 0]
click at [43, 409] on input "Last interview date" at bounding box center [42, 408] width 11 height 11
checkbox input "false"
click at [42, 455] on input "Hire date" at bounding box center [42, 450] width 11 height 11
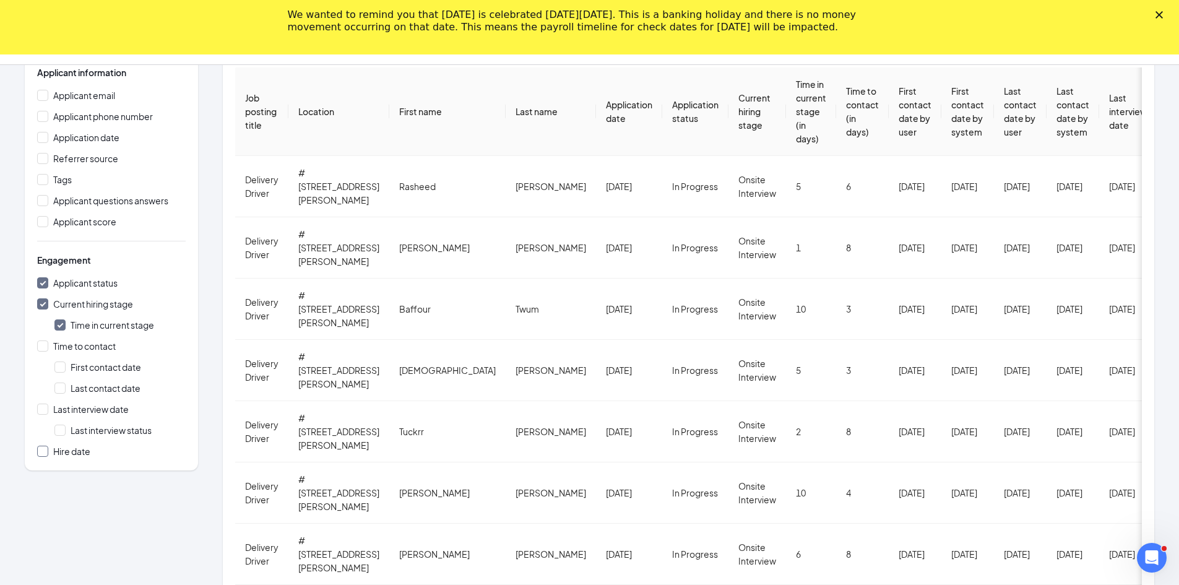
checkbox input "true"
click at [39, 283] on input "Applicant status" at bounding box center [42, 282] width 11 height 11
checkbox input "false"
click at [45, 305] on input "Current hiring stage" at bounding box center [42, 303] width 11 height 11
checkbox input "false"
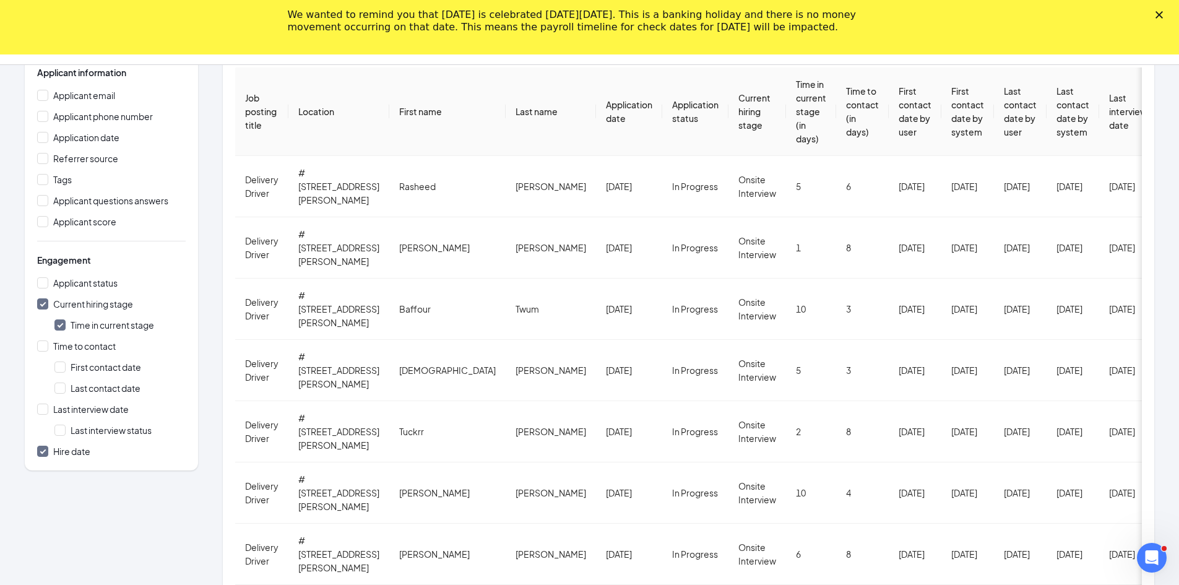
checkbox input "false"
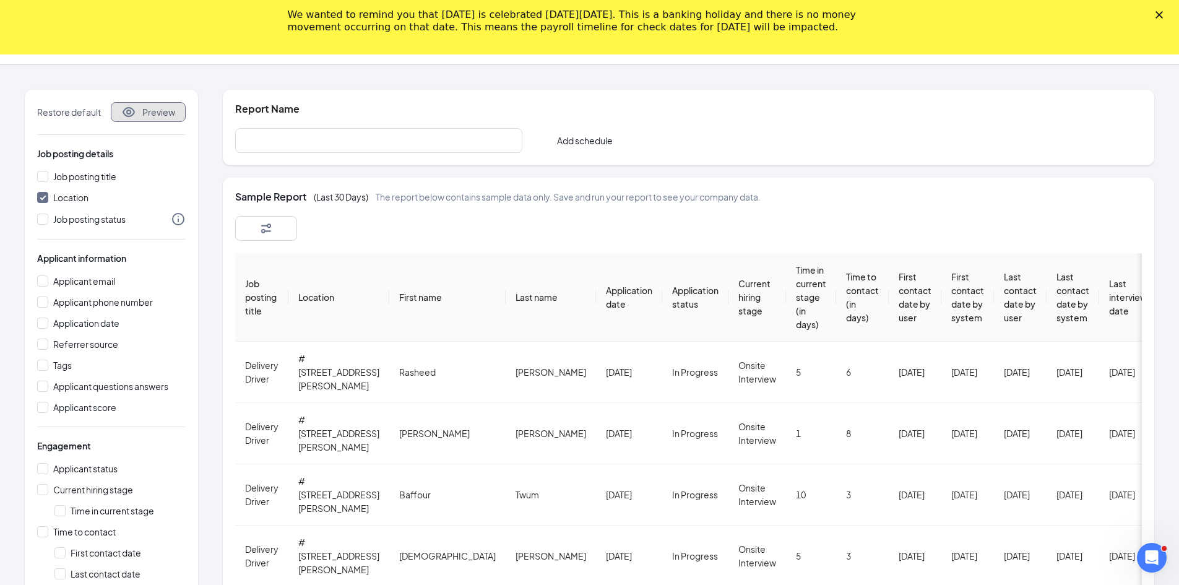
click at [152, 114] on span "Preview" at bounding box center [158, 112] width 33 height 12
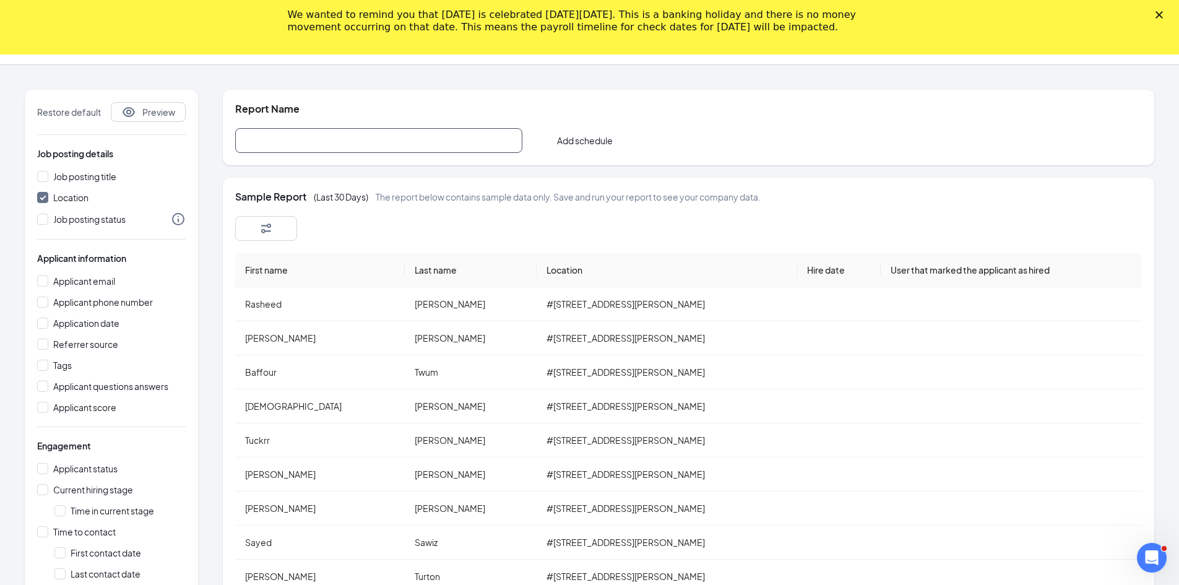
click at [410, 136] on input "text" at bounding box center [378, 140] width 287 height 25
type input "New Hires 10/15"
click at [585, 135] on span "Add schedule" at bounding box center [585, 140] width 56 height 12
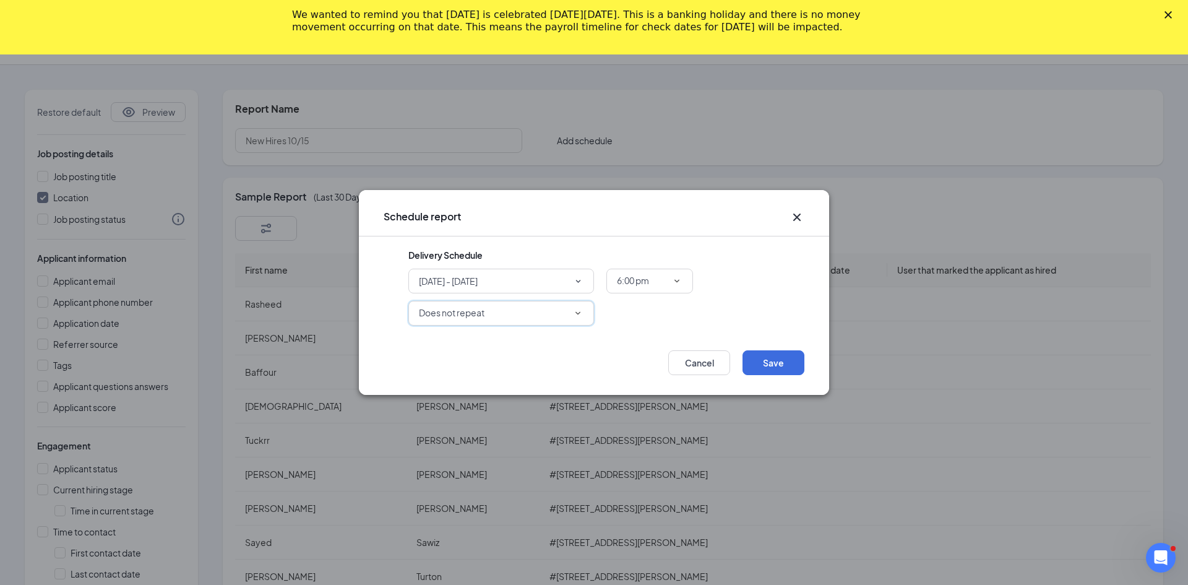
click at [570, 311] on div "Does not repeat" at bounding box center [501, 313] width 165 height 15
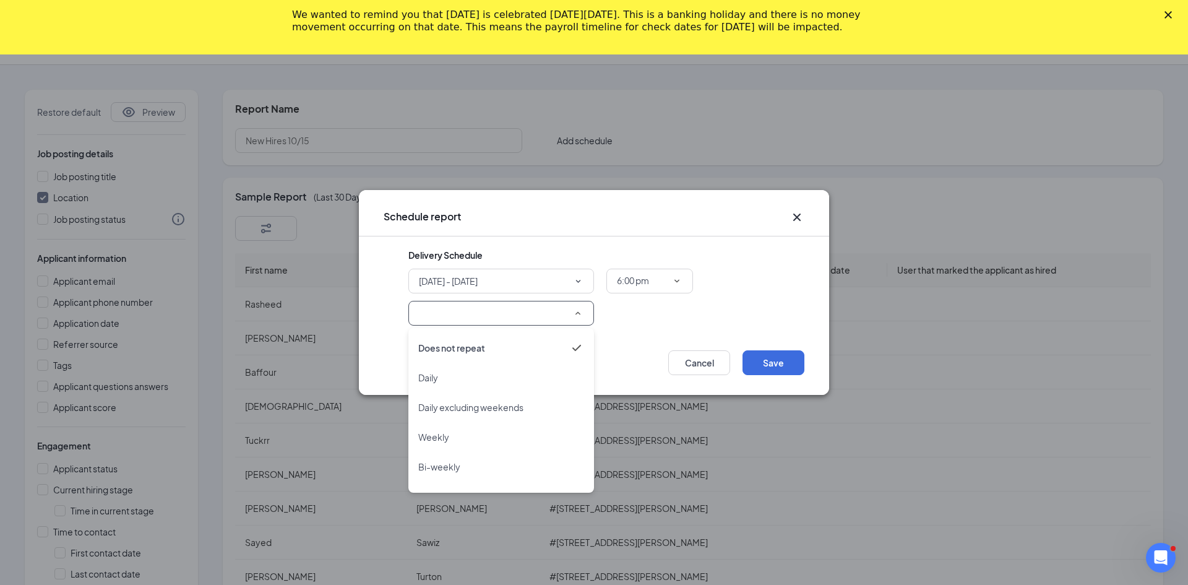
click at [570, 311] on div "Does not repeat" at bounding box center [501, 313] width 165 height 15
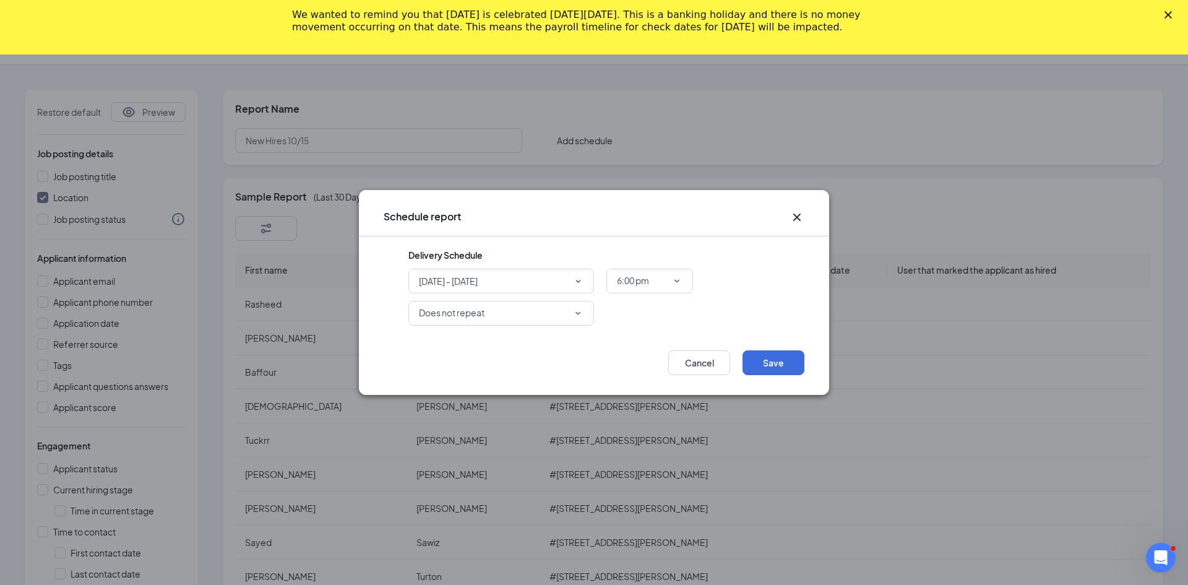
click at [592, 221] on icon "Cross" at bounding box center [796, 217] width 15 height 15
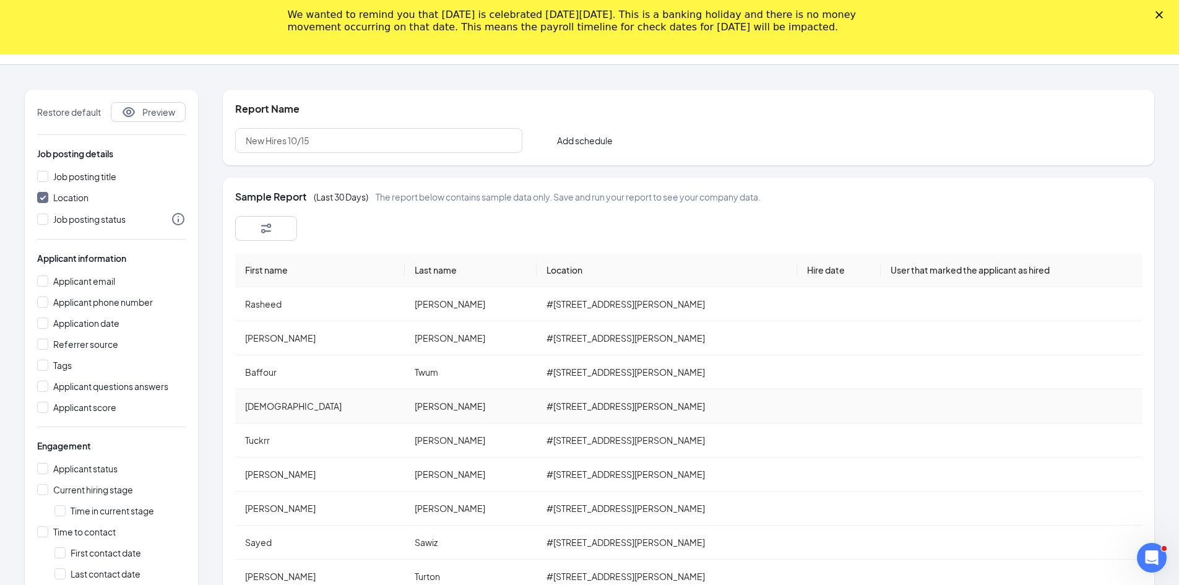
click at [592, 406] on td at bounding box center [839, 406] width 84 height 34
click at [274, 225] on button "button" at bounding box center [266, 228] width 62 height 25
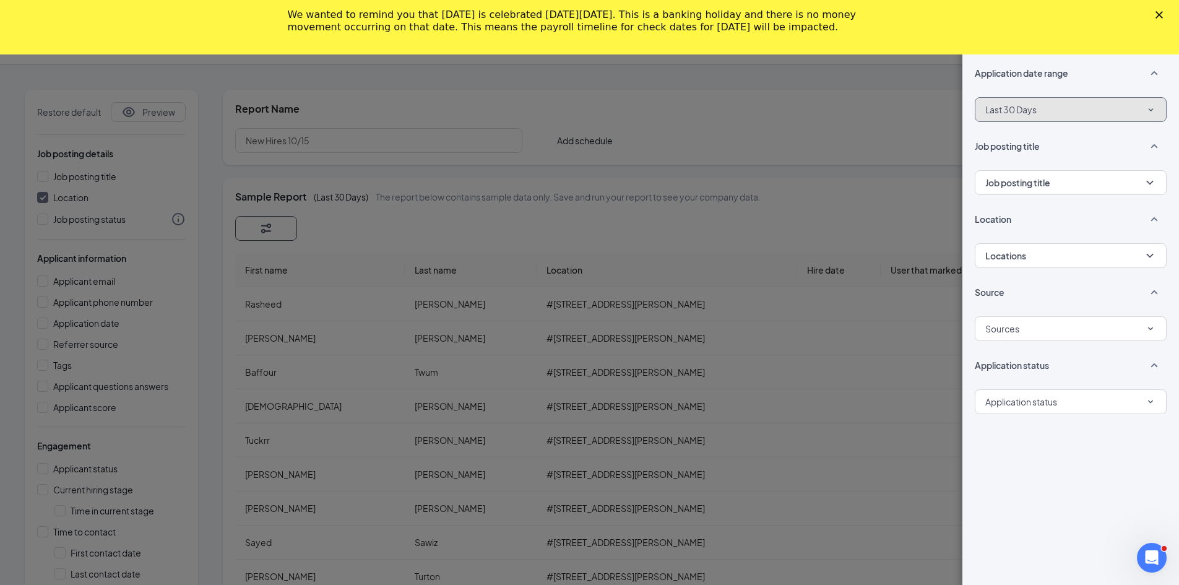
click at [592, 111] on icon "SmallChevronDown" at bounding box center [1150, 110] width 11 height 11
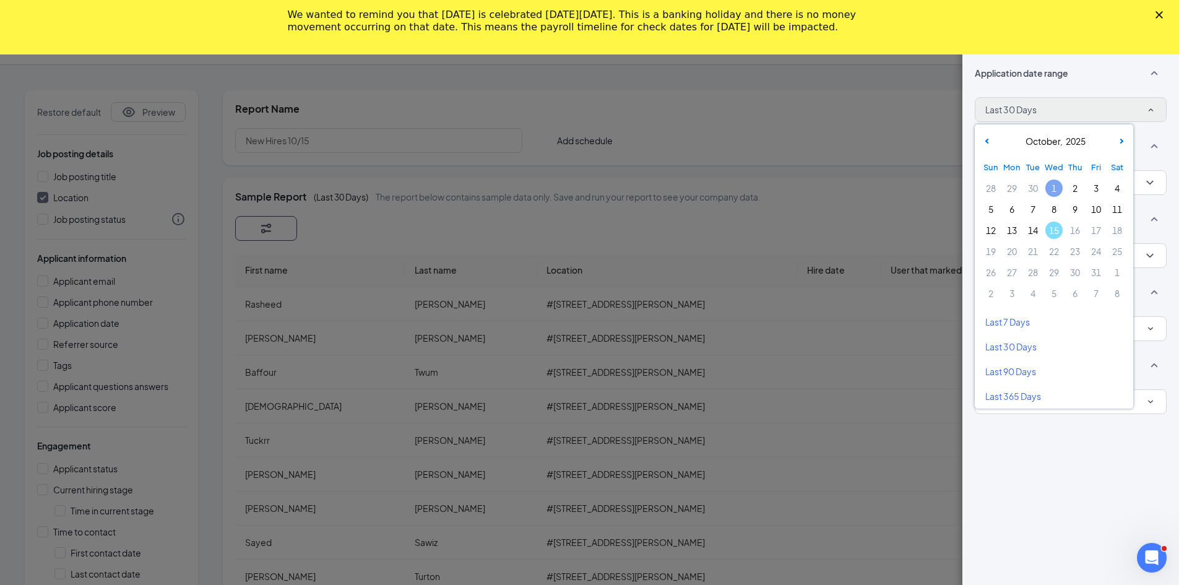
click at [592, 188] on span "1" at bounding box center [1053, 187] width 17 height 17
click at [592, 233] on span "15" at bounding box center [1053, 229] width 17 height 17
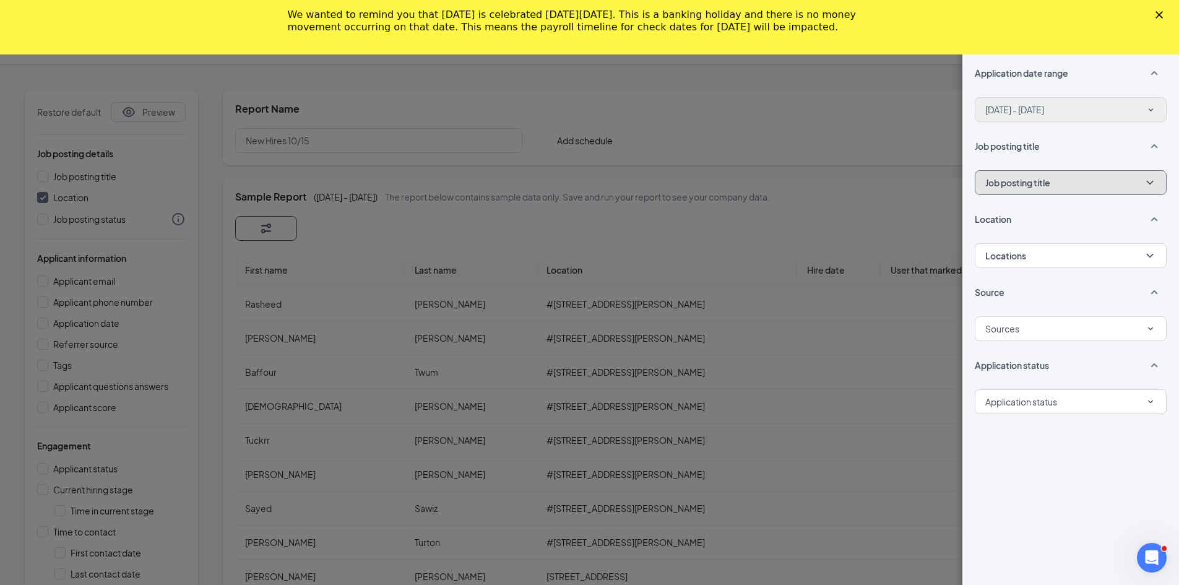
click at [592, 183] on button "Job posting title" at bounding box center [1070, 182] width 192 height 25
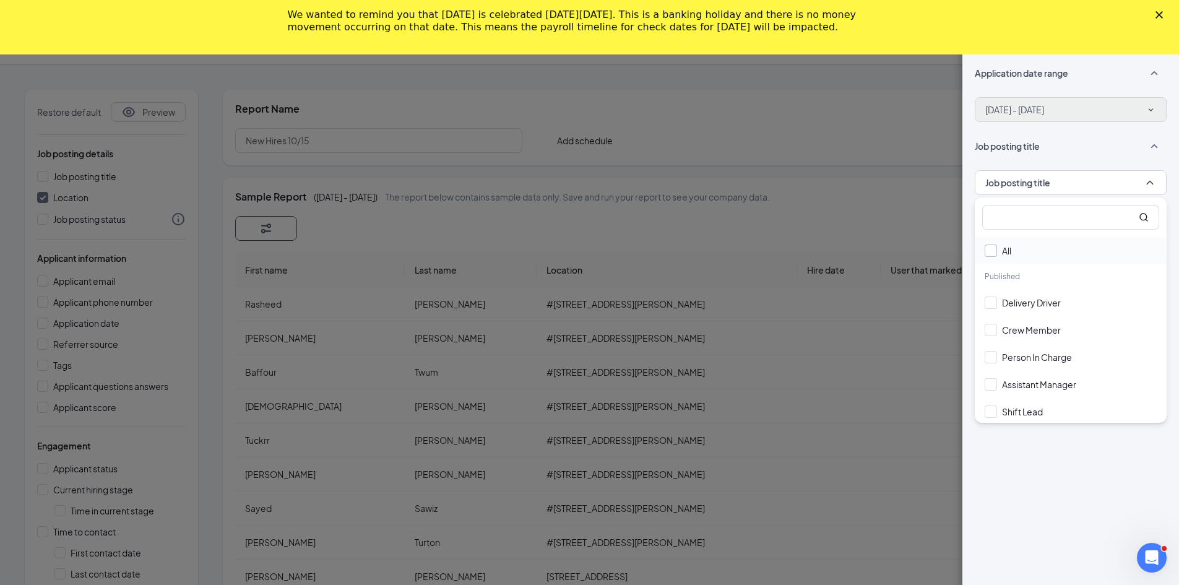
click at [592, 250] on input "All" at bounding box center [997, 250] width 27 height 12
checkbox input "true"
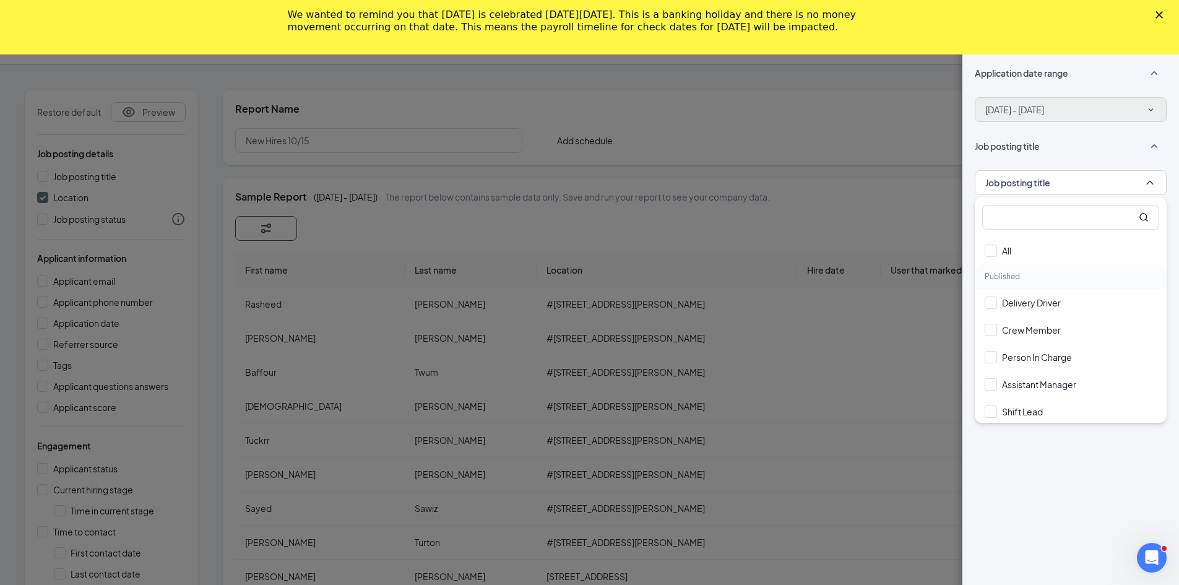
checkbox input "true"
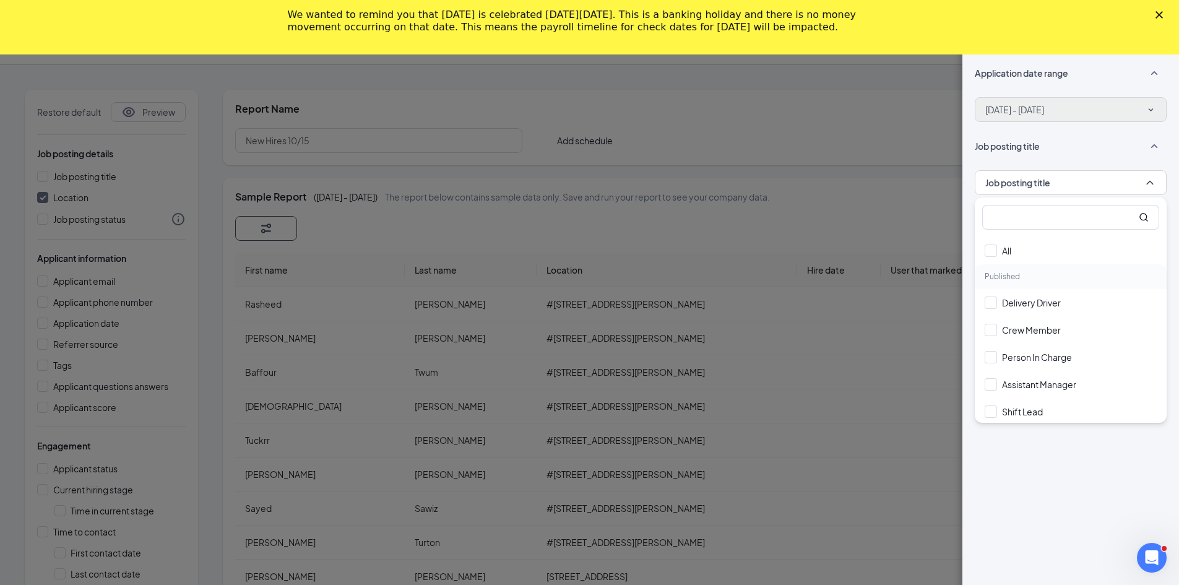
checkbox input "true"
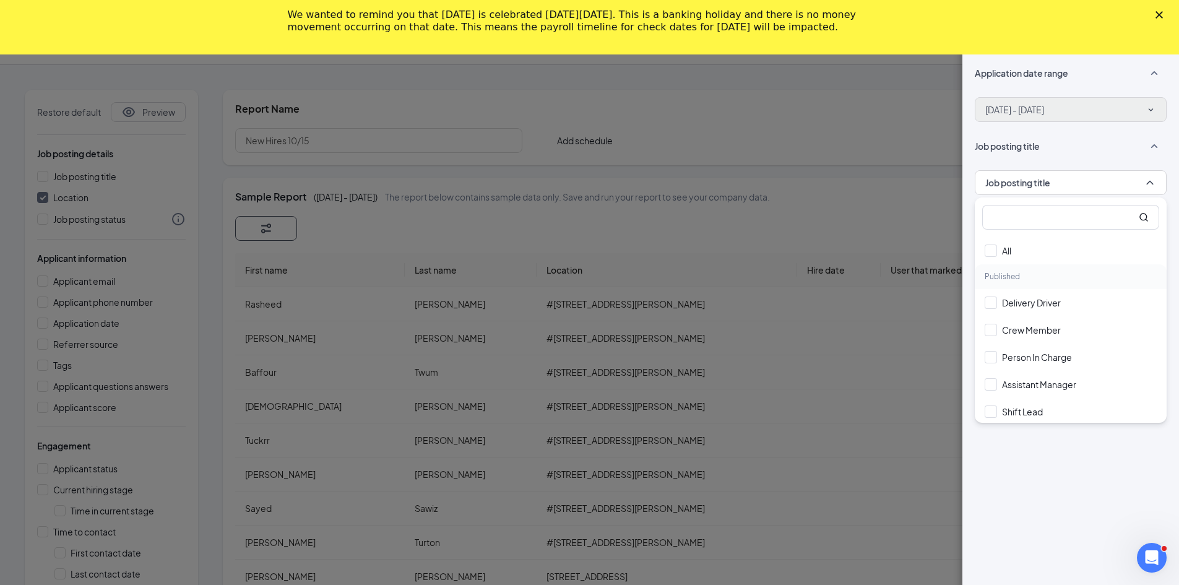
checkbox input "true"
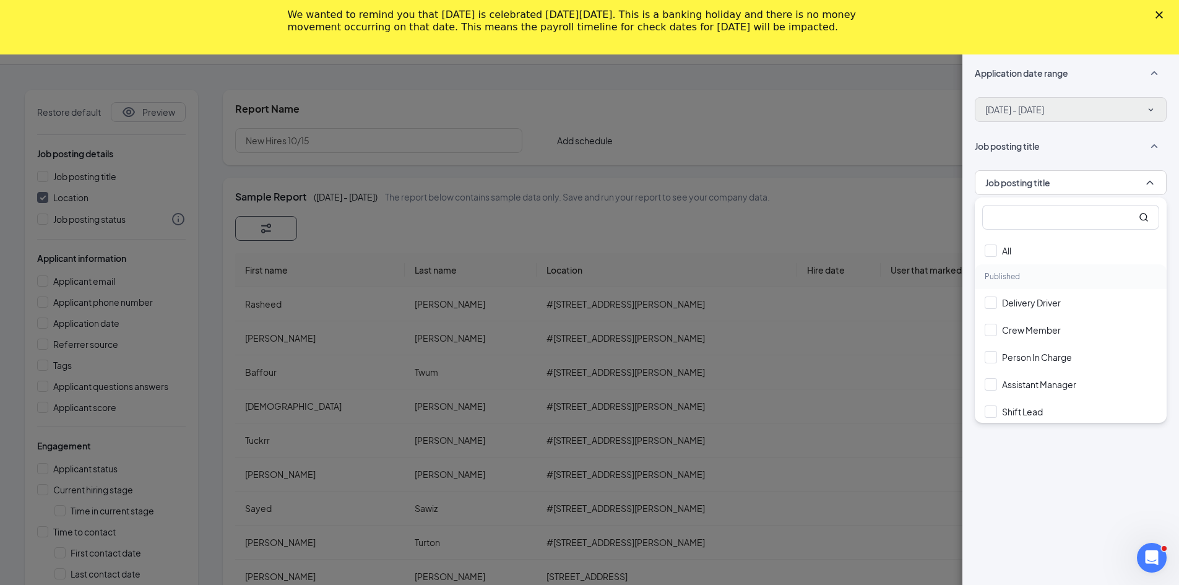
checkbox input "true"
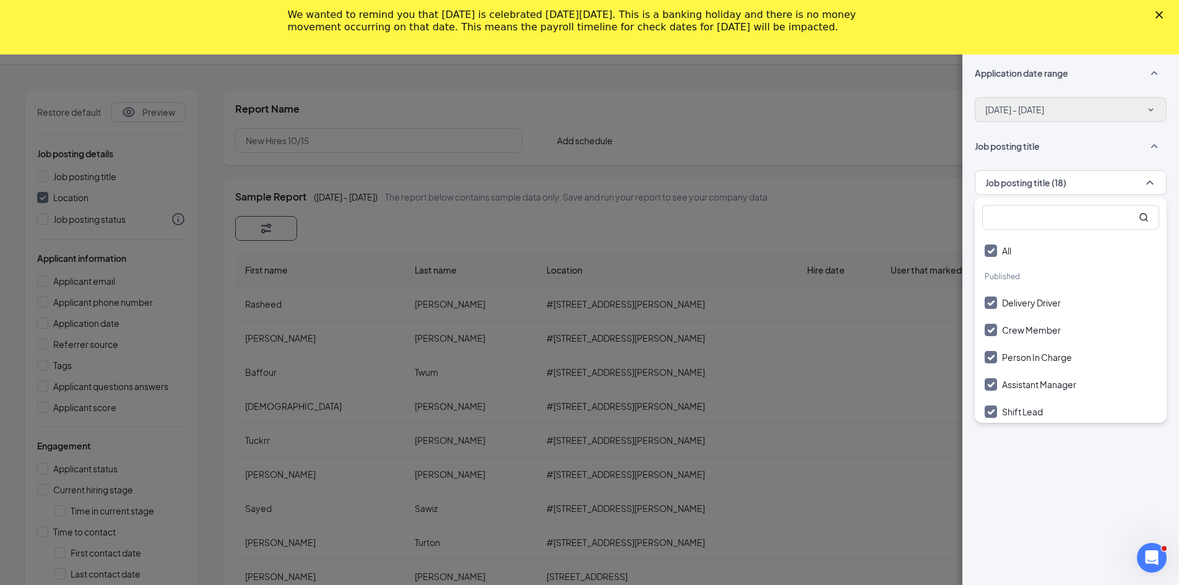
click at [592, 501] on div "Application date range [DATE] - [DATE] Job posting title Job posting title (18)…" at bounding box center [1070, 317] width 217 height 536
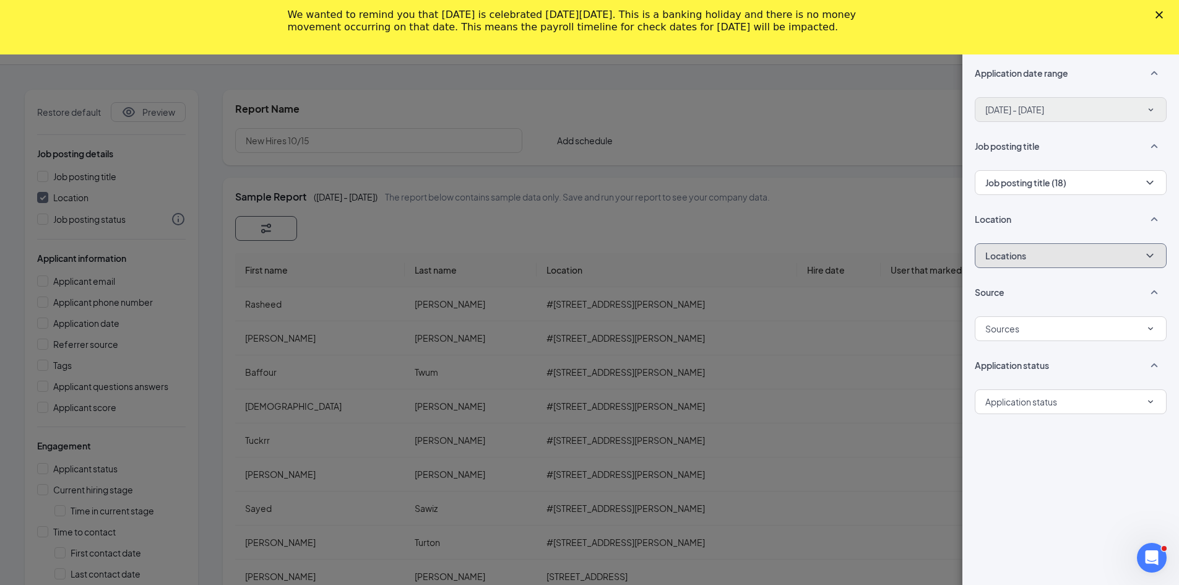
click at [592, 262] on button "Locations" at bounding box center [1070, 255] width 192 height 25
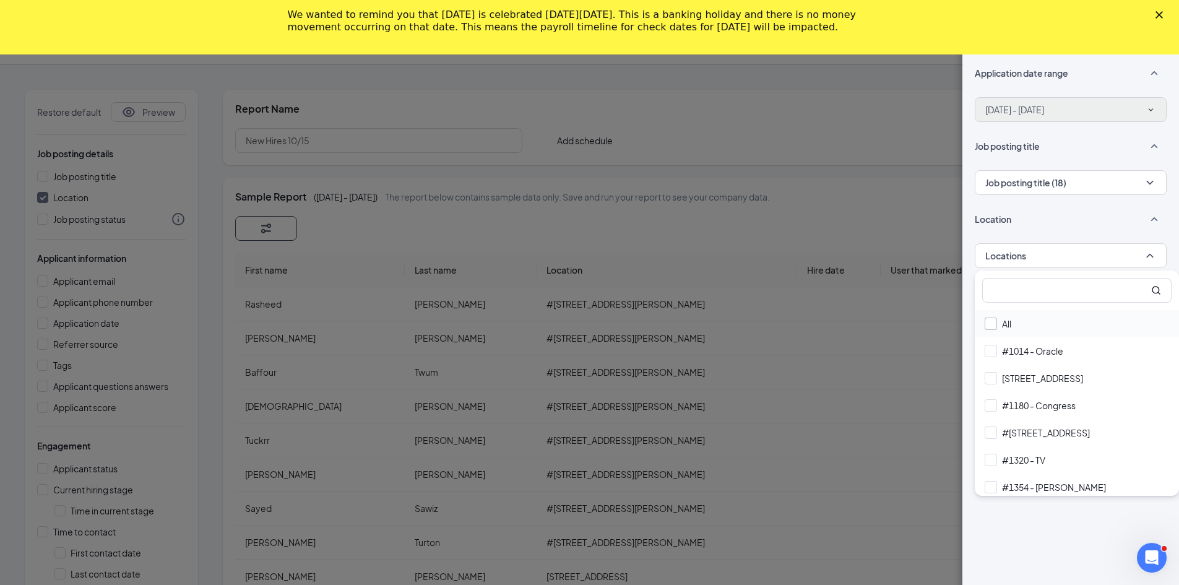
click at [592, 325] on input "All" at bounding box center [997, 323] width 27 height 12
checkbox input "true"
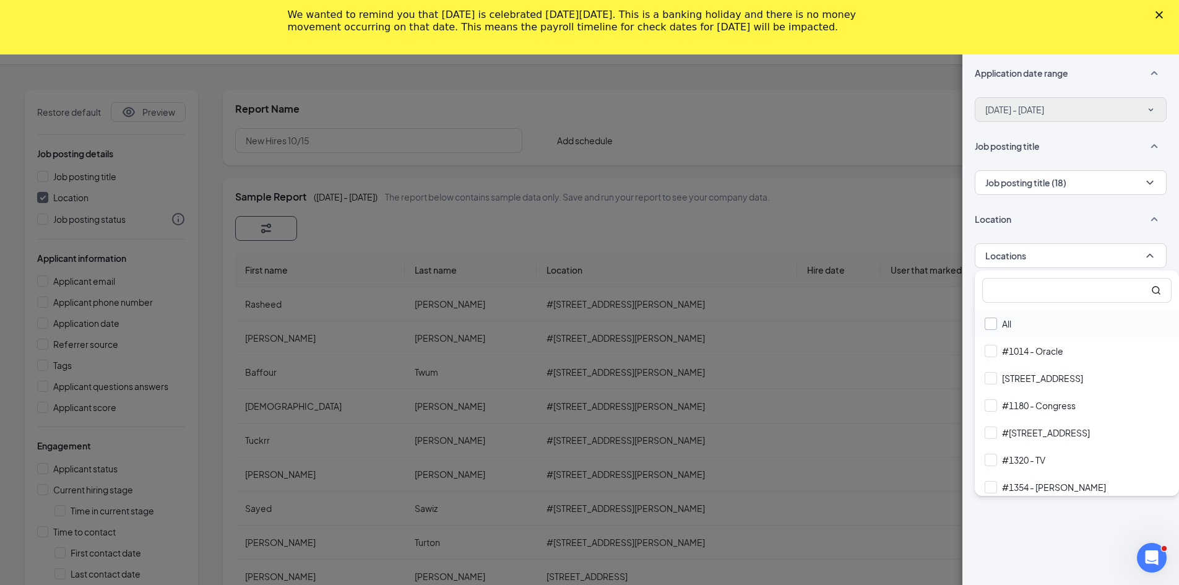
checkbox input "true"
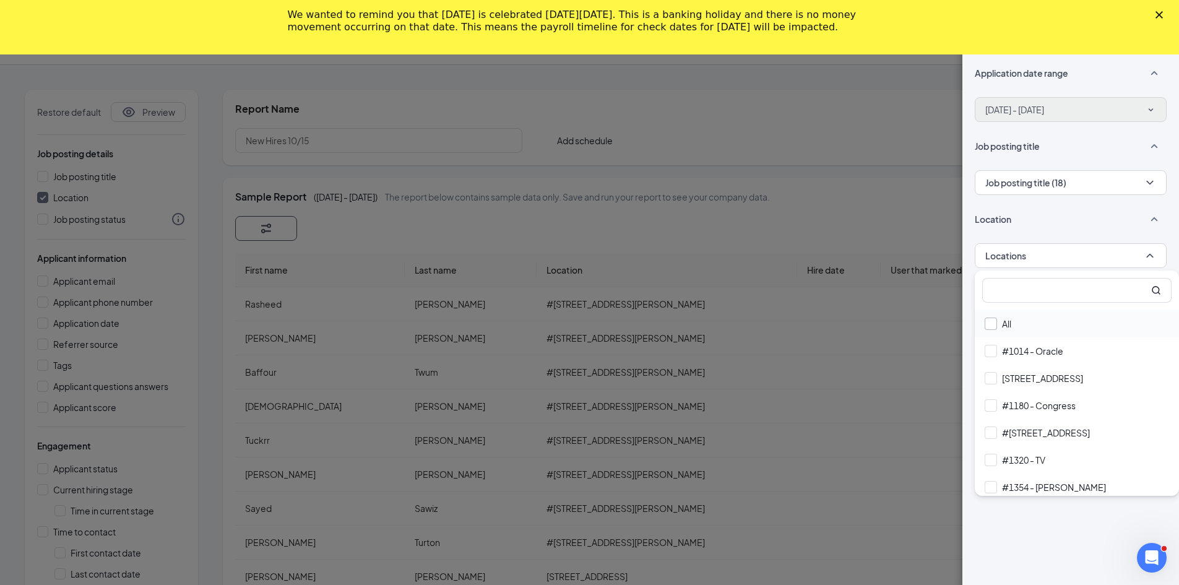
checkbox input "true"
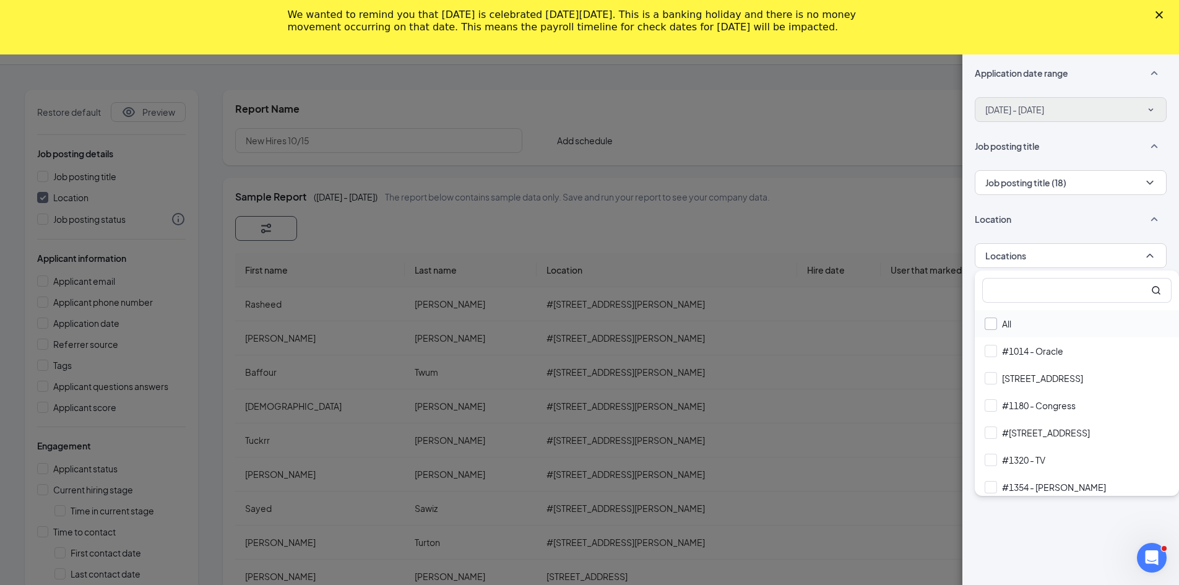
checkbox input "true"
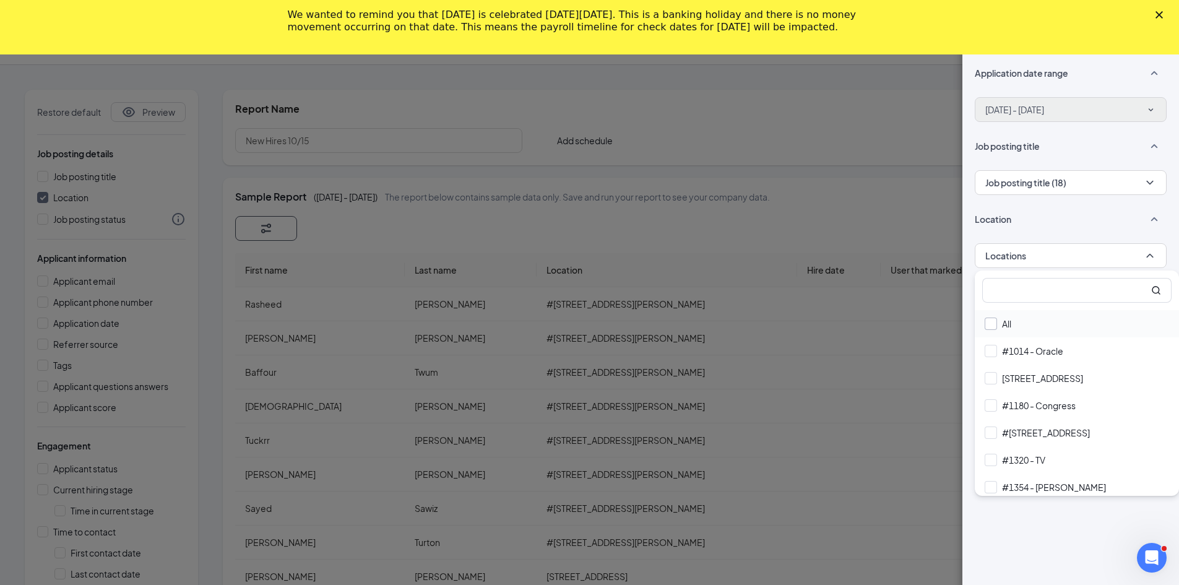
checkbox input "true"
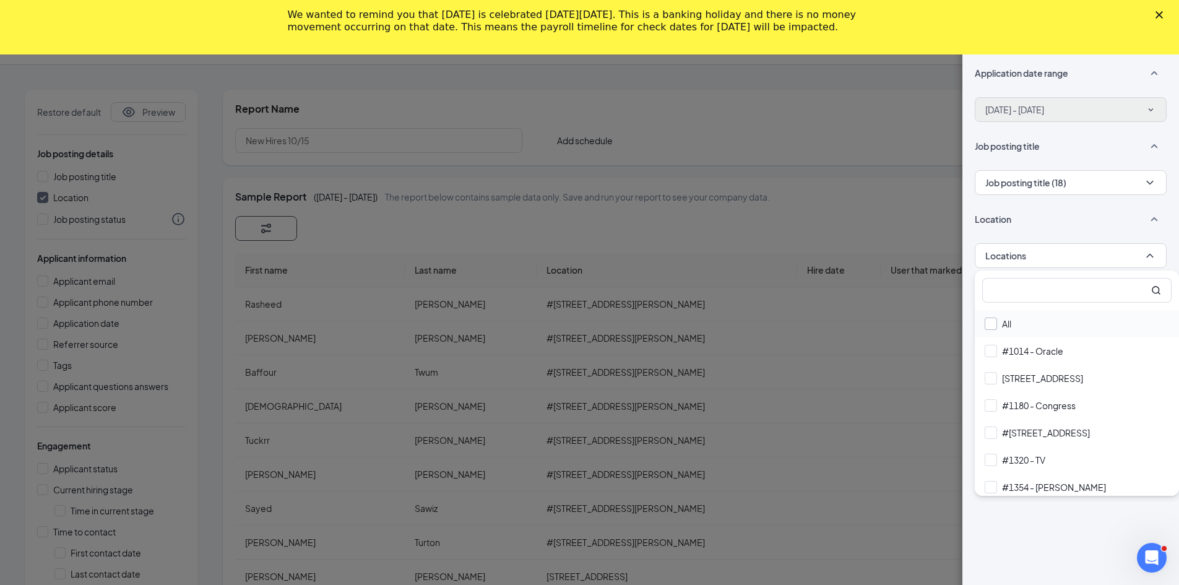
checkbox input "true"
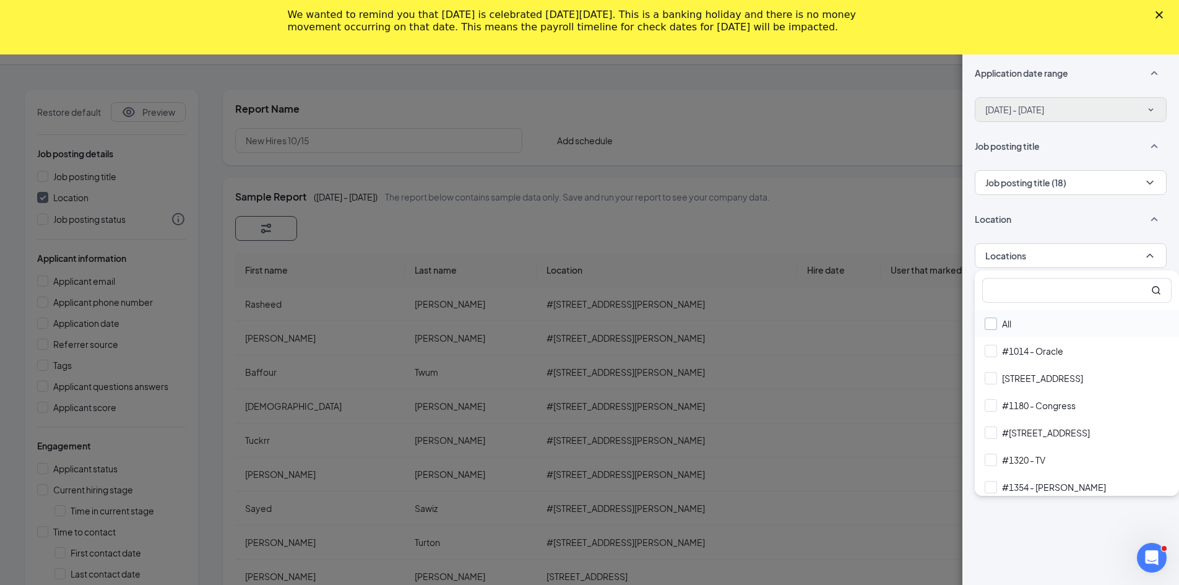
checkbox input "true"
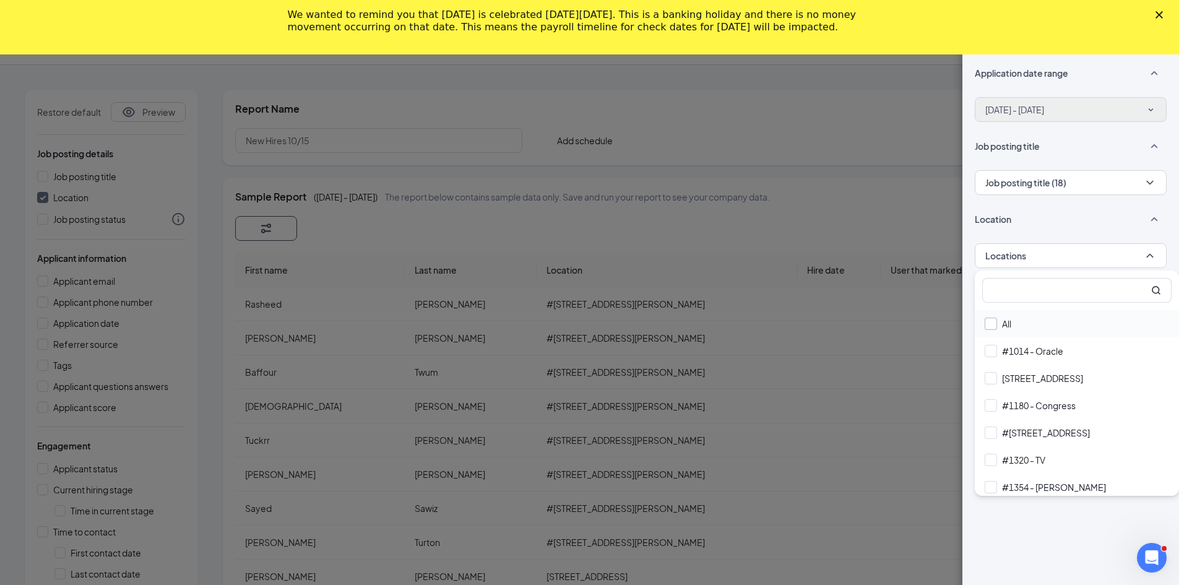
checkbox input "true"
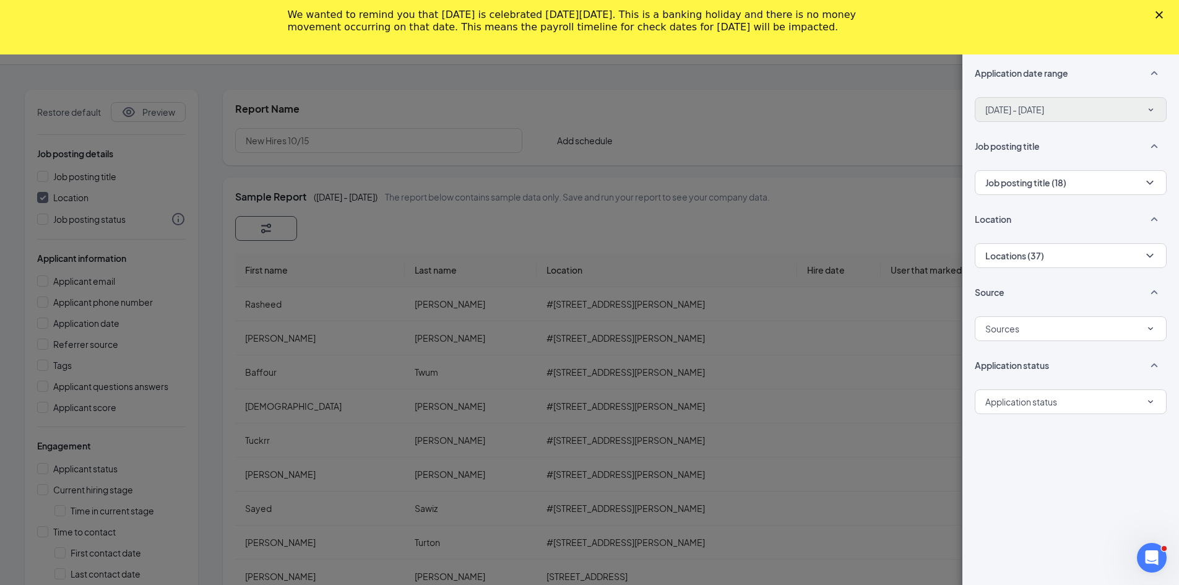
click at [592, 519] on div "Application date range [DATE] - [DATE] Job posting title Job posting title (18)…" at bounding box center [1070, 317] width 217 height 536
click at [592, 328] on div "Sources" at bounding box center [1070, 328] width 171 height 21
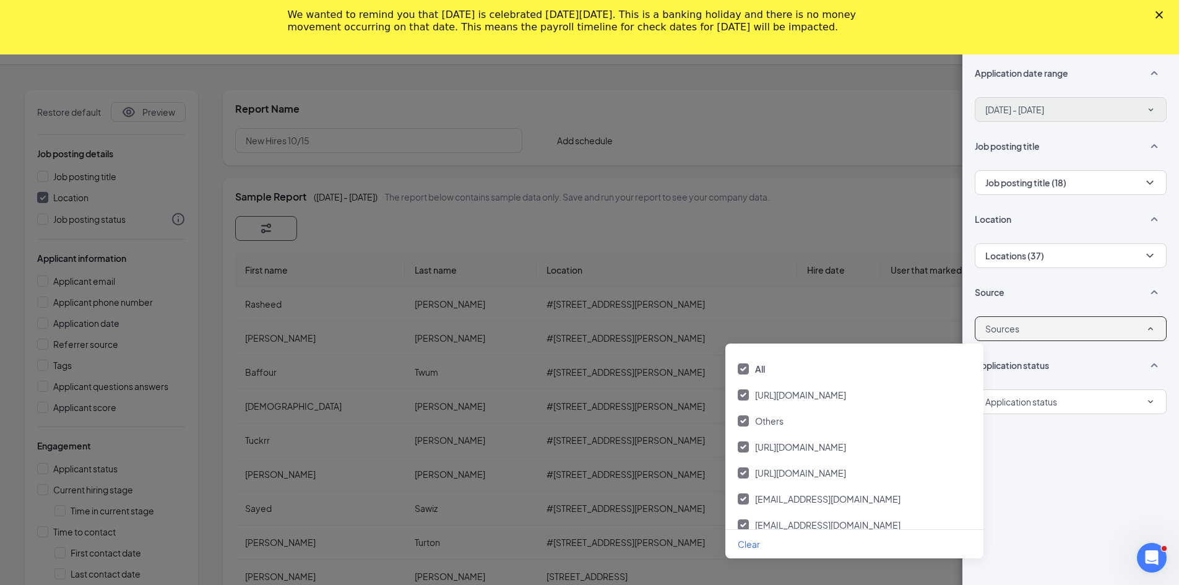
click at [592, 328] on div "Sources" at bounding box center [1070, 328] width 171 height 21
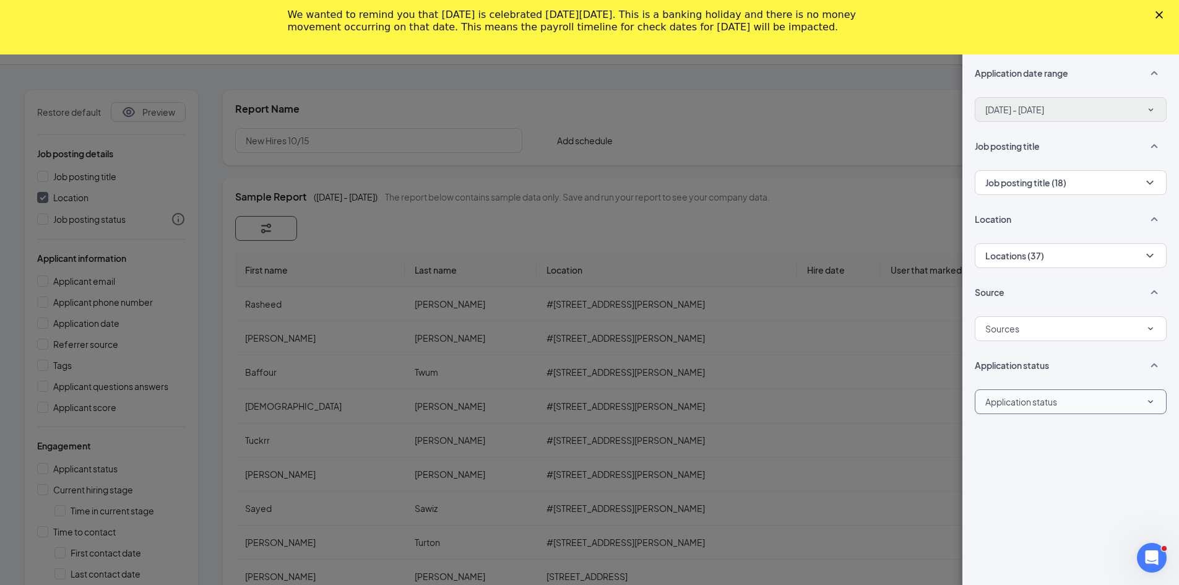
click at [592, 400] on div "Application status" at bounding box center [1070, 401] width 171 height 21
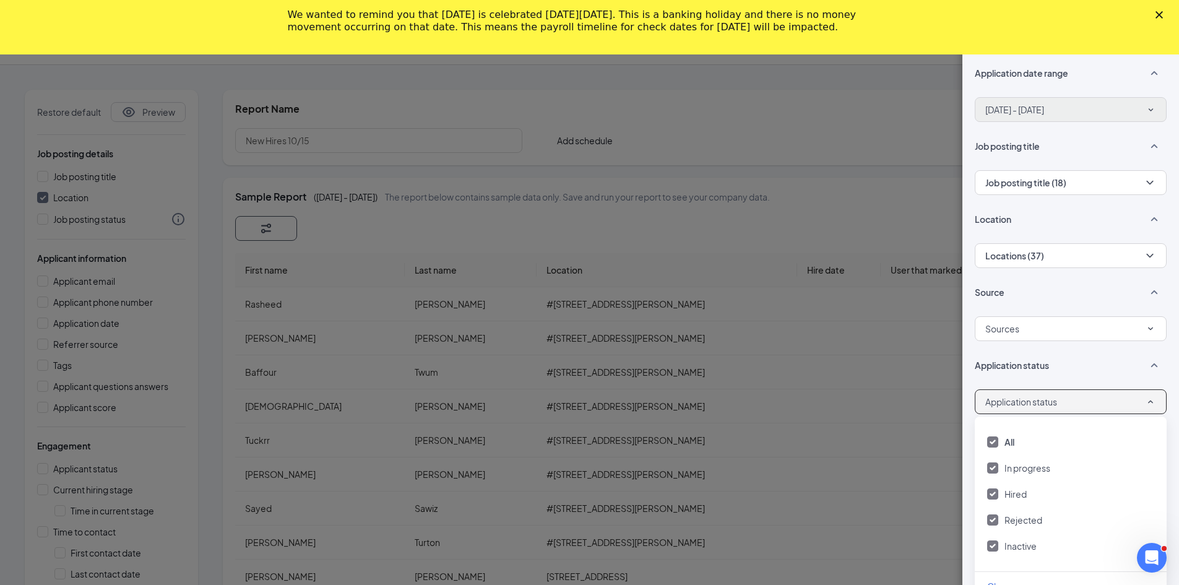
click at [592, 442] on img at bounding box center [992, 441] width 6 height 5
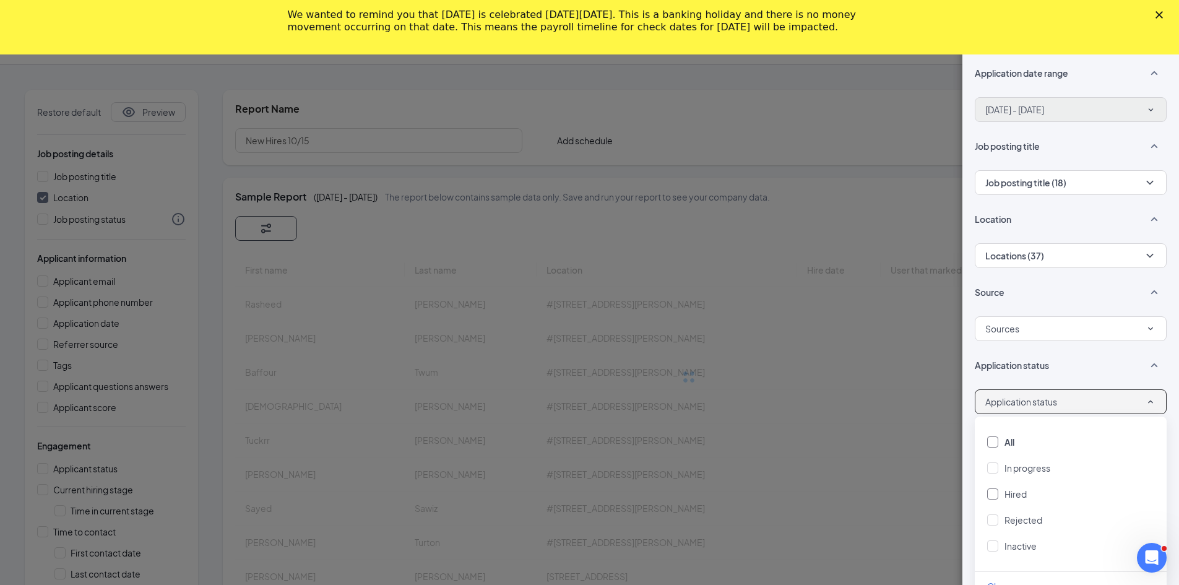
click at [592, 493] on div at bounding box center [992, 493] width 11 height 11
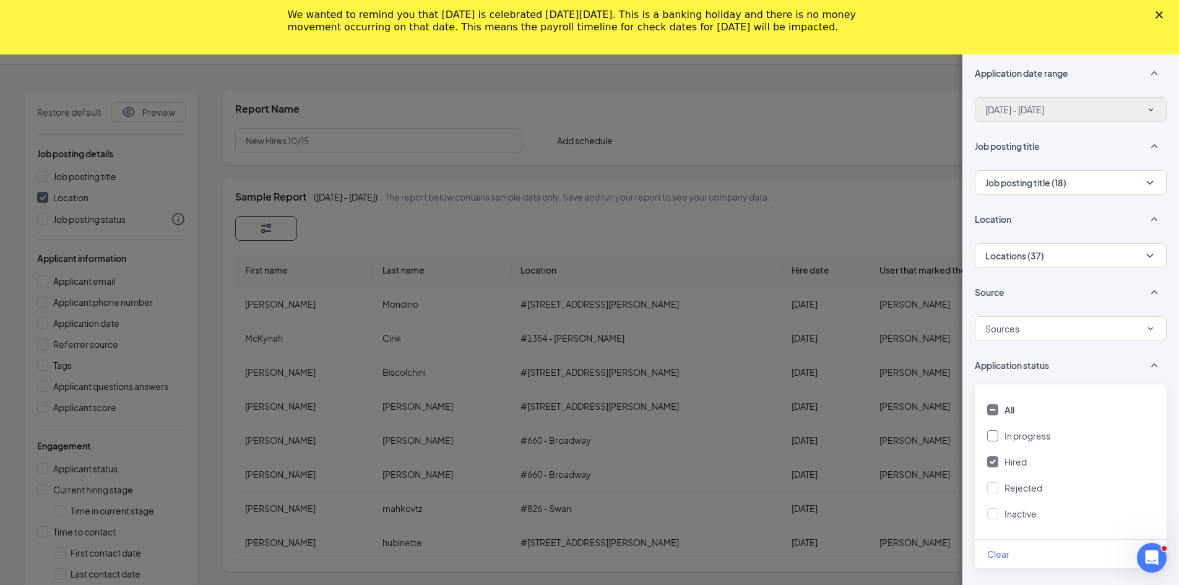
scroll to position [54, 0]
click at [592, 567] on div "Application date range [DATE] - [DATE] Job posting title Job posting title (18)…" at bounding box center [1070, 317] width 217 height 536
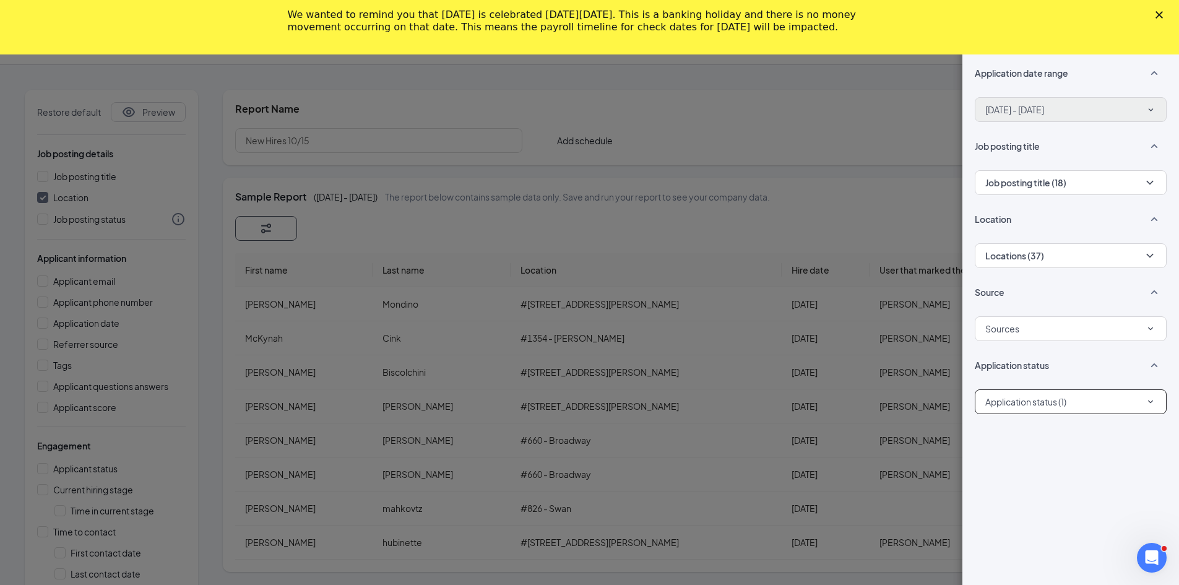
click at [592, 197] on div "Filters Application date range [DATE] - [DATE] Job posting title Job posting ti…" at bounding box center [589, 292] width 1179 height 585
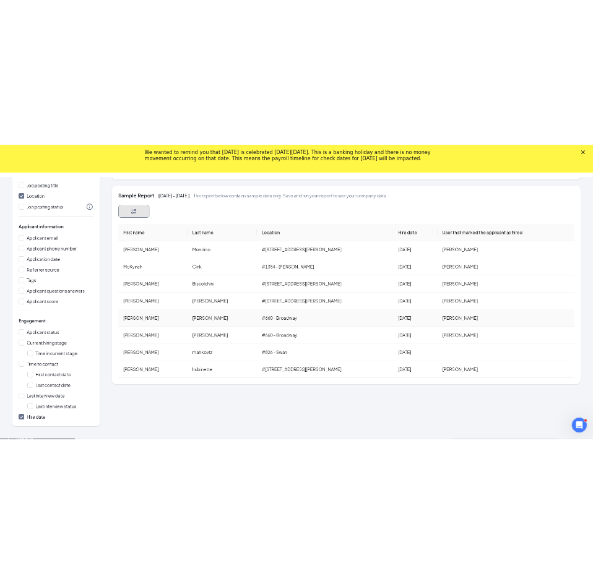
scroll to position [0, 0]
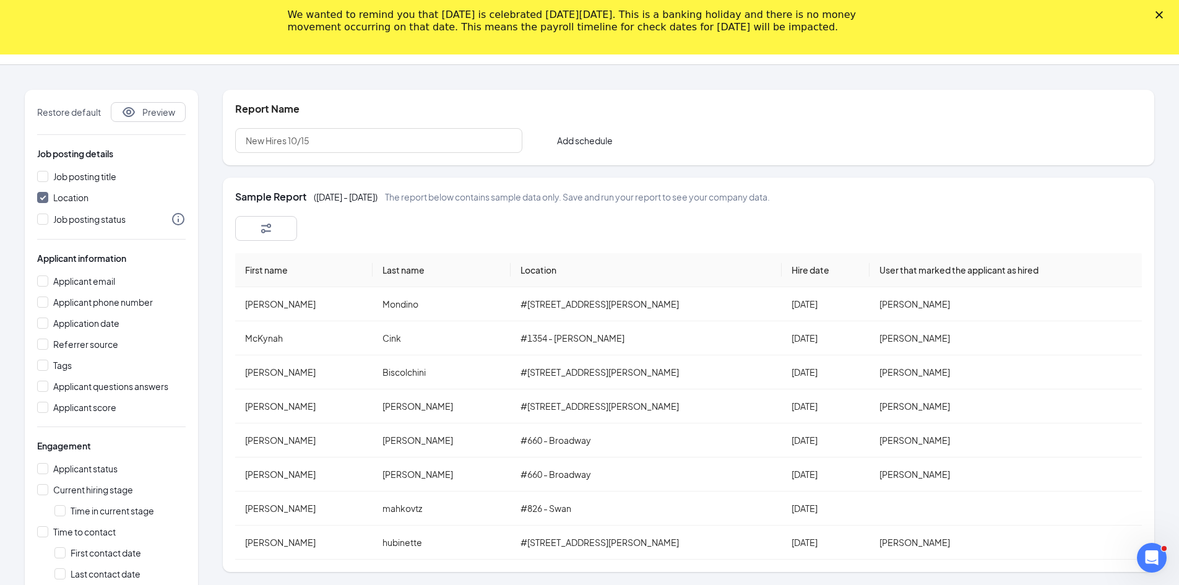
click at [592, 14] on polygon "Close" at bounding box center [1158, 14] width 7 height 7
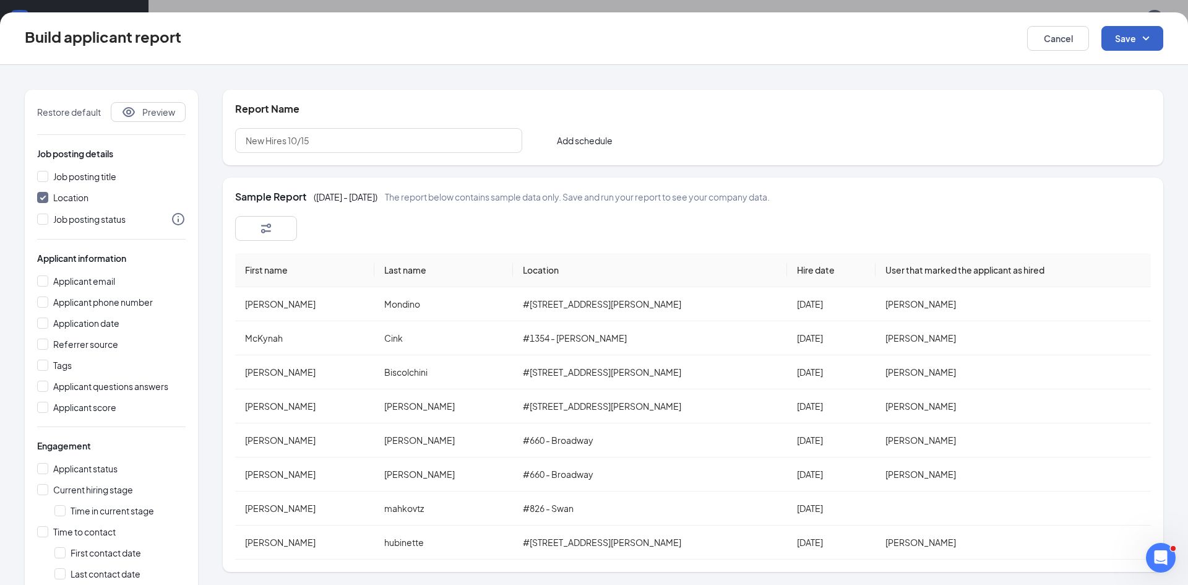
click at [592, 39] on button "Save" at bounding box center [1132, 38] width 62 height 25
click at [592, 103] on div "Save and run report" at bounding box center [1114, 101] width 98 height 28
checkbox input "false"
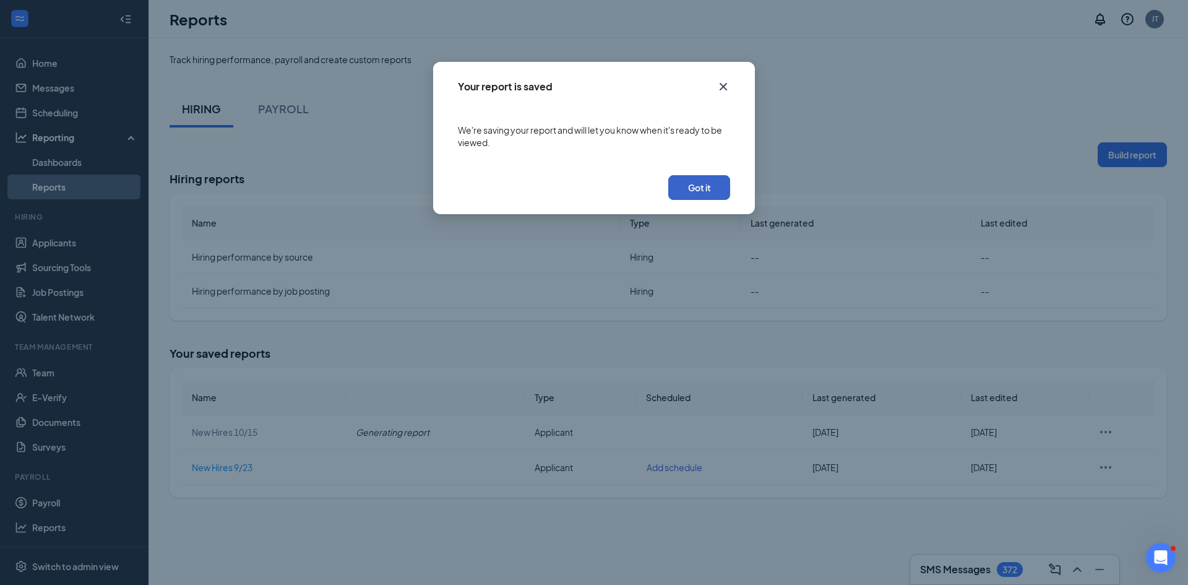
click at [592, 187] on button "Got it" at bounding box center [699, 187] width 62 height 25
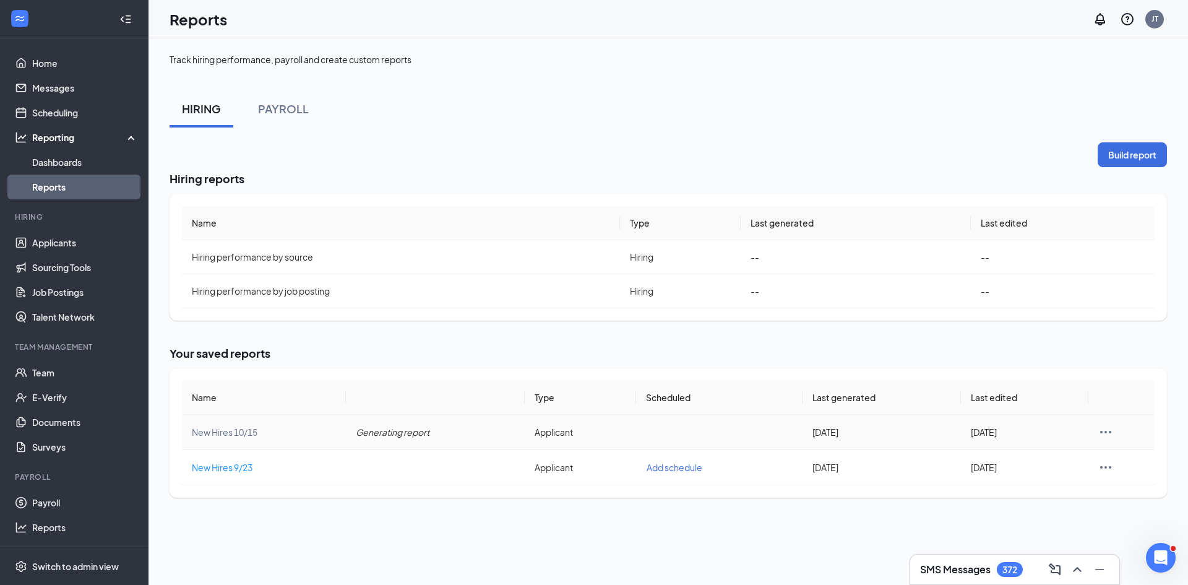
click at [592, 431] on icon "Ellipses" at bounding box center [1105, 431] width 15 height 15
click at [422, 431] on span "Generating report" at bounding box center [393, 431] width 74 height 11
click at [592, 428] on icon "Ellipses" at bounding box center [1105, 431] width 15 height 15
click at [592, 460] on span "Edit report" at bounding box center [1130, 461] width 43 height 12
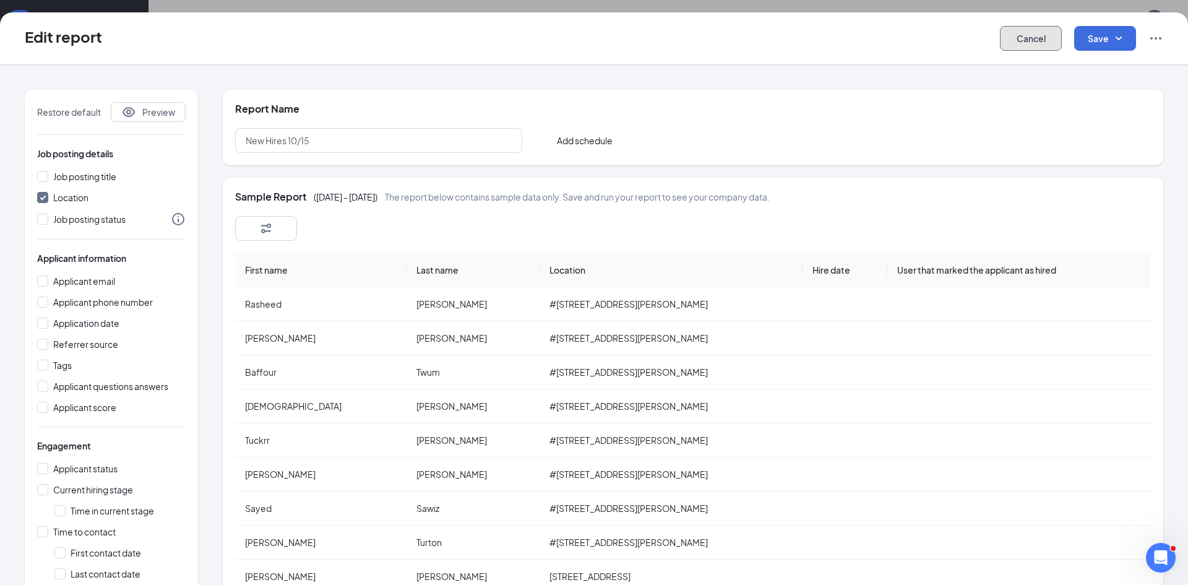
click at [592, 40] on button "Cancel" at bounding box center [1031, 38] width 62 height 25
checkbox input "false"
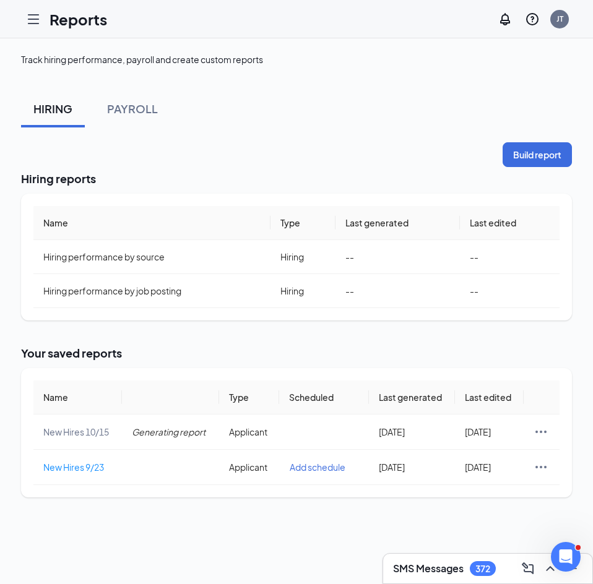
click at [35, 18] on icon "Hamburger" at bounding box center [33, 19] width 15 height 15
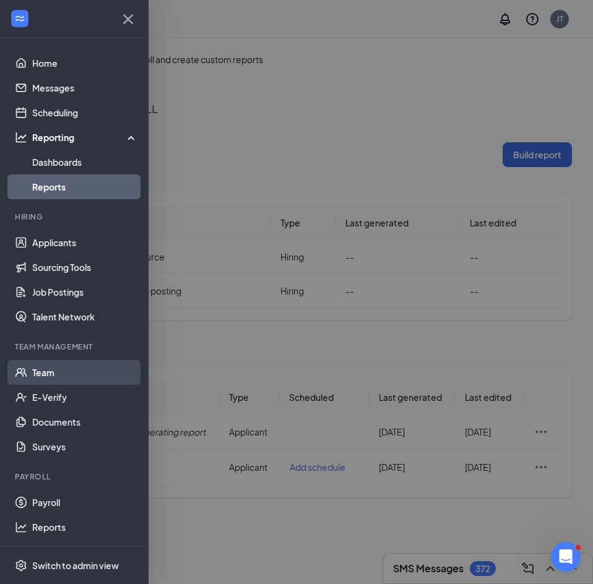
click at [51, 369] on link "Team" at bounding box center [85, 372] width 106 height 25
